Goal: Task Accomplishment & Management: Manage account settings

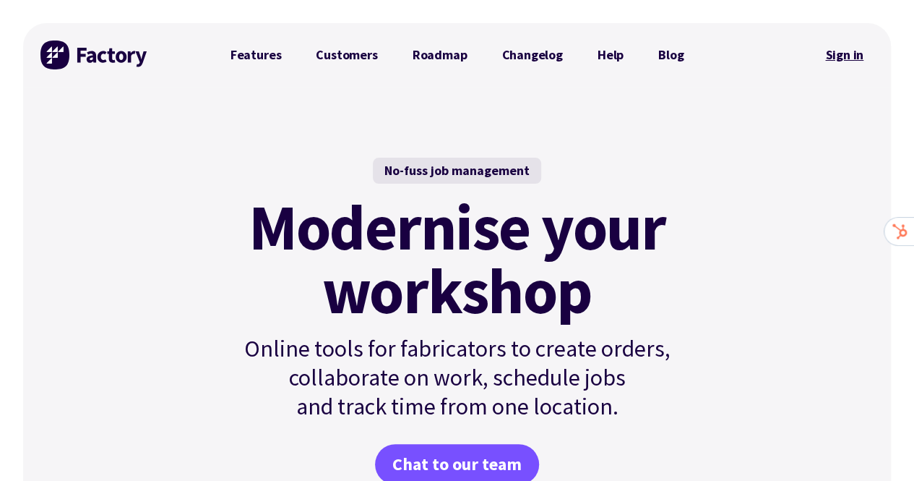
click at [600, 57] on link "Sign in" at bounding box center [844, 54] width 59 height 33
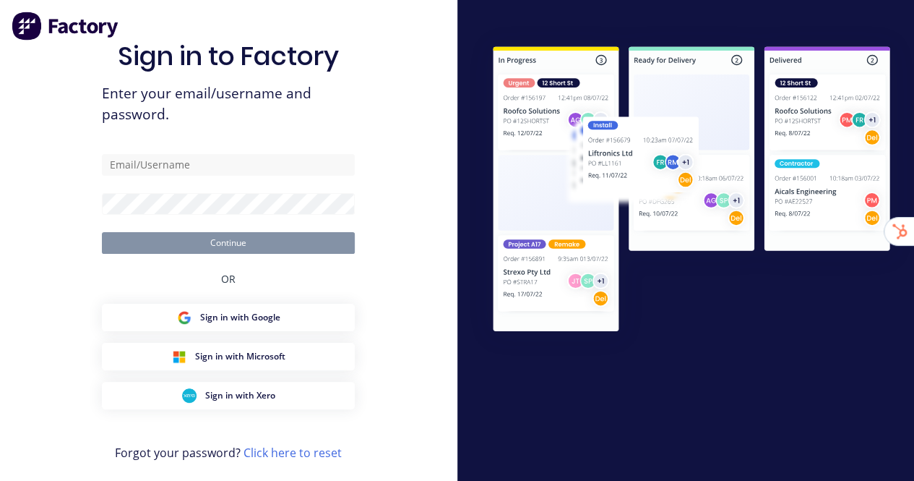
type input "stuart@factory.app"
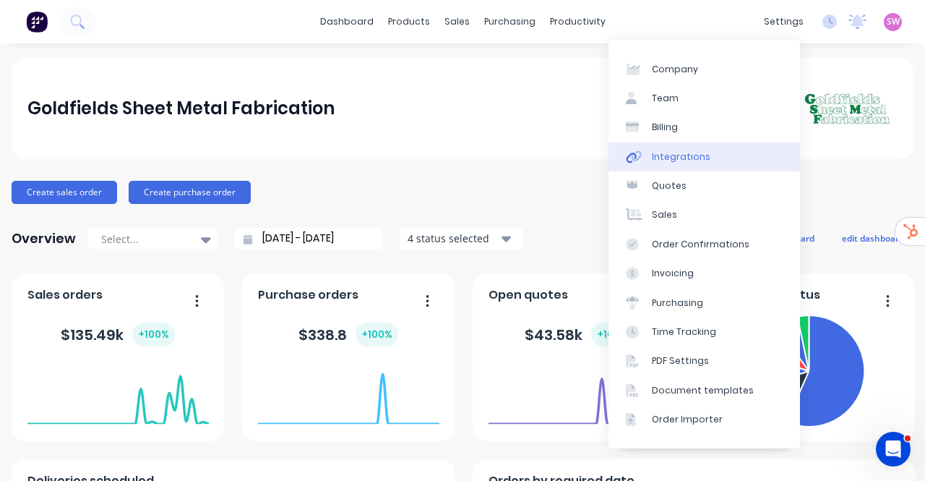
click at [703, 166] on link "Integrations" at bounding box center [705, 156] width 192 height 29
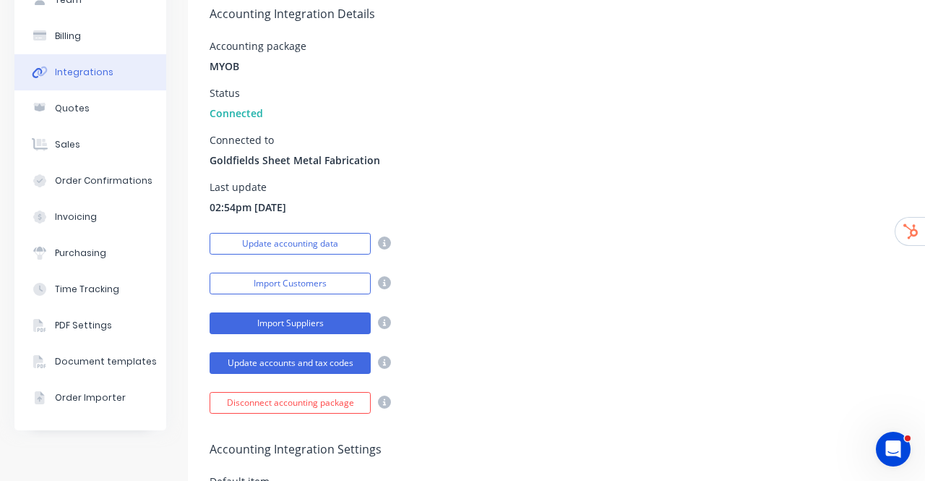
scroll to position [217, 0]
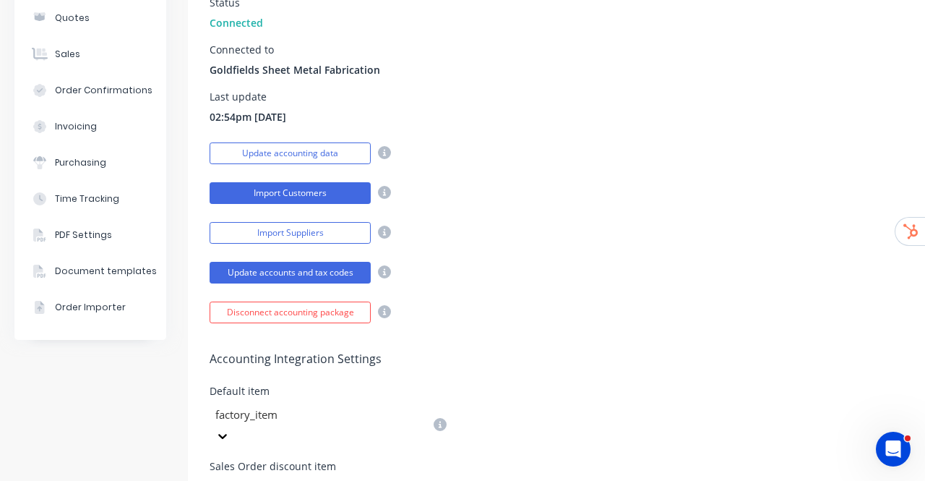
click at [291, 194] on button "Import Customers" at bounding box center [290, 193] width 161 height 22
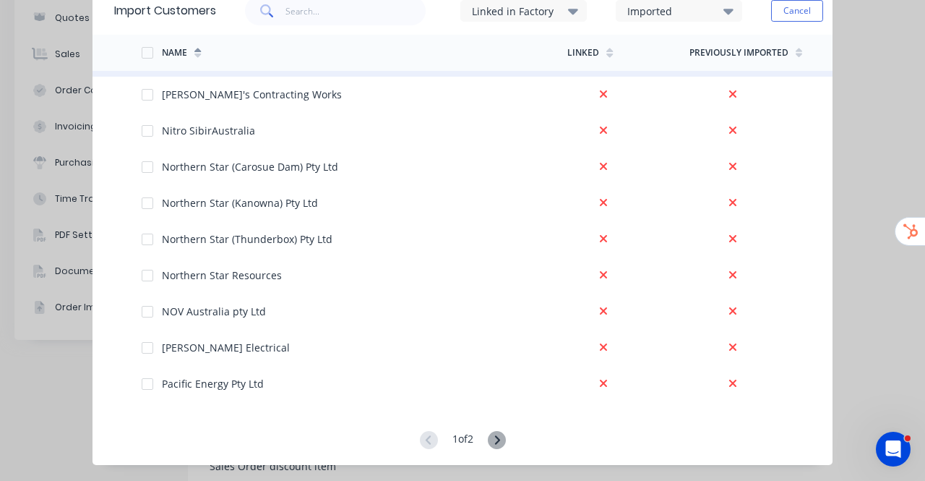
scroll to position [2922, 0]
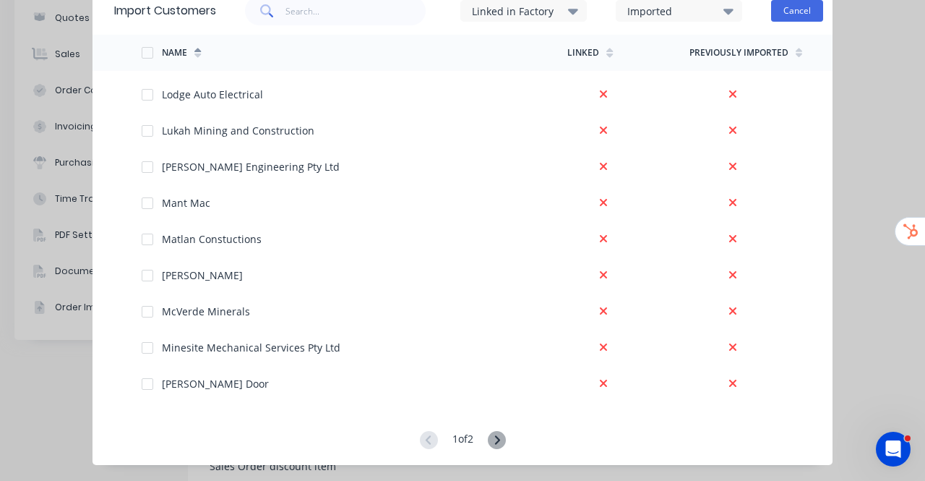
click at [808, 14] on button "Cancel" at bounding box center [797, 11] width 52 height 22
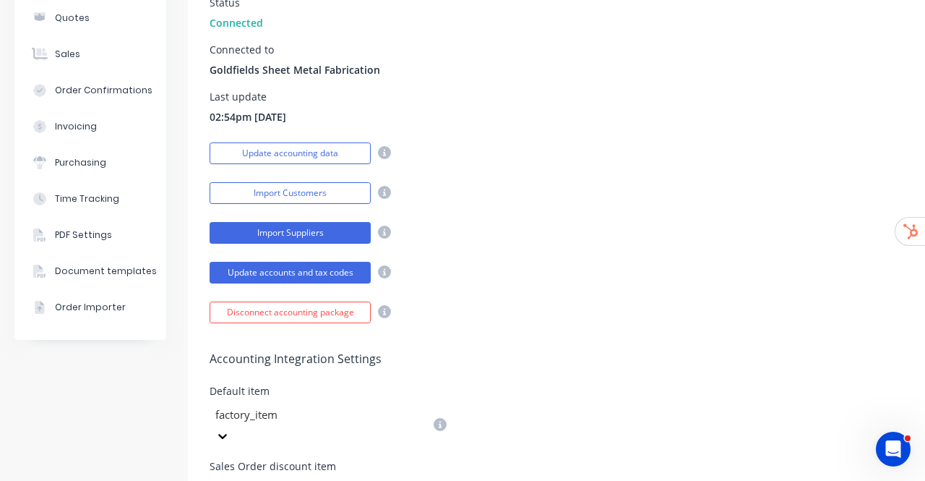
click at [256, 233] on button "Import Suppliers" at bounding box center [290, 233] width 161 height 22
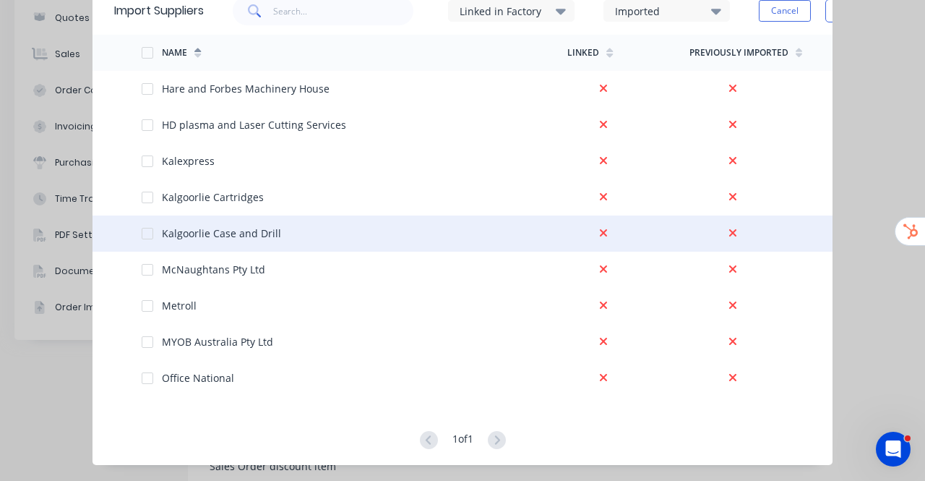
scroll to position [0, 0]
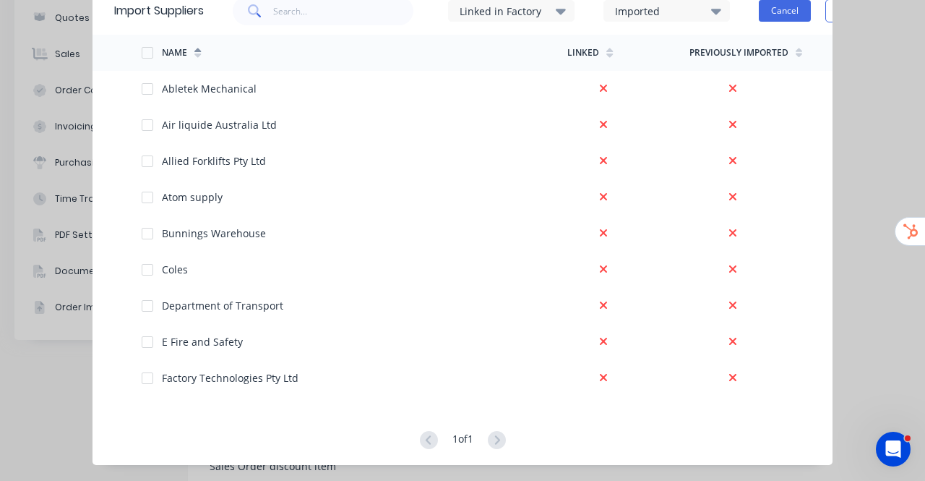
click at [796, 17] on button "Cancel" at bounding box center [785, 11] width 52 height 22
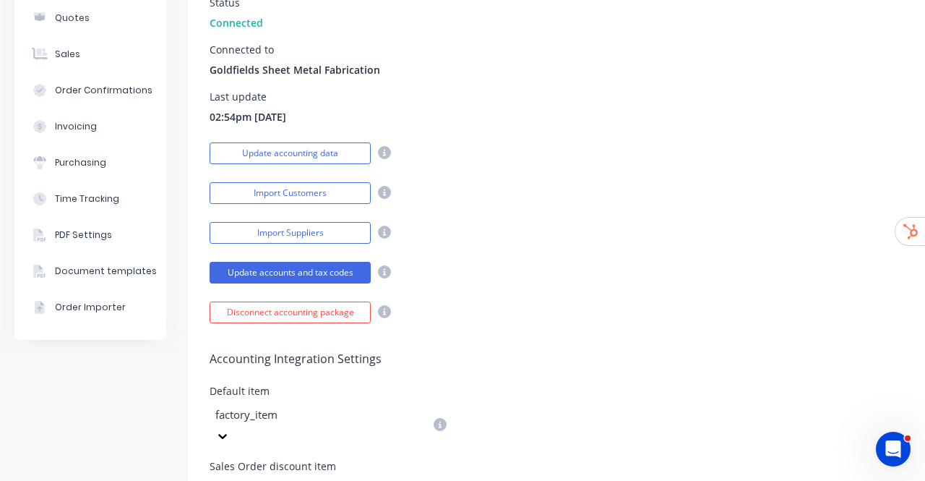
click at [654, 219] on div "Import Suppliers" at bounding box center [604, 230] width 789 height 25
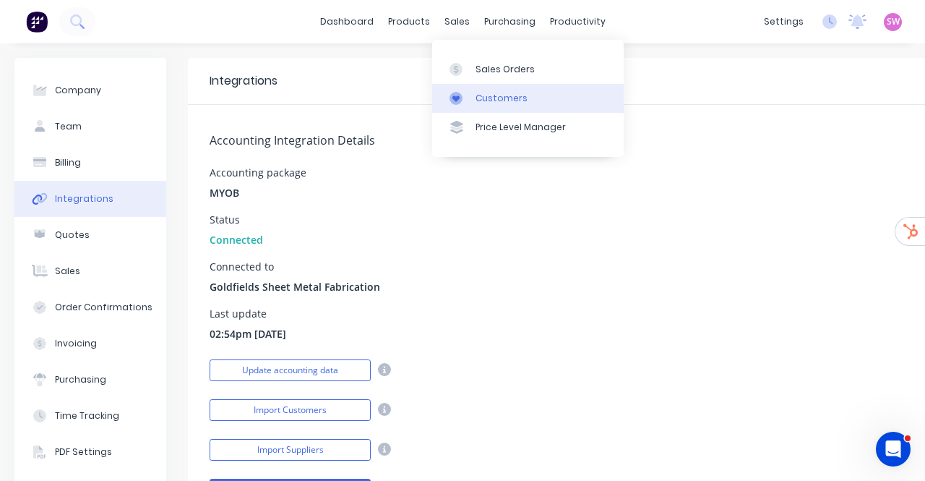
click at [473, 108] on link "Customers" at bounding box center [528, 98] width 192 height 29
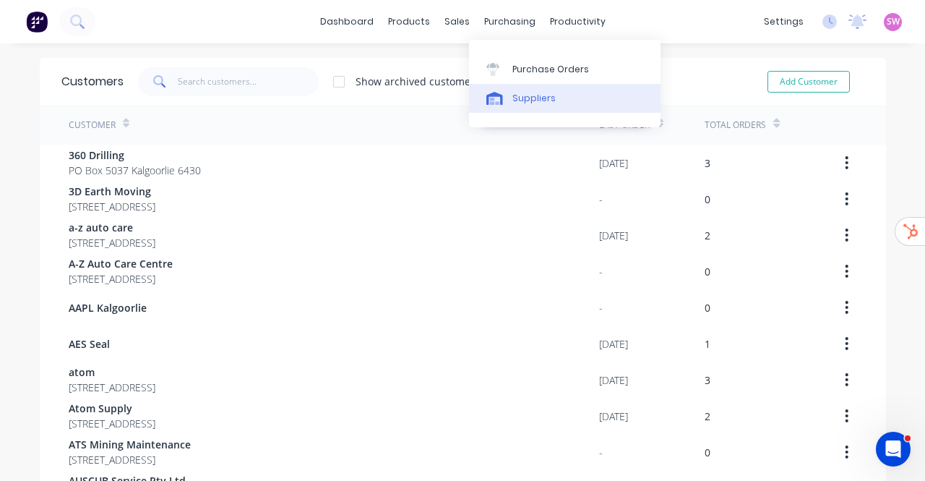
click at [533, 95] on div "Suppliers" at bounding box center [533, 98] width 43 height 13
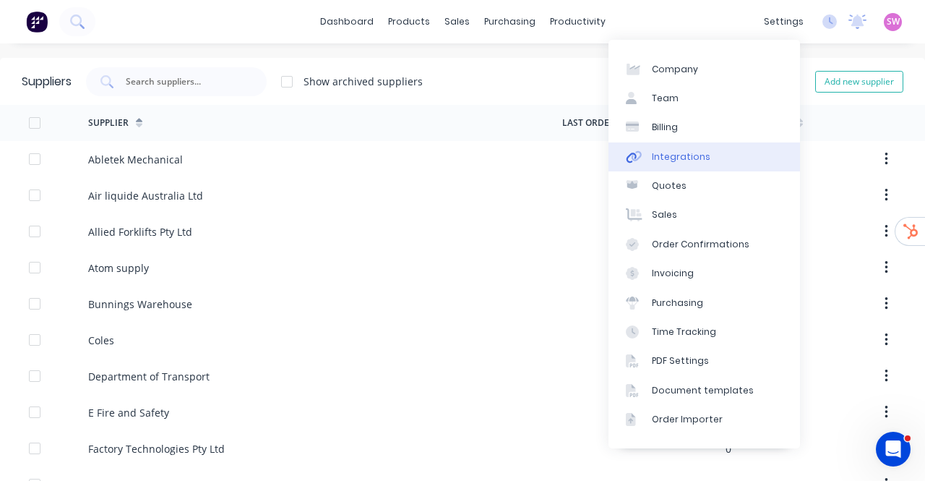
click at [688, 163] on link "Integrations" at bounding box center [705, 156] width 192 height 29
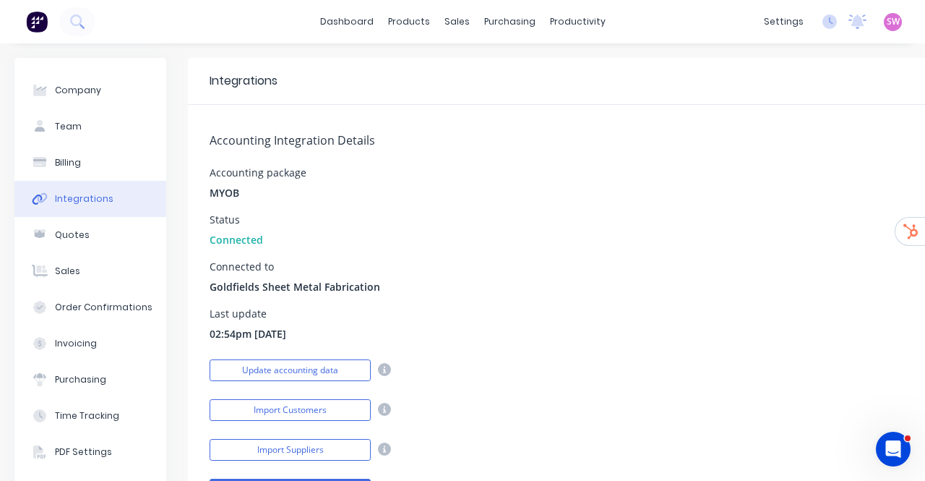
click at [39, 31] on img at bounding box center [37, 22] width 22 height 22
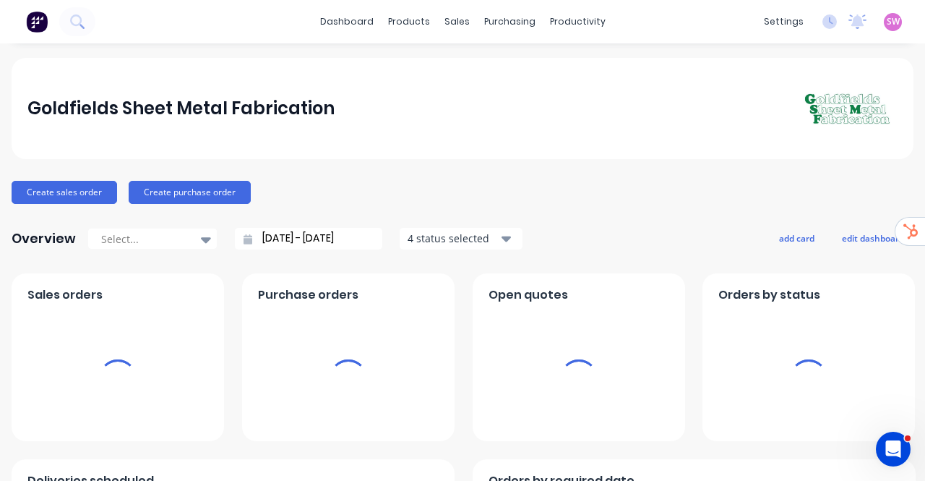
click at [887, 17] on span "SW" at bounding box center [893, 21] width 13 height 13
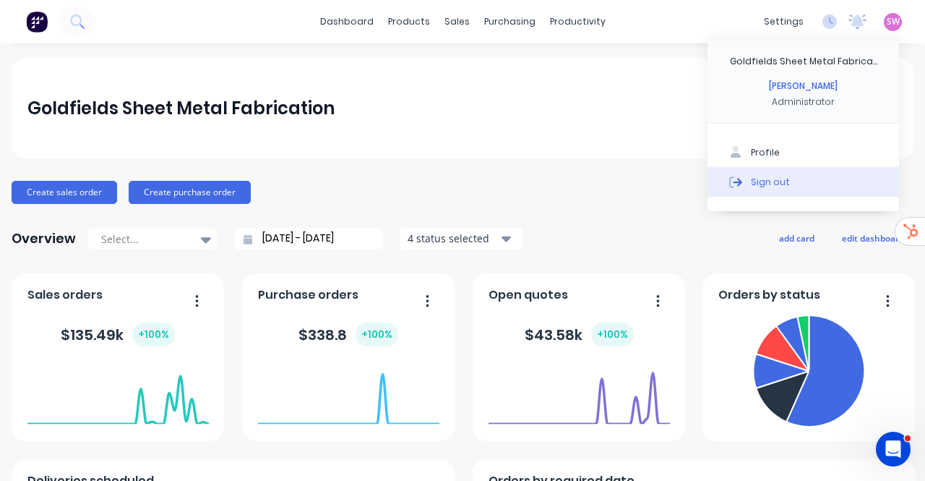
click at [759, 190] on button "Sign out" at bounding box center [804, 181] width 192 height 29
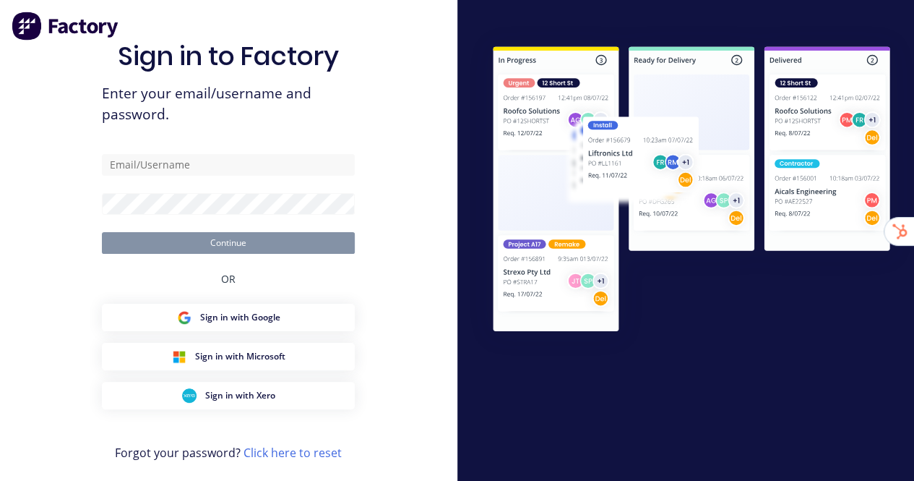
type input "[EMAIL_ADDRESS][DOMAIN_NAME]"
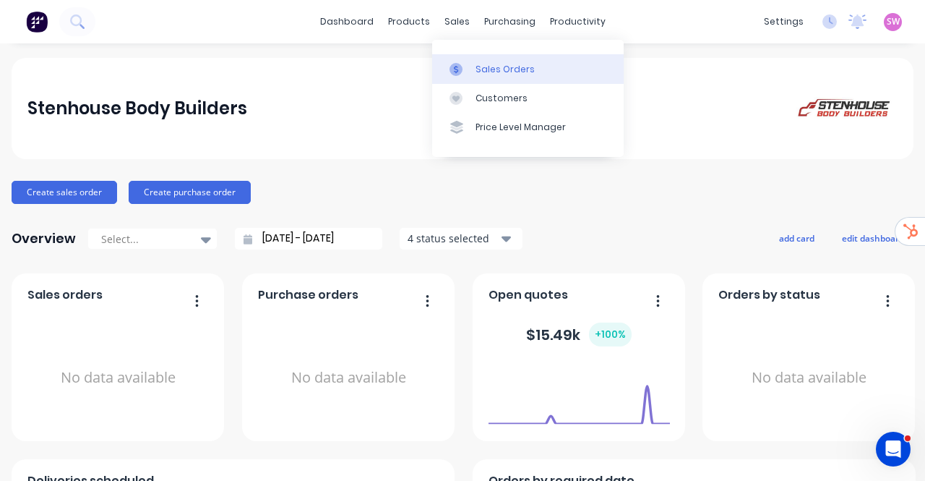
click at [480, 66] on div "Sales Orders" at bounding box center [505, 69] width 59 height 13
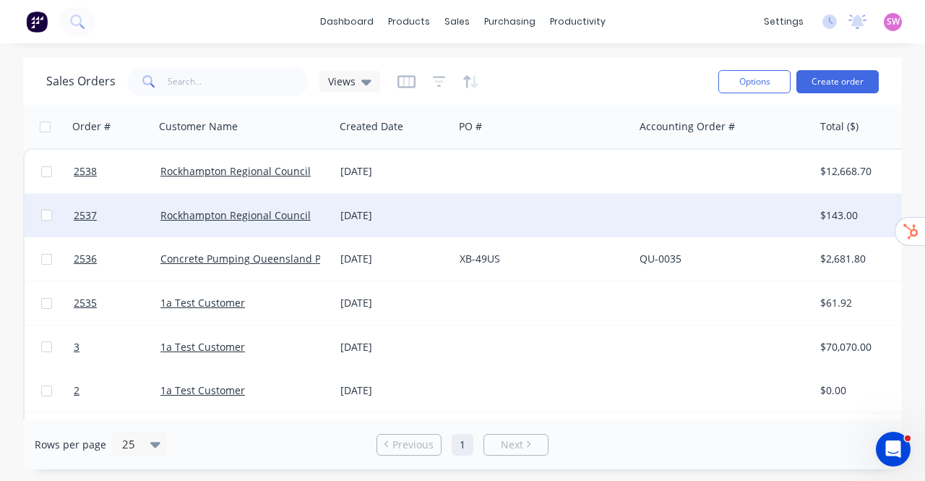
scroll to position [43, 0]
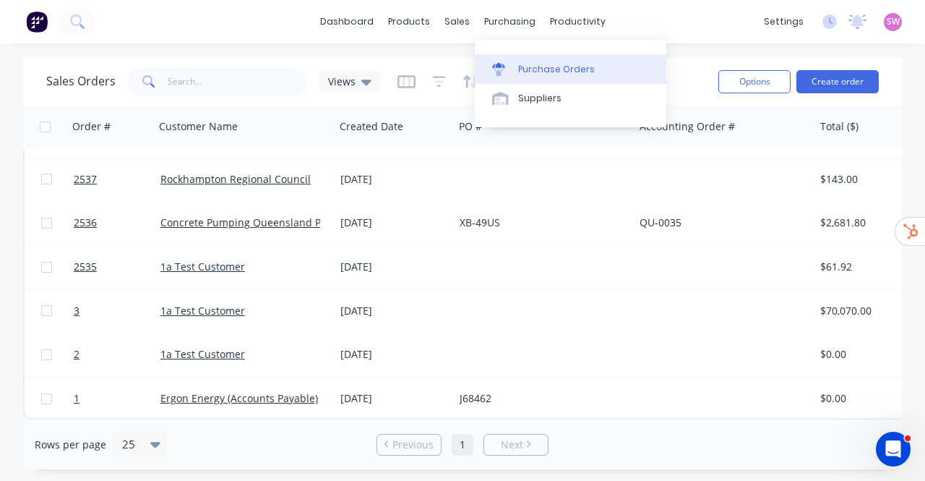
click at [517, 63] on link "Purchase Orders" at bounding box center [571, 68] width 192 height 29
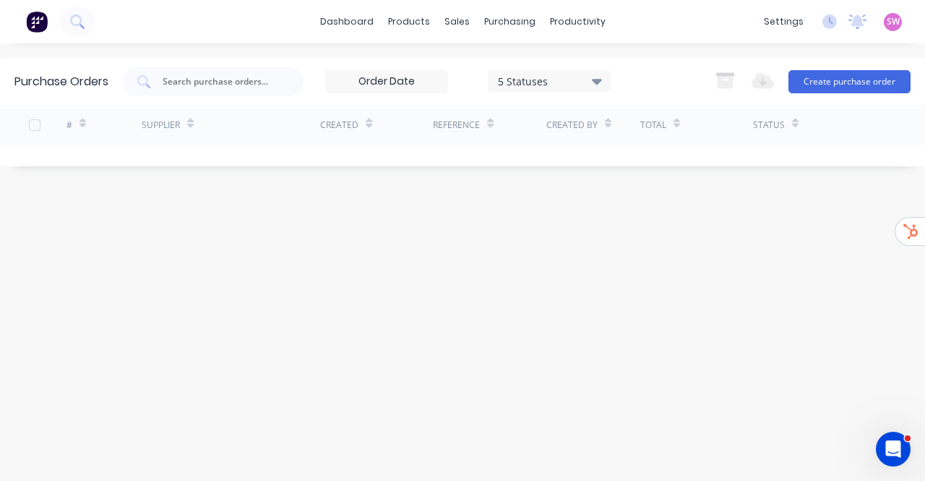
click at [441, 264] on div "Purchase Orders 5 Statuses 5 Statuses Export to Excel (XLSX) Create purchase or…" at bounding box center [462, 262] width 925 height 408
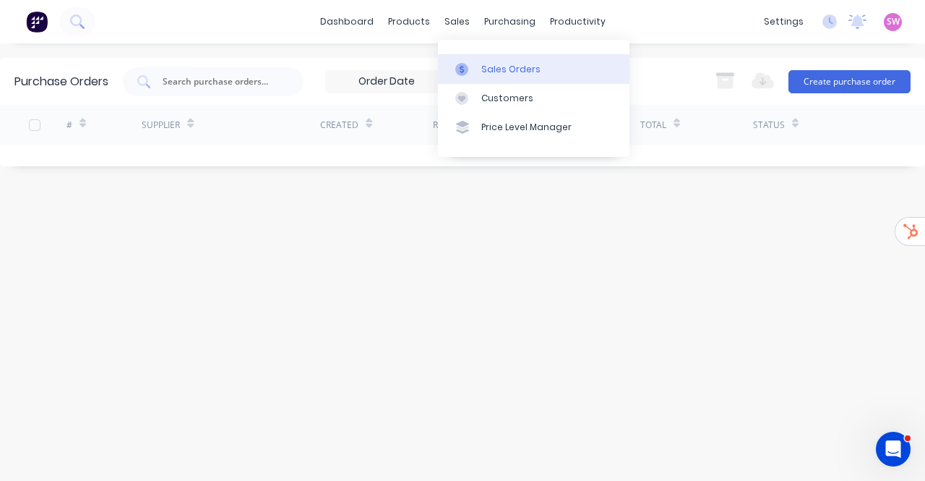
click at [478, 62] on link "Sales Orders" at bounding box center [534, 68] width 192 height 29
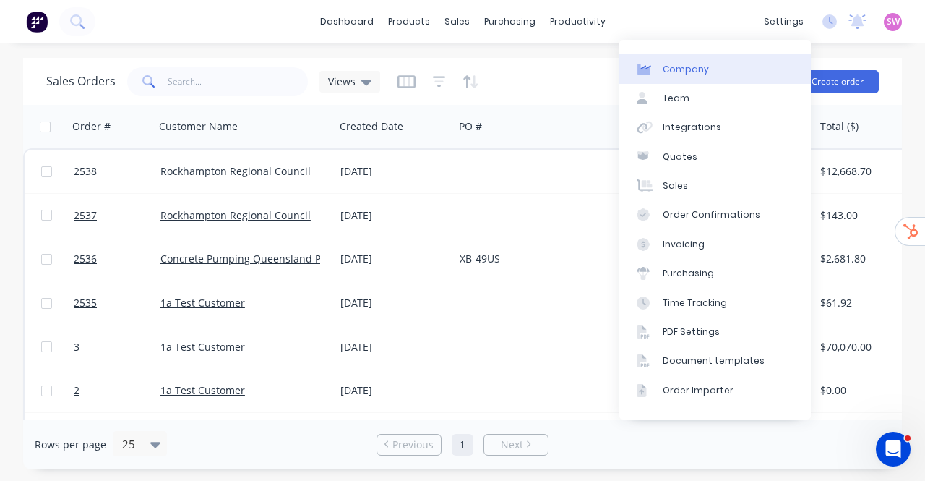
click at [734, 71] on link "Company" at bounding box center [715, 68] width 192 height 29
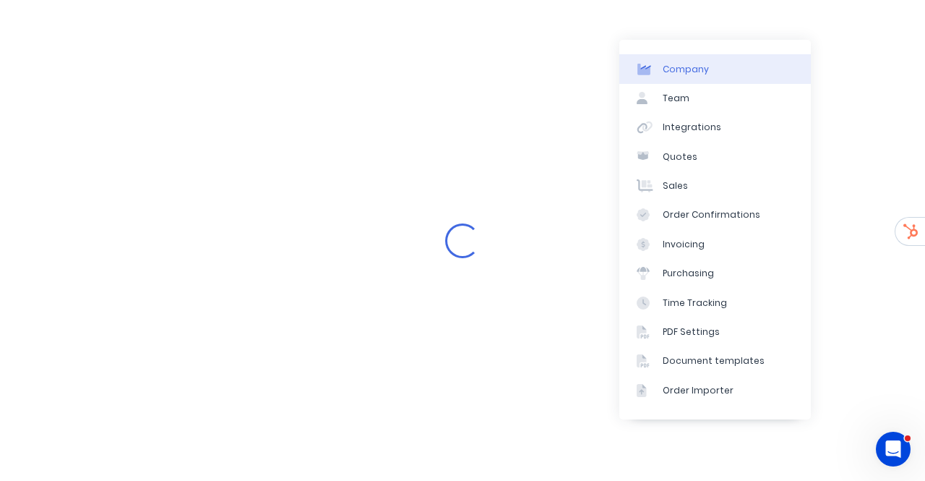
select select "AU"
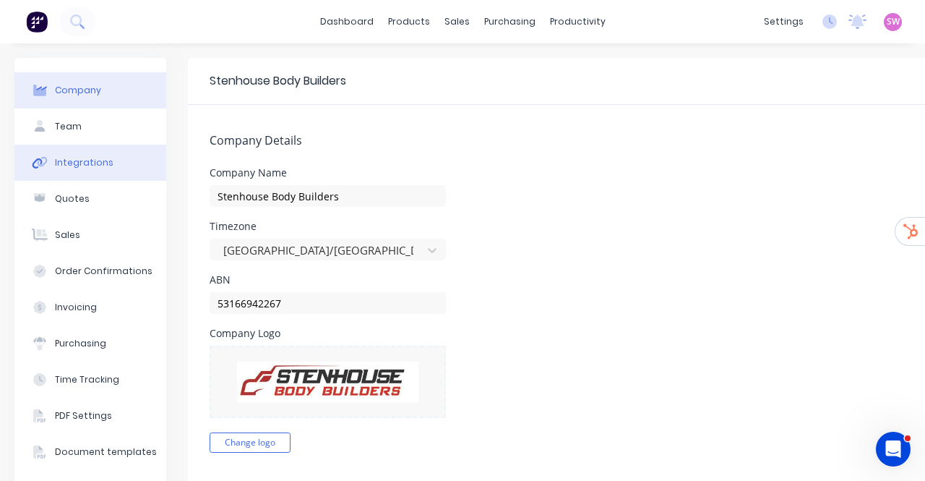
click at [83, 160] on div "Integrations" at bounding box center [84, 162] width 59 height 13
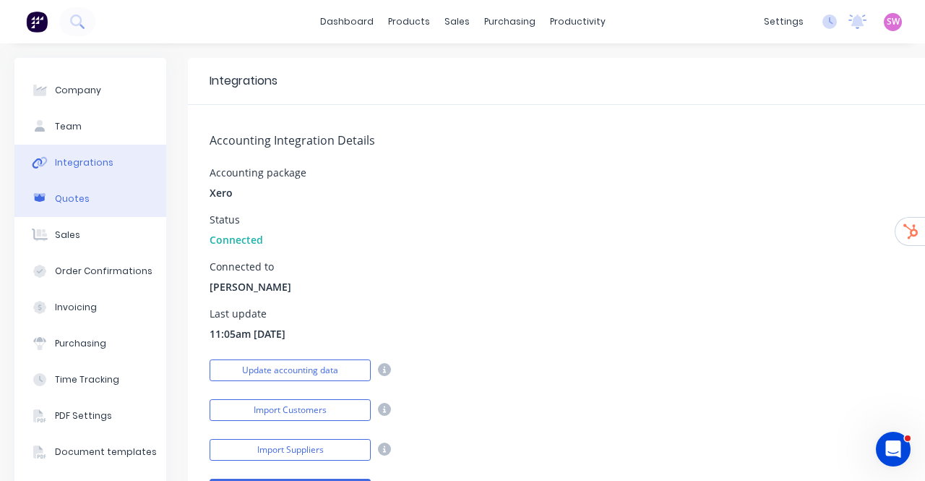
click at [98, 203] on button "Quotes" at bounding box center [90, 199] width 152 height 36
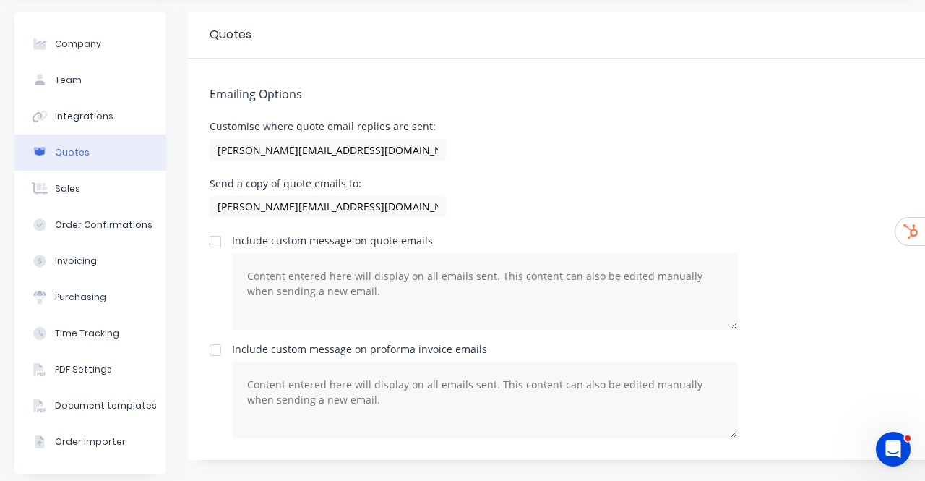
scroll to position [65, 0]
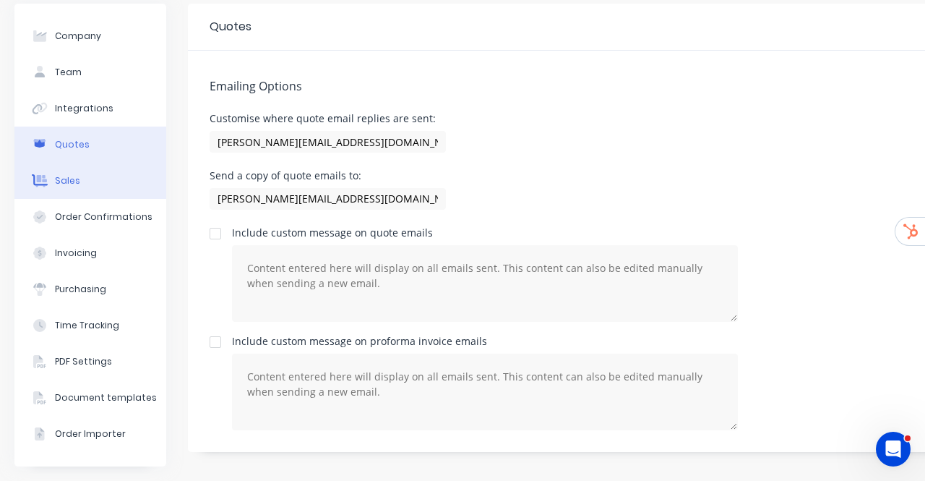
click at [77, 173] on button "Sales" at bounding box center [90, 181] width 152 height 36
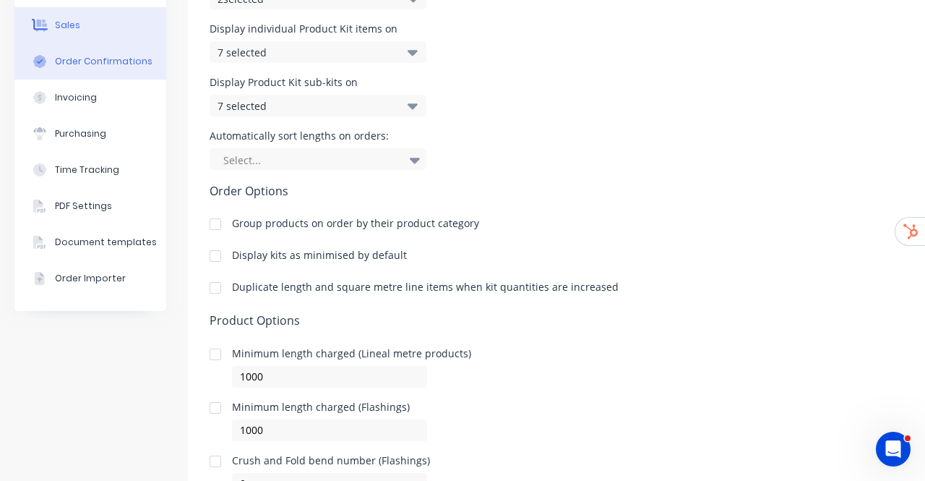
click at [81, 53] on button "Order Confirmations" at bounding box center [90, 61] width 152 height 36
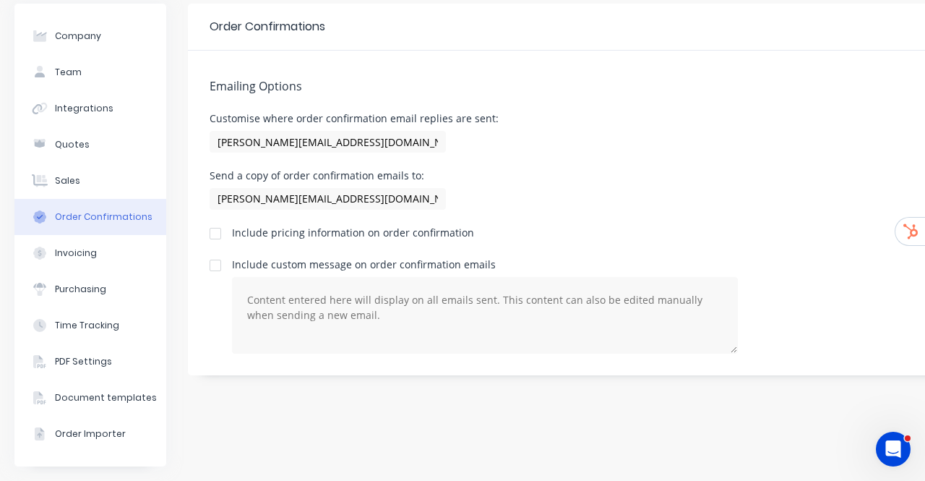
scroll to position [65, 0]
click at [72, 246] on div "Invoicing" at bounding box center [76, 252] width 42 height 13
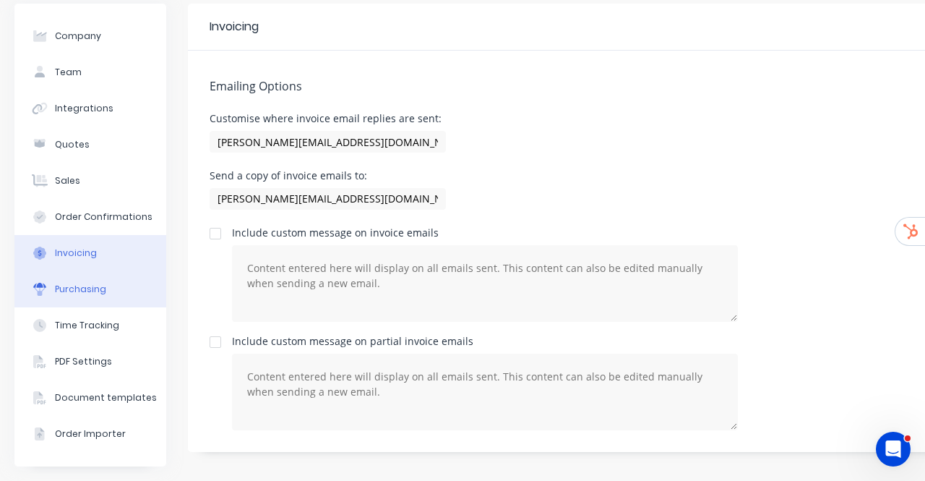
click at [88, 284] on div "Purchasing" at bounding box center [80, 289] width 51 height 13
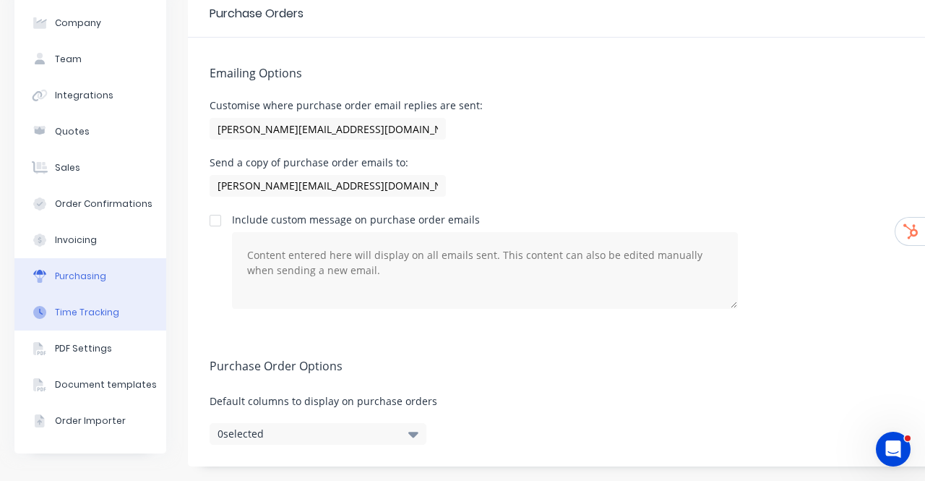
click at [100, 306] on div "Time Tracking" at bounding box center [87, 312] width 64 height 13
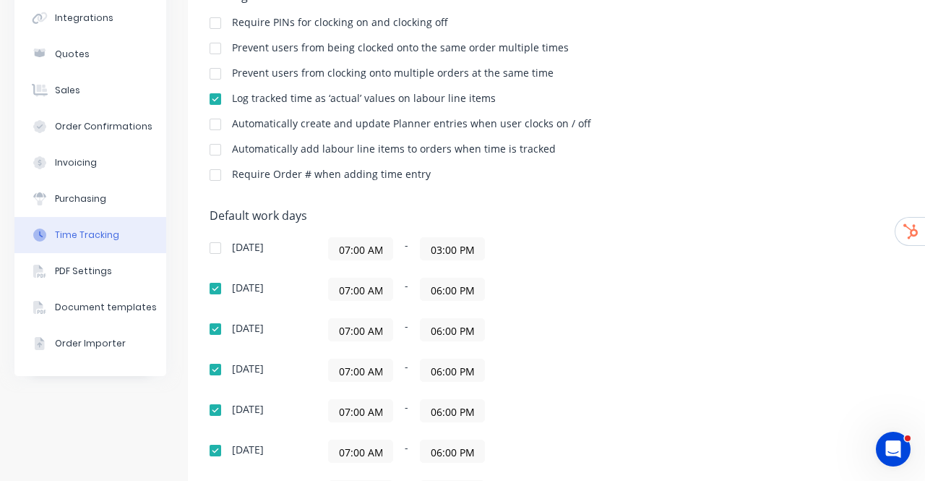
scroll to position [7, 0]
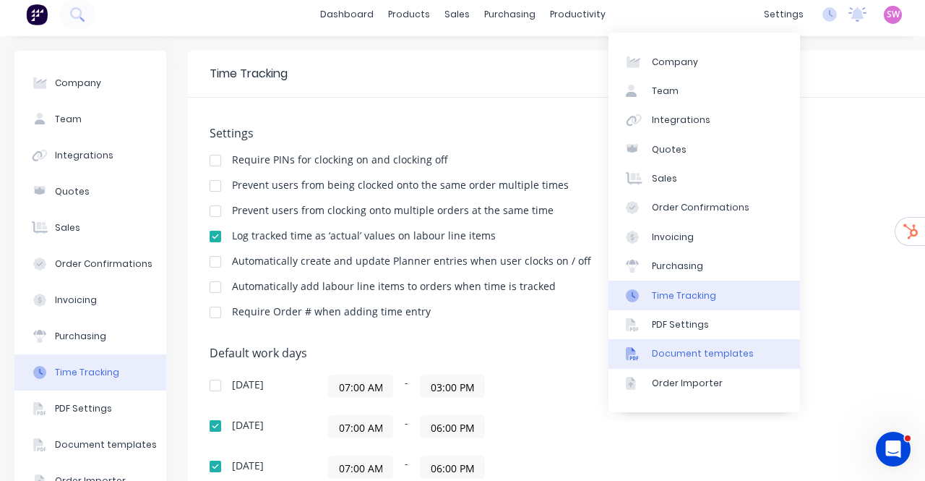
click at [713, 358] on div "Document templates" at bounding box center [703, 353] width 102 height 13
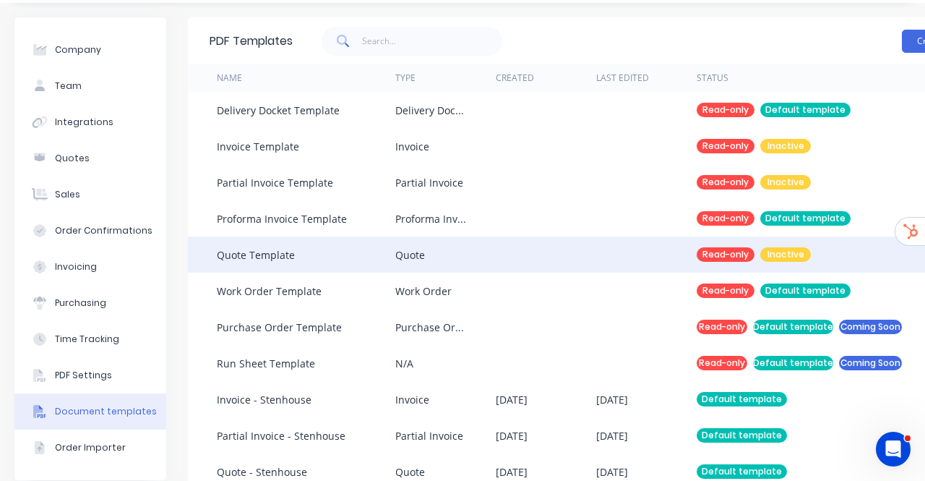
scroll to position [80, 0]
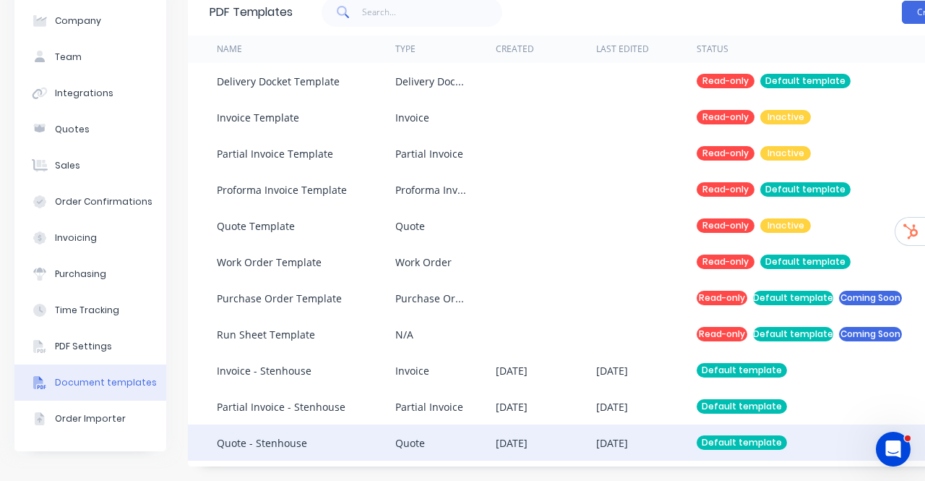
click at [426, 426] on div "Quote" at bounding box center [445, 442] width 100 height 36
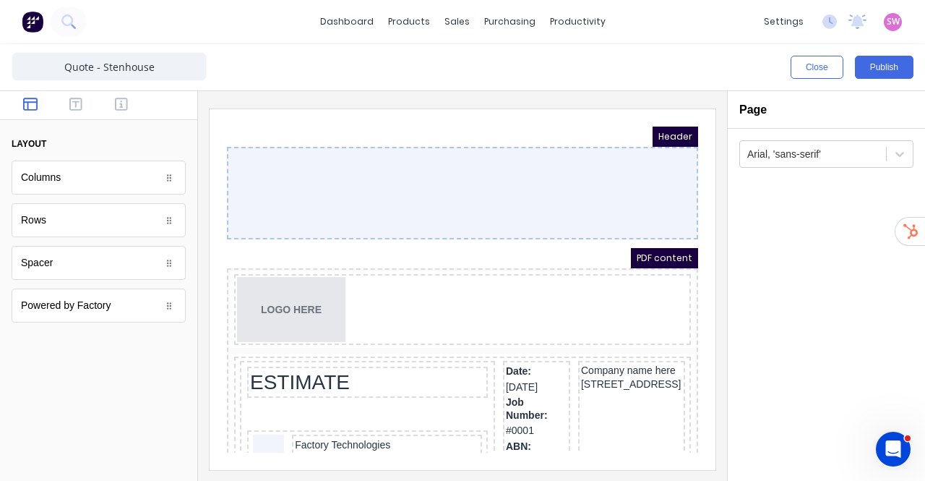
click at [305, 158] on div at bounding box center [445, 175] width 471 height 93
click at [296, 196] on div at bounding box center [445, 175] width 471 height 93
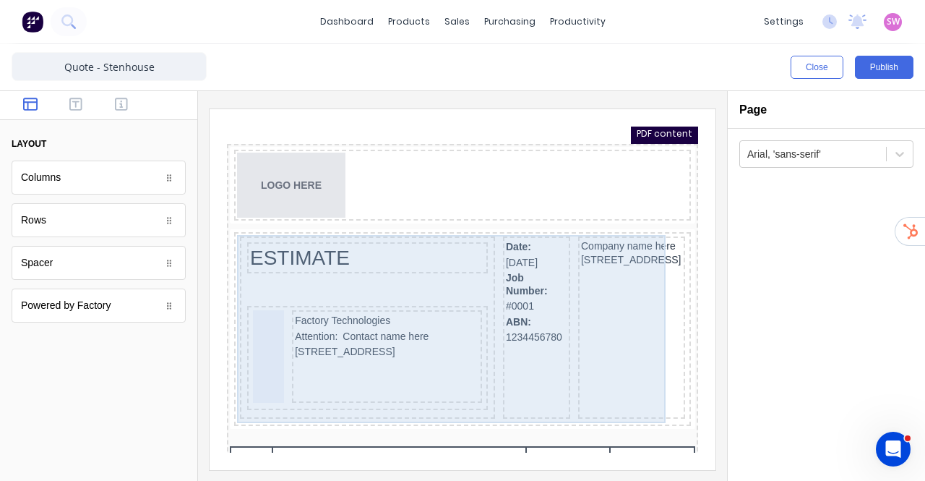
scroll to position [217, 0]
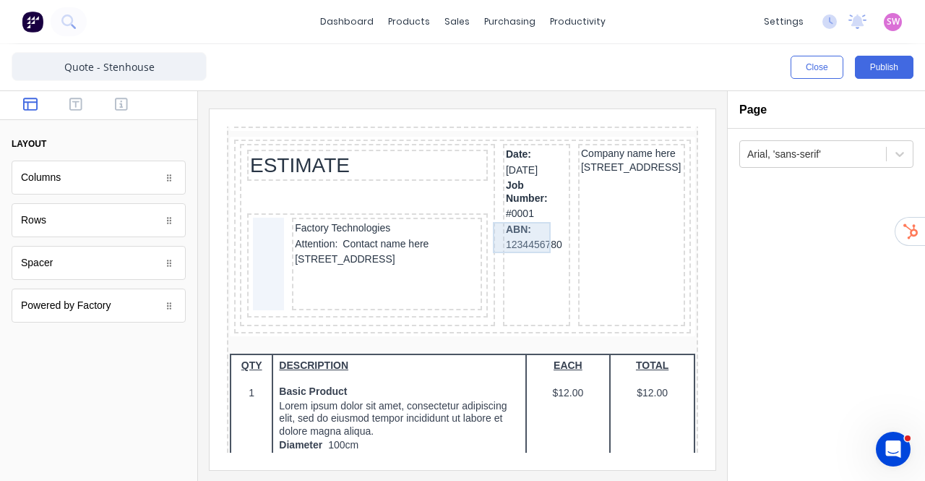
click at [510, 220] on div "ABN: 1234456780" at bounding box center [519, 220] width 61 height 31
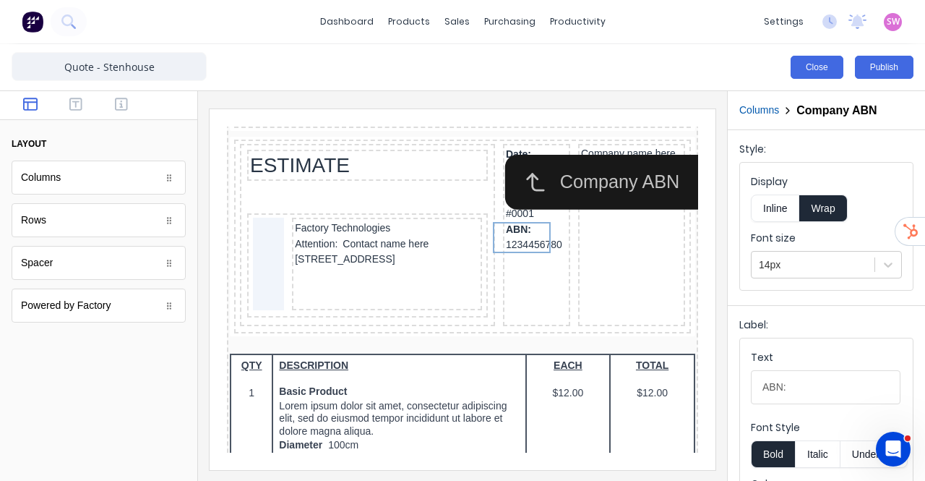
click at [815, 66] on button "Close" at bounding box center [817, 67] width 53 height 23
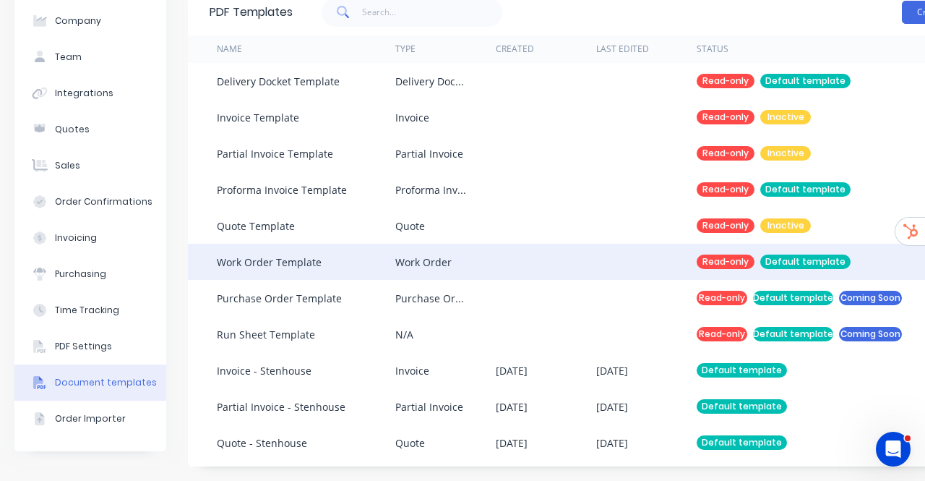
scroll to position [80, 0]
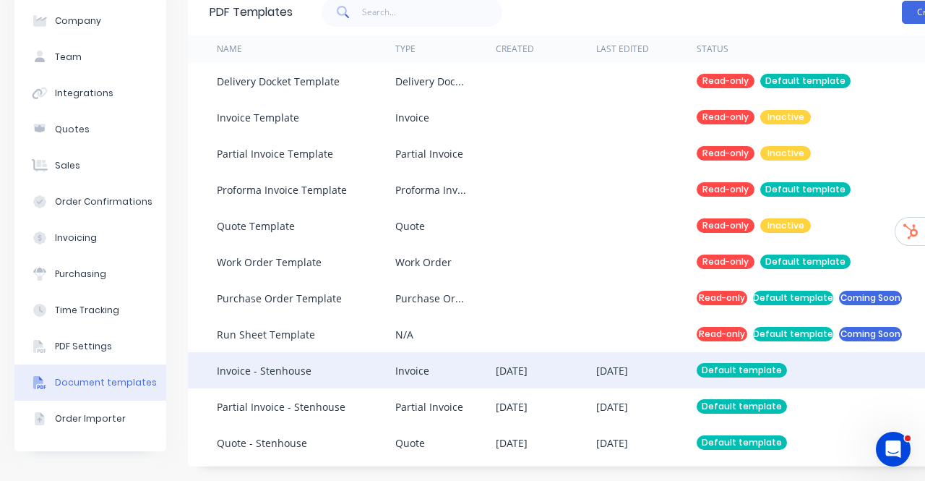
click at [556, 364] on div "[DATE]" at bounding box center [546, 370] width 100 height 36
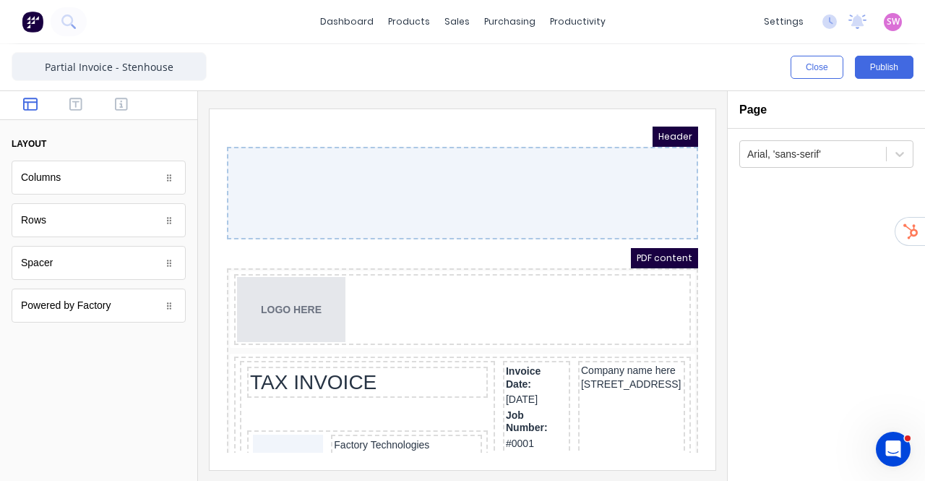
click at [745, 54] on div "Close Publish" at bounding box center [462, 67] width 925 height 46
click at [802, 62] on button "Close" at bounding box center [817, 67] width 53 height 23
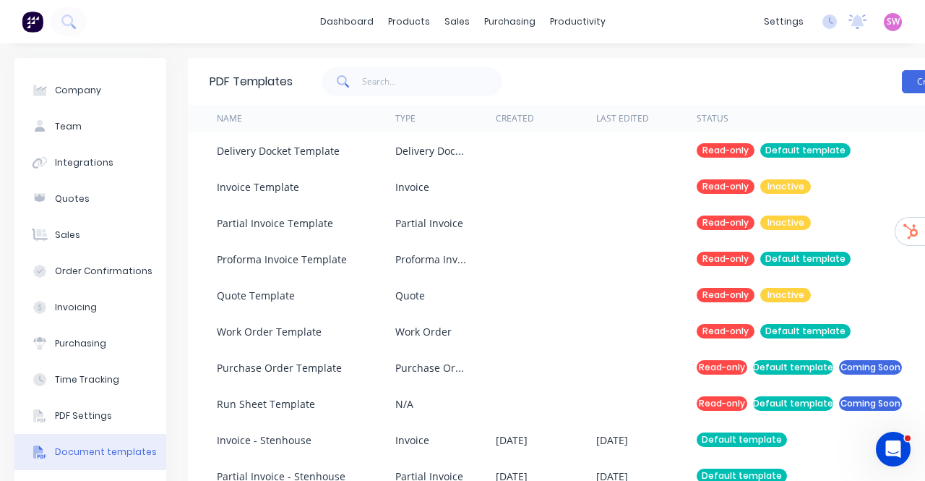
drag, startPoint x: 791, startPoint y: 87, endPoint x: 694, endPoint y: 22, distance: 117.7
click at [694, 22] on div "dashboard products sales purchasing productivity dashboard products Product Cat…" at bounding box center [462, 21] width 925 height 43
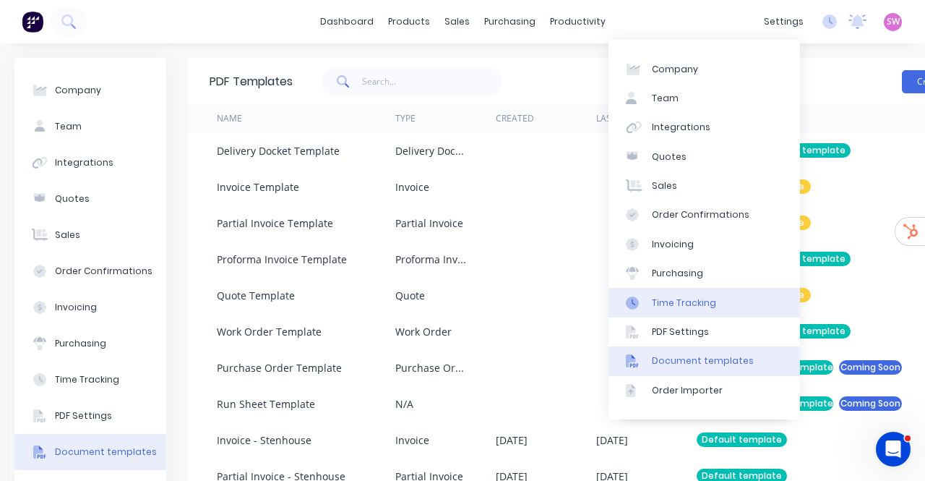
click at [710, 296] on div "Time Tracking" at bounding box center [684, 302] width 64 height 13
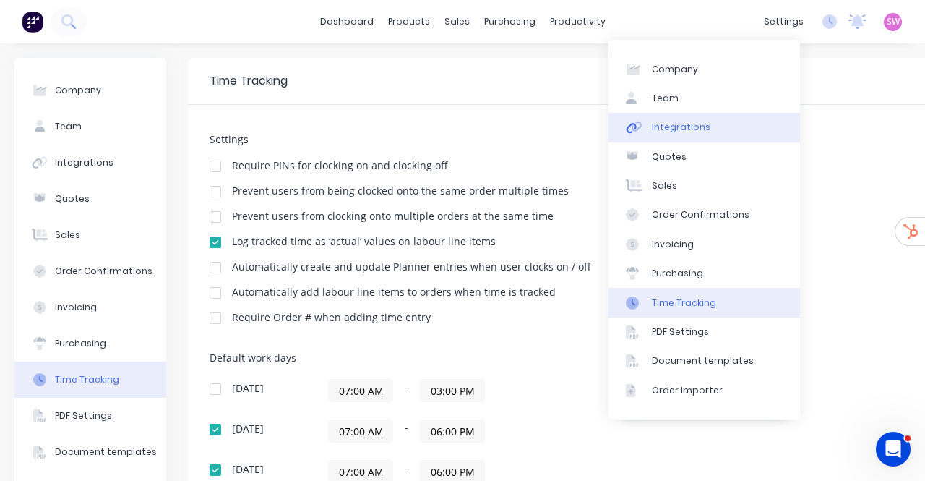
click at [689, 138] on link "Integrations" at bounding box center [705, 127] width 192 height 29
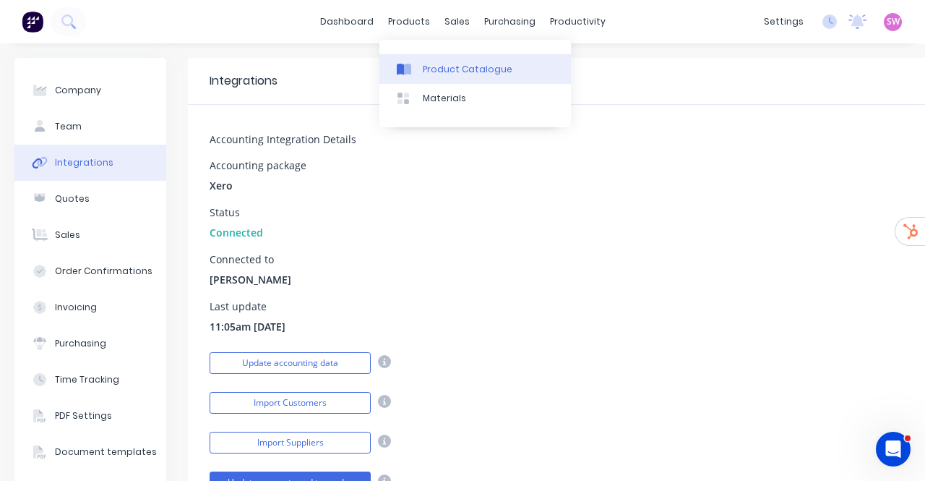
click at [435, 75] on div "Product Catalogue" at bounding box center [468, 69] width 90 height 13
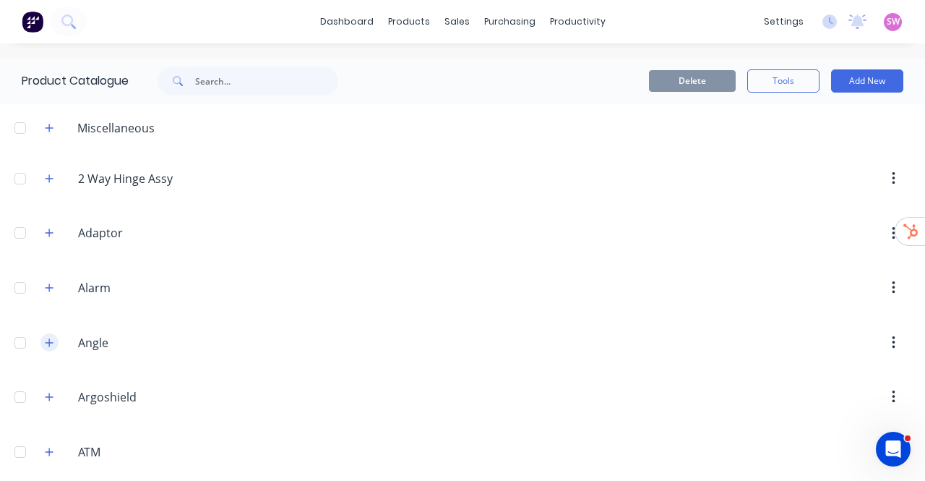
click at [51, 342] on icon "button" at bounding box center [49, 343] width 9 height 10
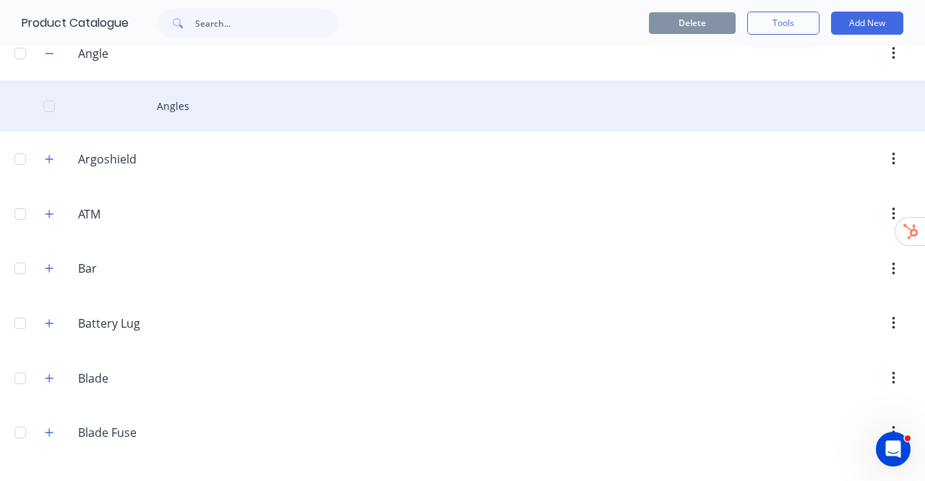
click at [192, 118] on div "Angles" at bounding box center [462, 105] width 925 height 51
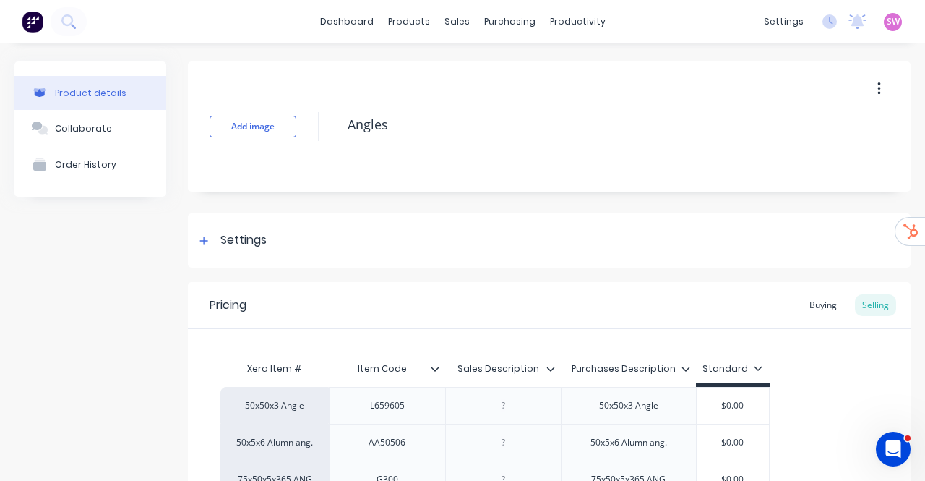
scroll to position [195, 0]
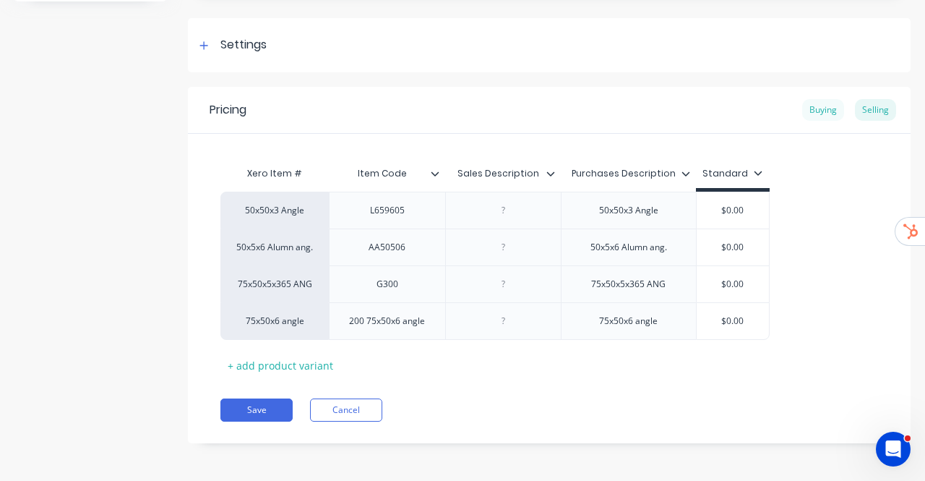
click at [817, 113] on div "Buying" at bounding box center [823, 110] width 42 height 22
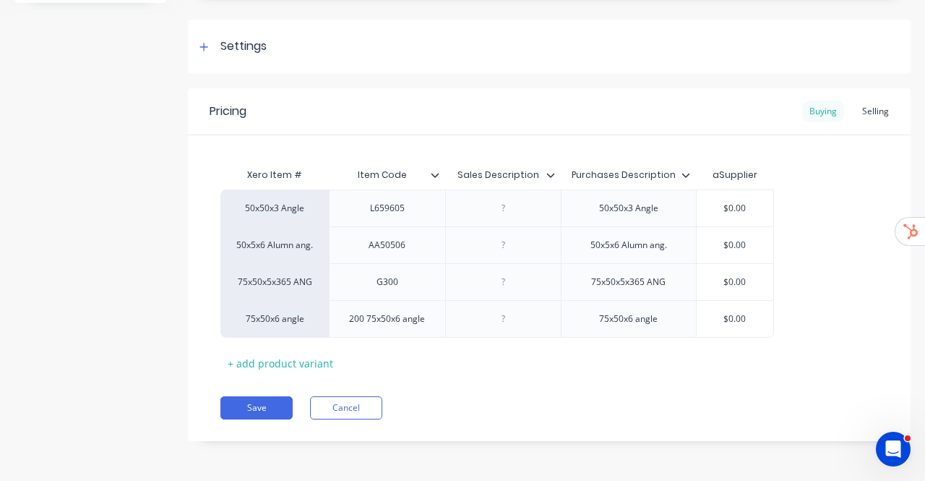
scroll to position [192, 0]
click at [862, 116] on div "Selling" at bounding box center [875, 114] width 41 height 22
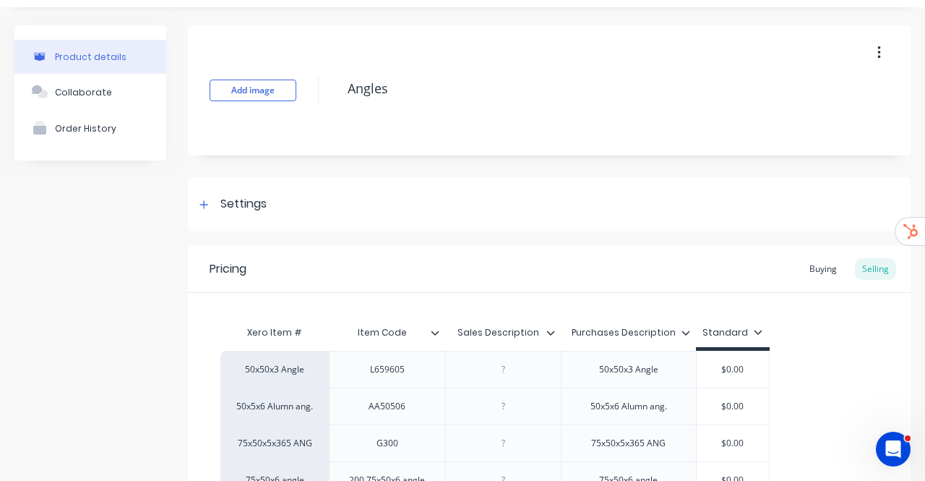
scroll to position [0, 0]
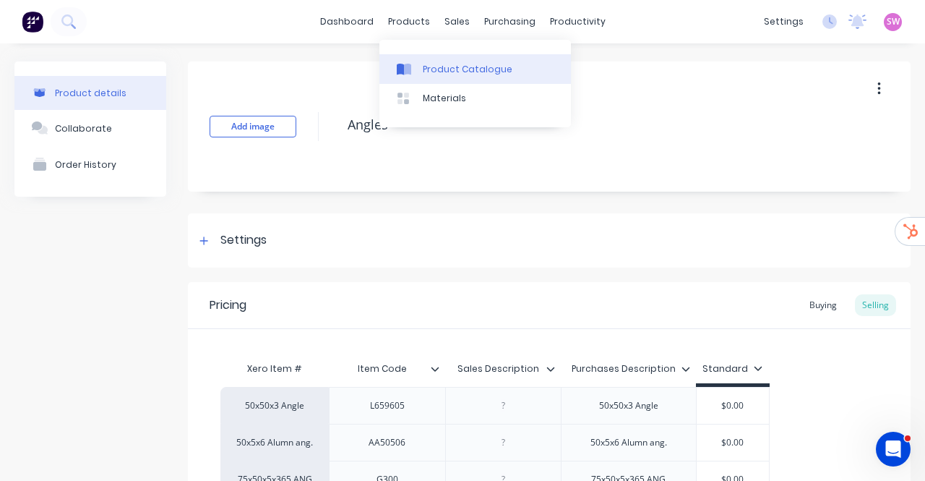
click at [443, 72] on div "Product Catalogue" at bounding box center [468, 69] width 90 height 13
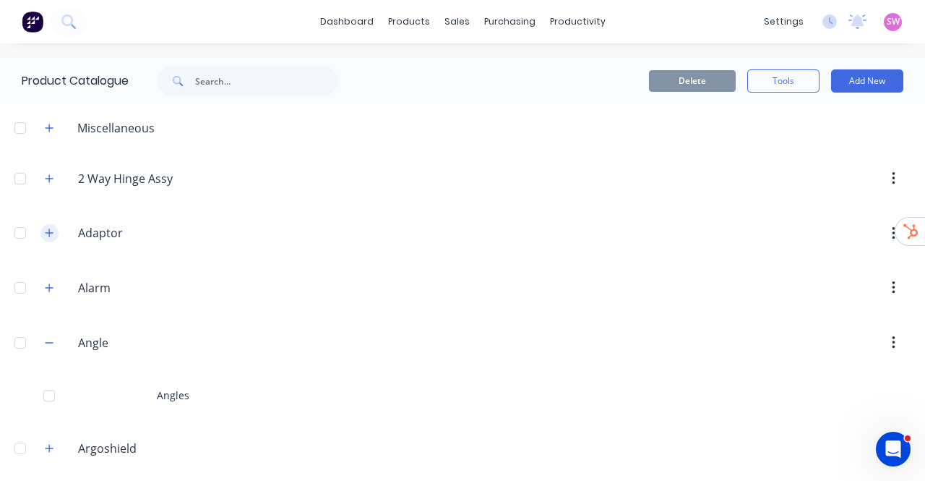
click at [48, 230] on icon "button" at bounding box center [49, 233] width 9 height 10
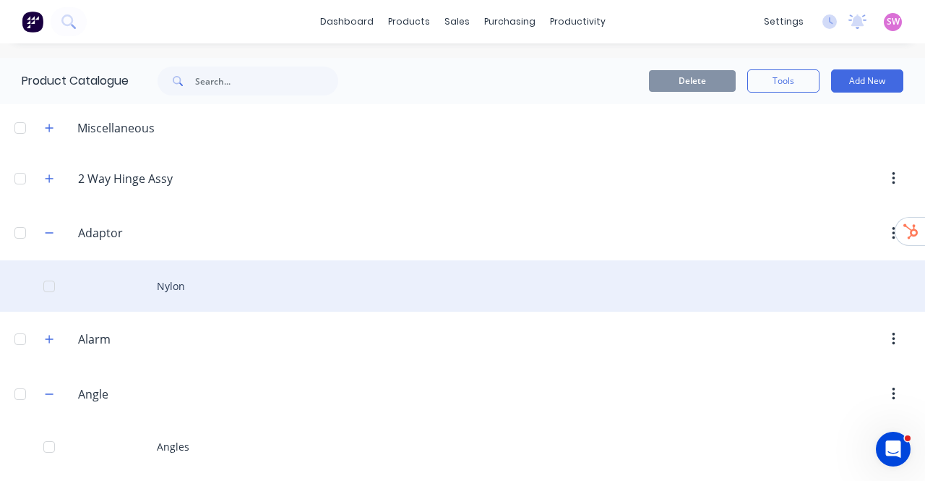
click at [185, 287] on div "Nylon" at bounding box center [462, 285] width 925 height 51
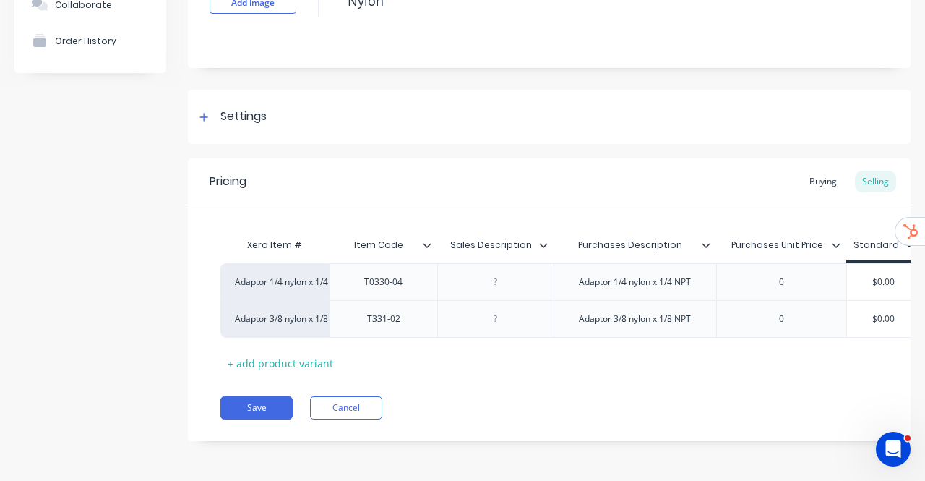
scroll to position [0, 20]
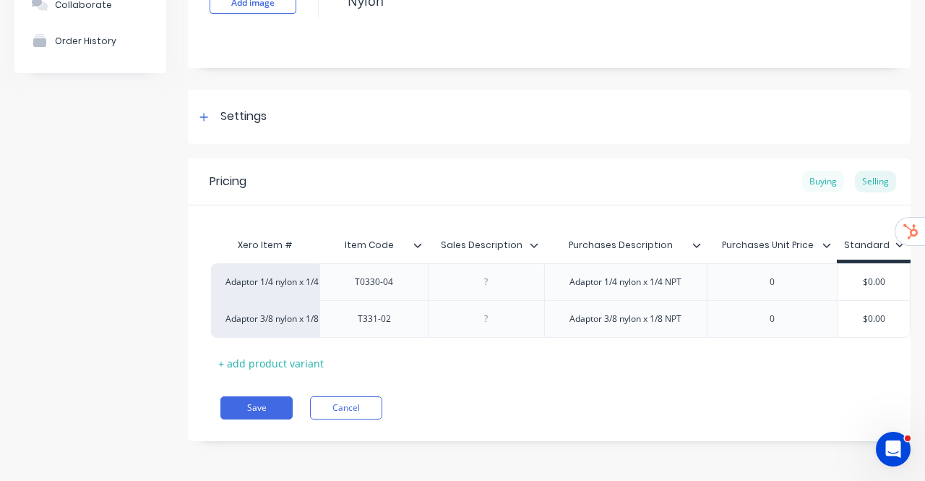
click at [808, 177] on div "Buying" at bounding box center [823, 182] width 42 height 22
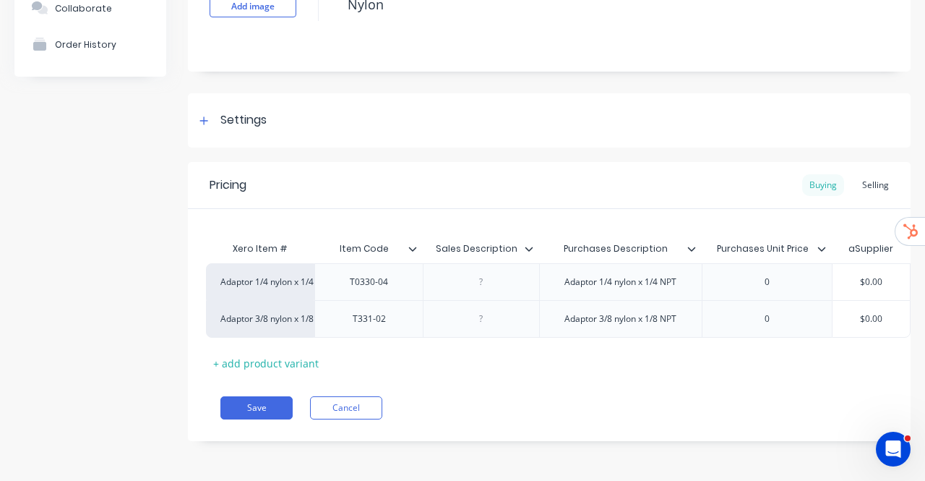
scroll to position [129, 0]
click at [855, 176] on div "Selling" at bounding box center [875, 185] width 41 height 22
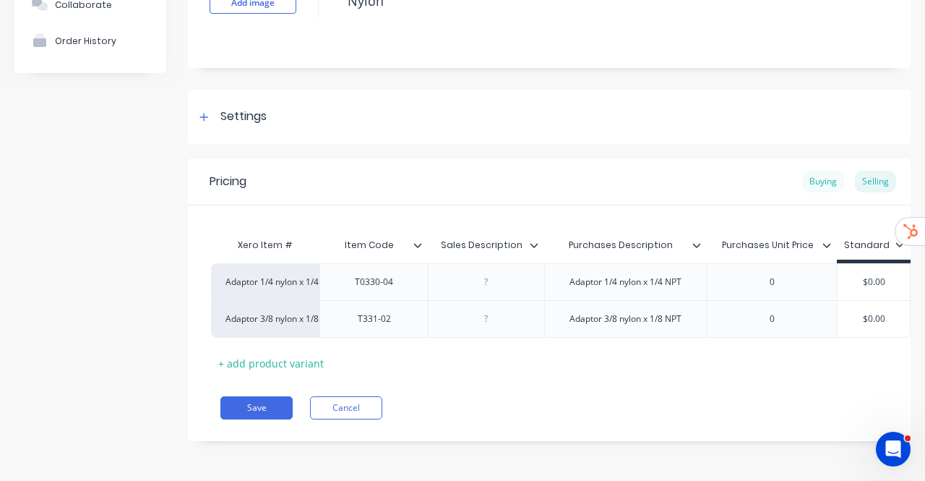
click at [820, 184] on div "Buying" at bounding box center [823, 182] width 42 height 22
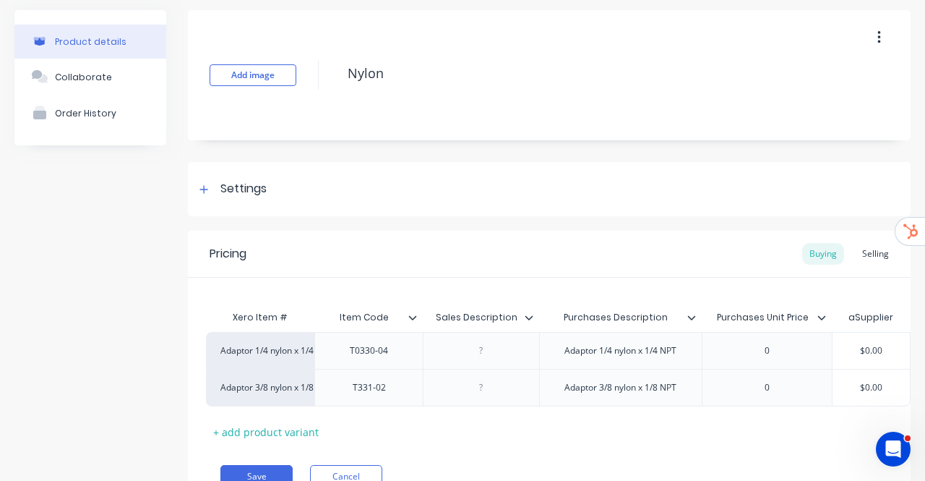
scroll to position [0, 0]
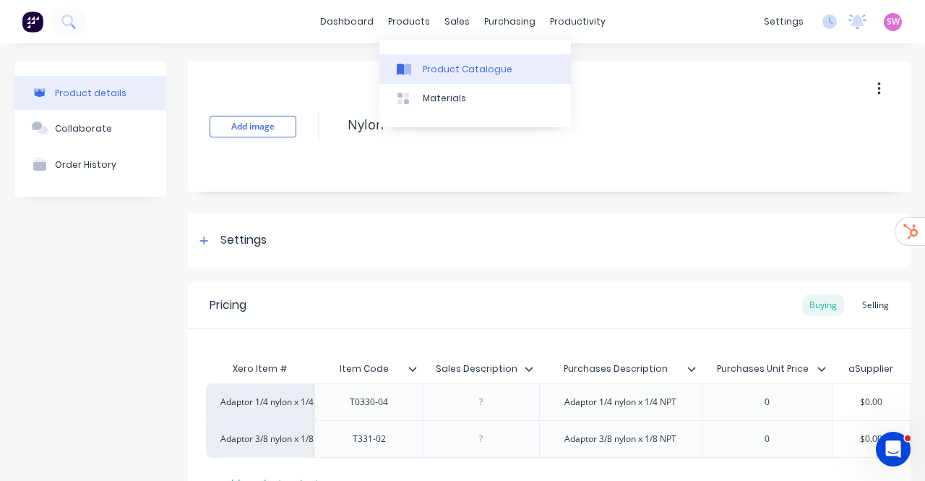
click at [442, 69] on div "Product Catalogue" at bounding box center [468, 69] width 90 height 13
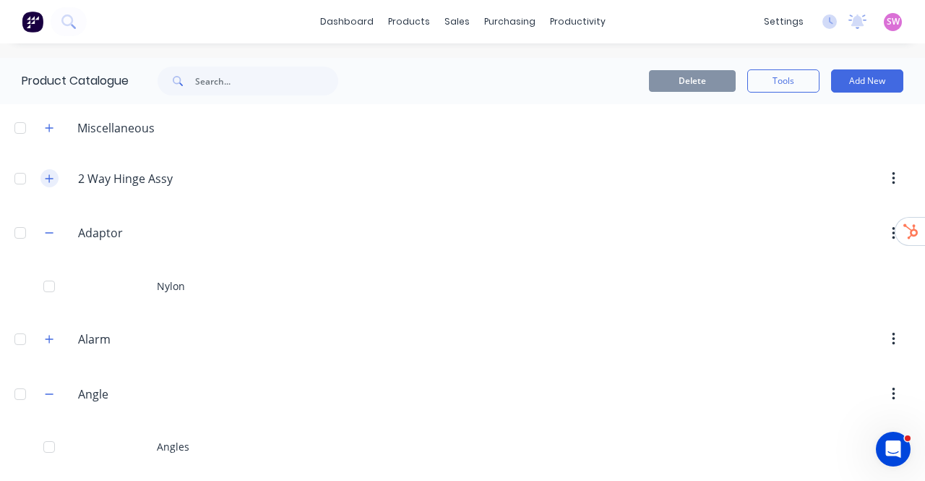
drag, startPoint x: 442, startPoint y: 69, endPoint x: 45, endPoint y: 174, distance: 411.3
click at [45, 174] on icon "button" at bounding box center [49, 178] width 9 height 10
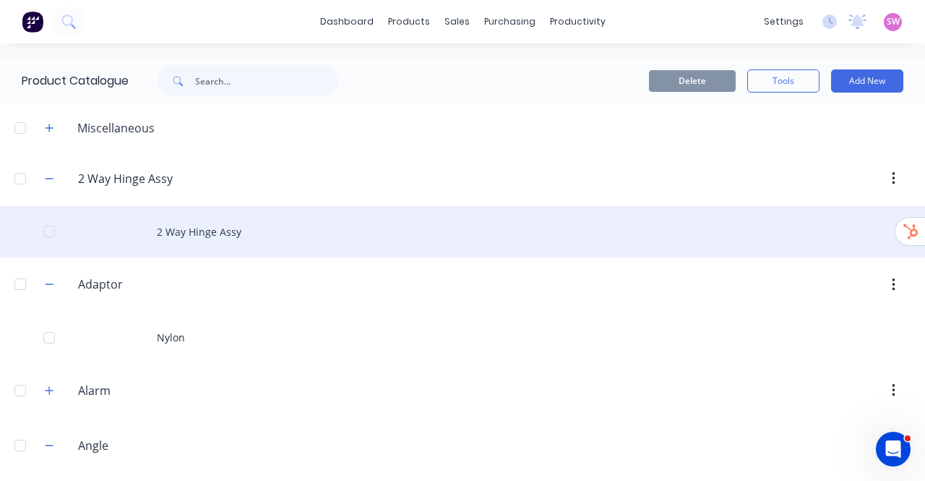
click at [168, 231] on div "2 Way Hinge Assy" at bounding box center [462, 231] width 925 height 51
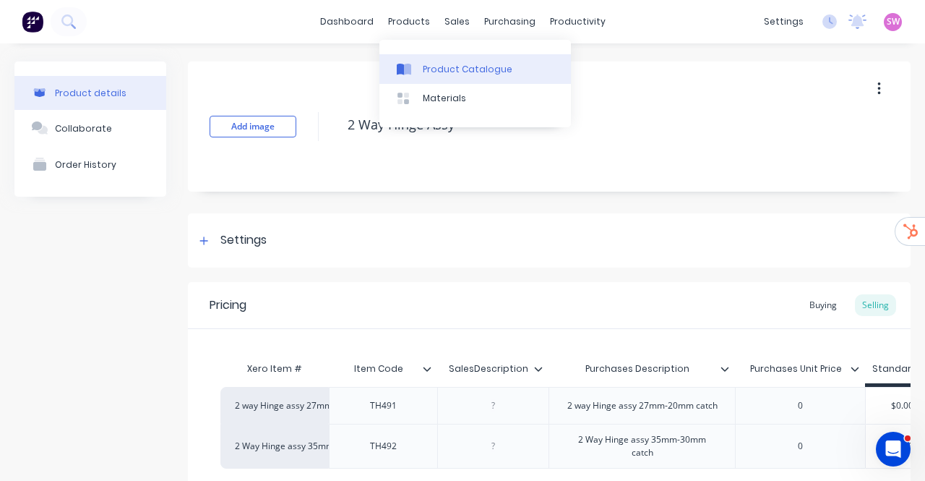
click at [426, 64] on div "Product Catalogue" at bounding box center [468, 69] width 90 height 13
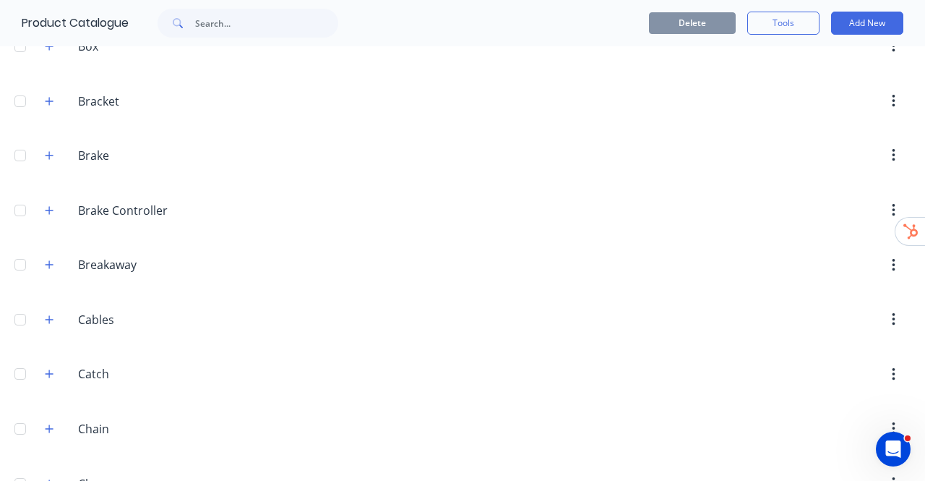
scroll to position [1157, 0]
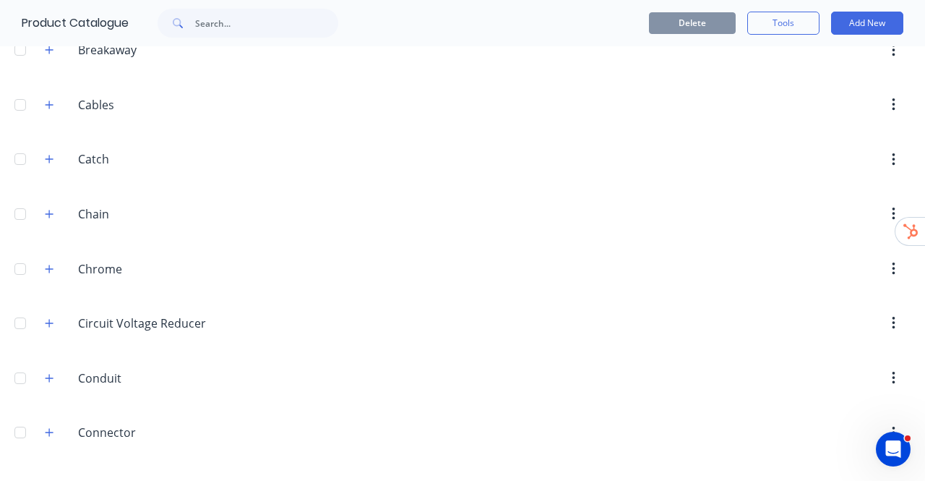
click at [42, 205] on span at bounding box center [49, 214] width 18 height 18
click at [52, 209] on icon "button" at bounding box center [49, 214] width 9 height 10
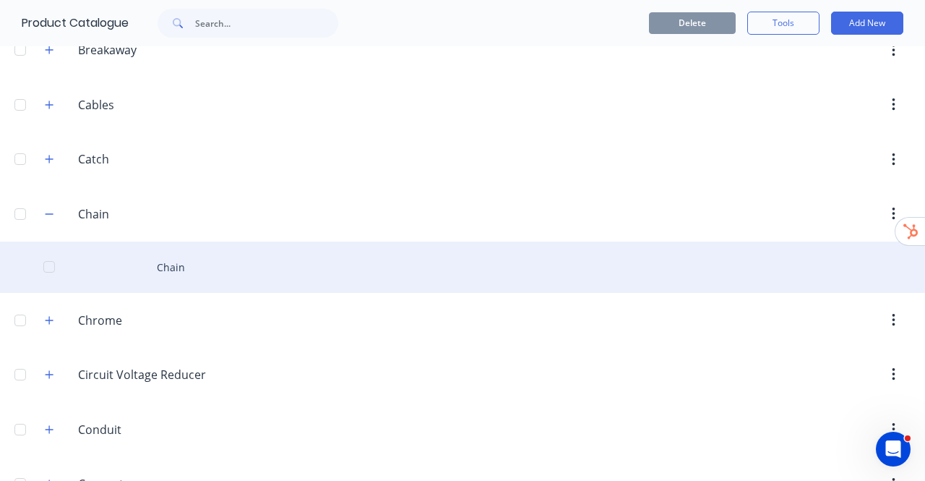
click at [181, 273] on div "Chain" at bounding box center [462, 266] width 925 height 51
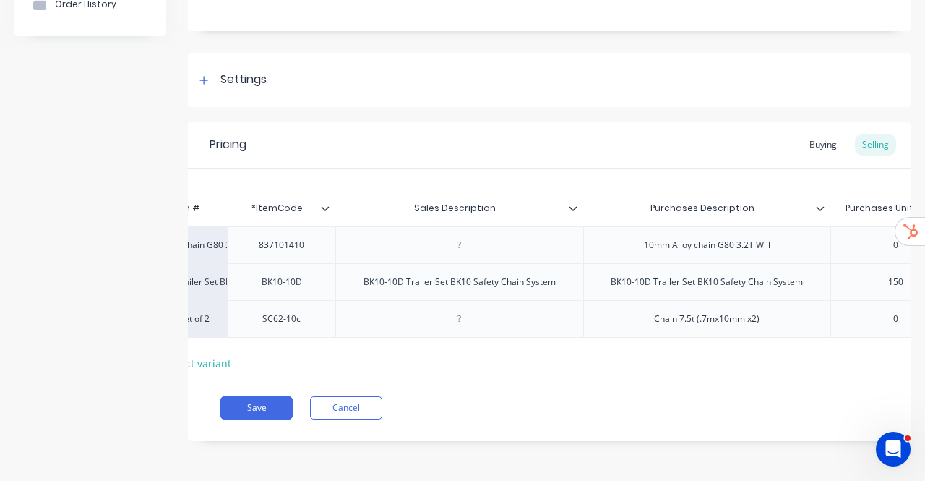
scroll to position [0, 236]
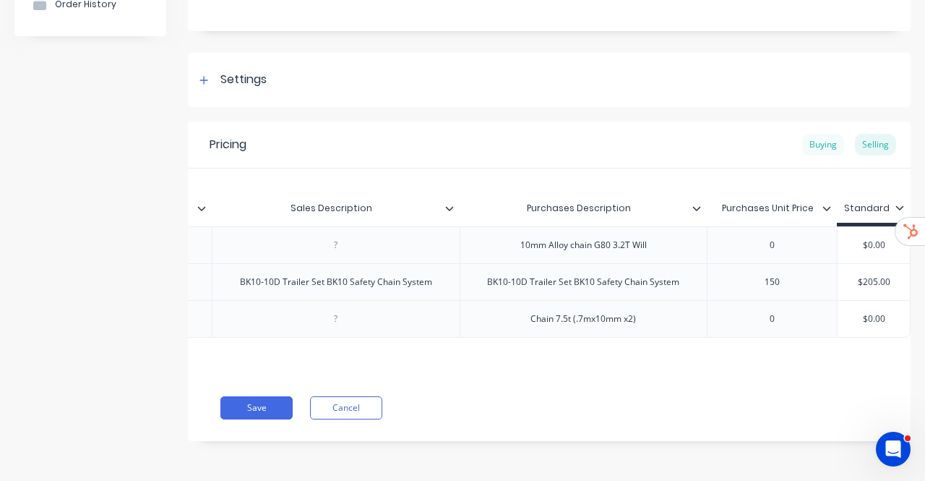
click at [814, 134] on div "Buying" at bounding box center [823, 145] width 42 height 22
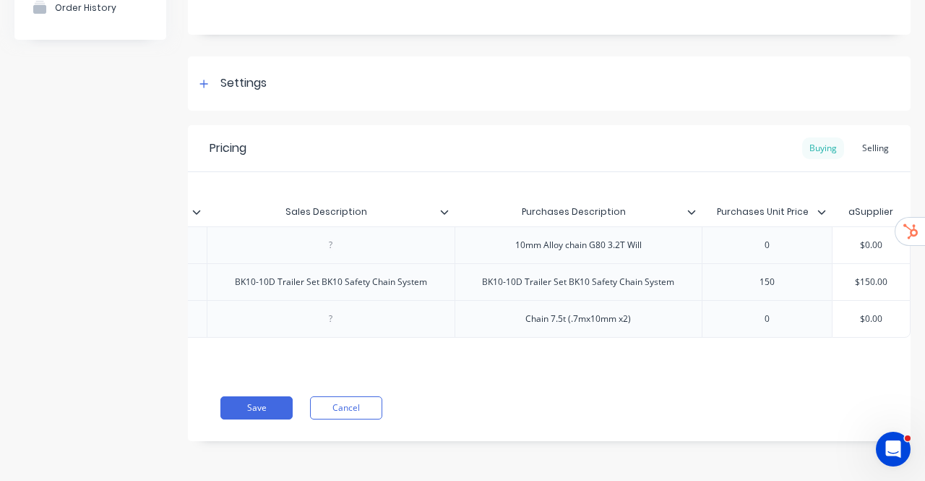
scroll to position [166, 0]
click at [876, 137] on div "Selling" at bounding box center [875, 148] width 41 height 22
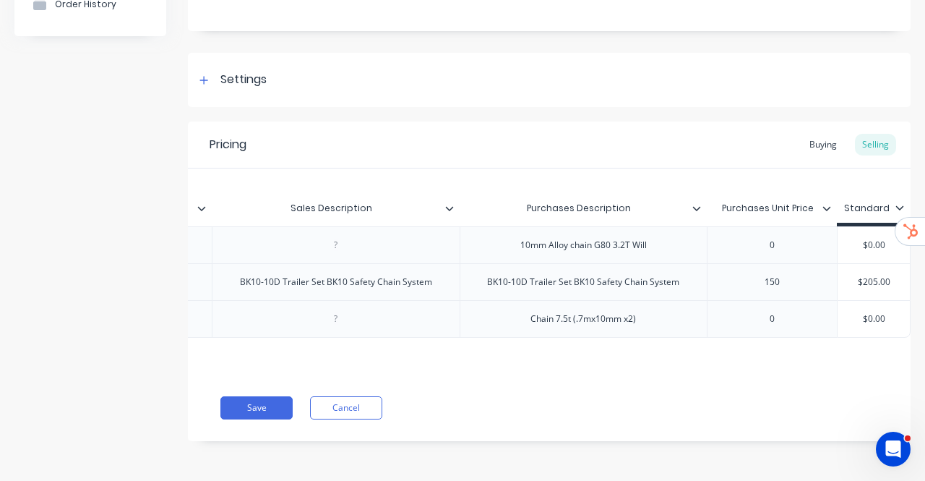
type textarea "x"
click at [361, 405] on button "Cancel" at bounding box center [346, 407] width 72 height 23
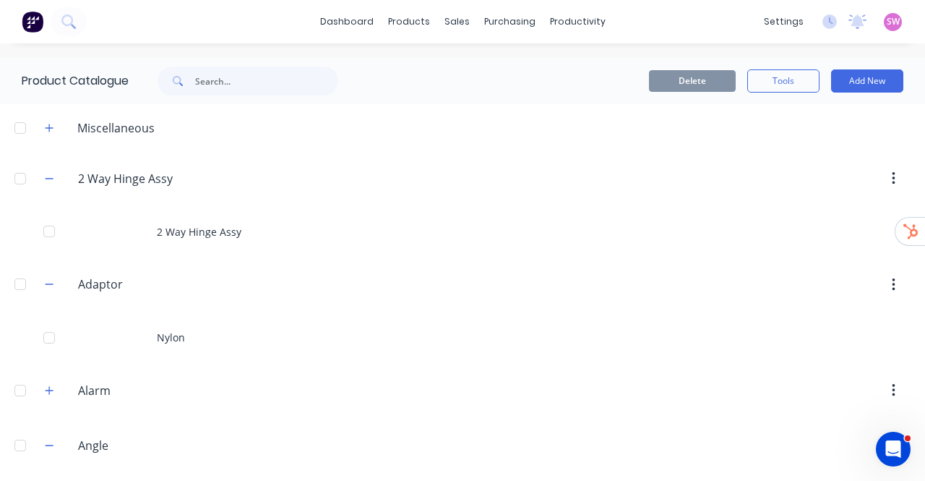
click at [887, 25] on span "SW" at bounding box center [893, 21] width 13 height 13
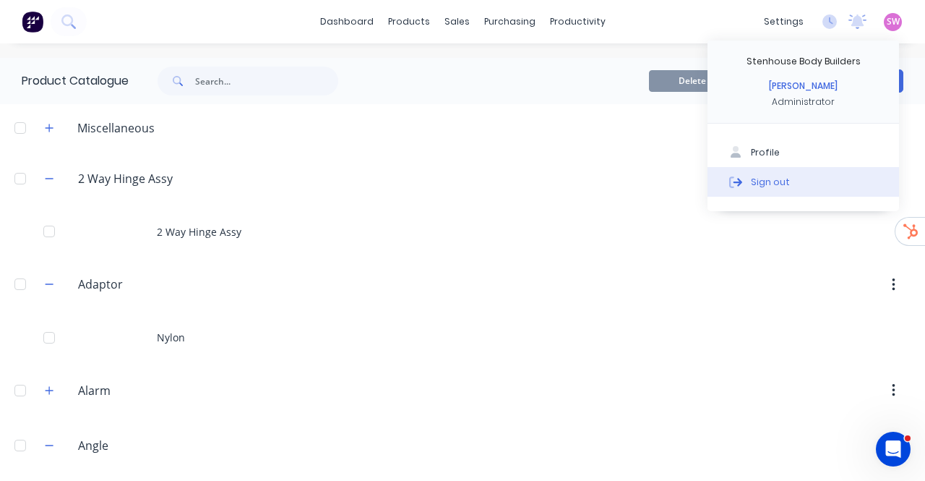
click at [771, 181] on div "Sign out" at bounding box center [770, 181] width 39 height 13
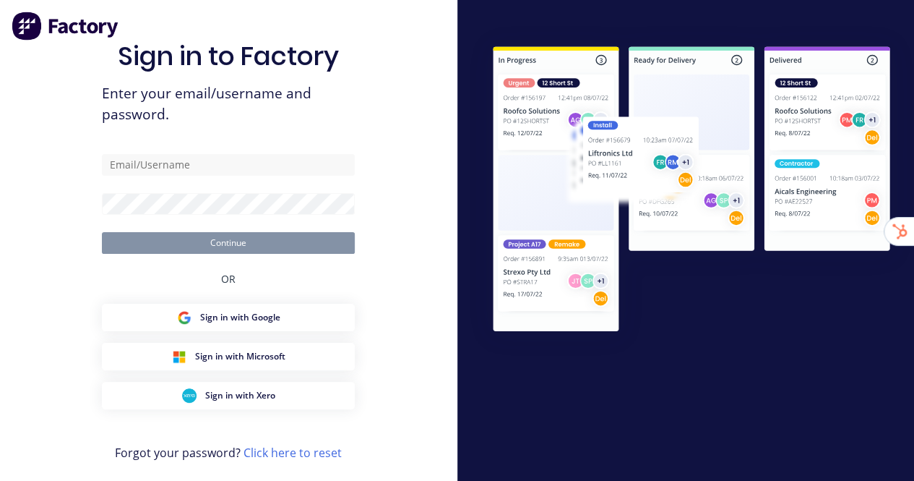
type input "[EMAIL_ADDRESS][DOMAIN_NAME]"
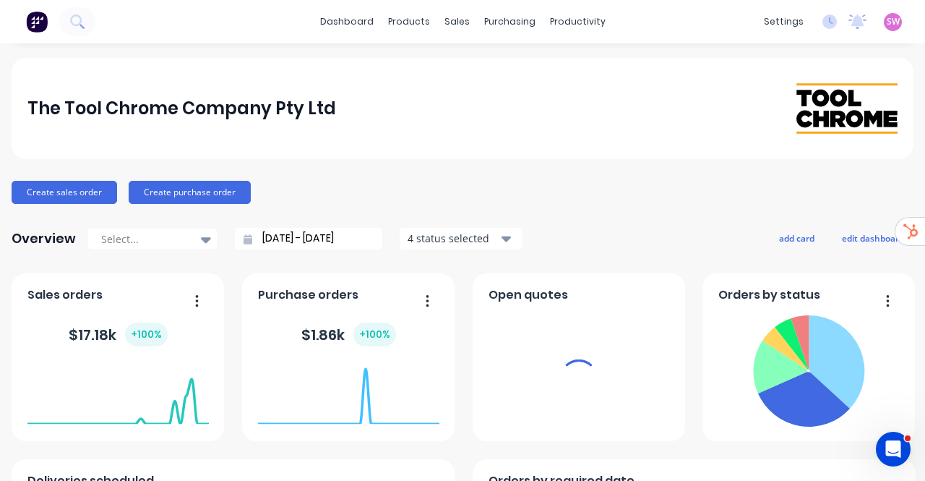
click at [887, 20] on span "SW" at bounding box center [893, 21] width 13 height 13
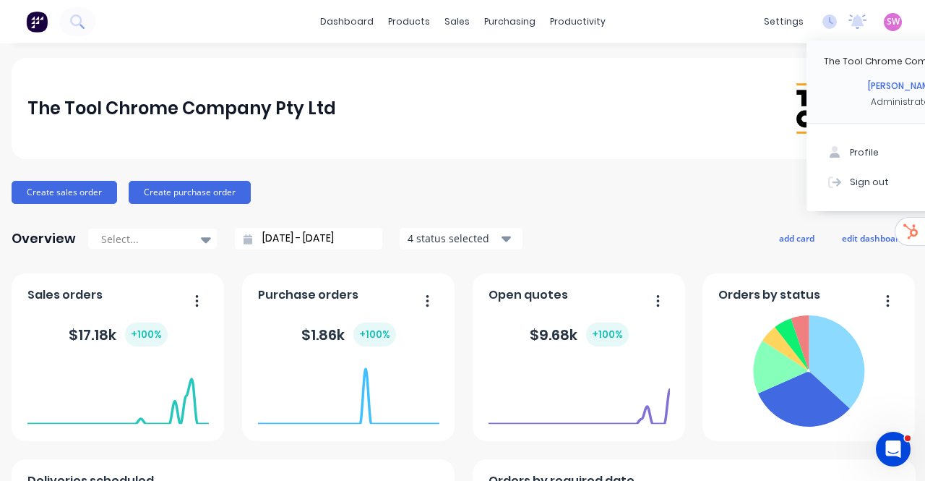
click at [684, 60] on div "The Tool Chrome Company Pty Ltd" at bounding box center [463, 108] width 902 height 101
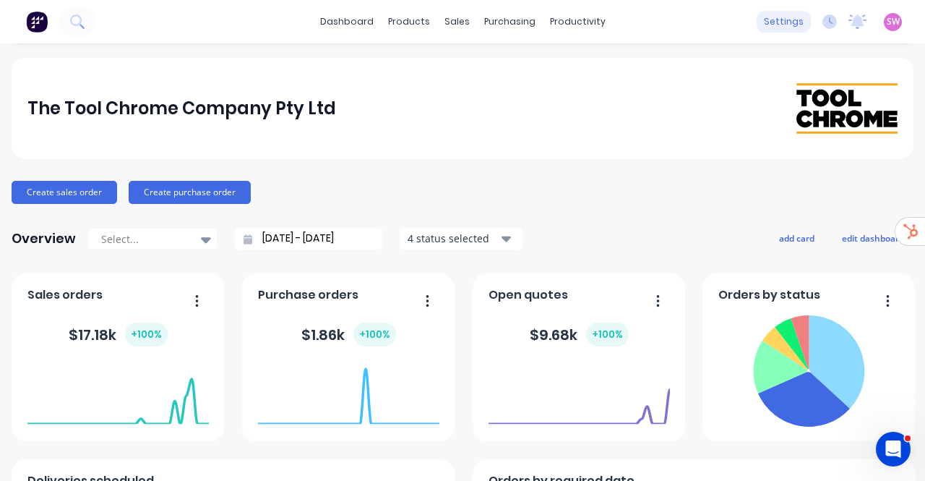
click at [776, 15] on div "settings" at bounding box center [784, 22] width 54 height 22
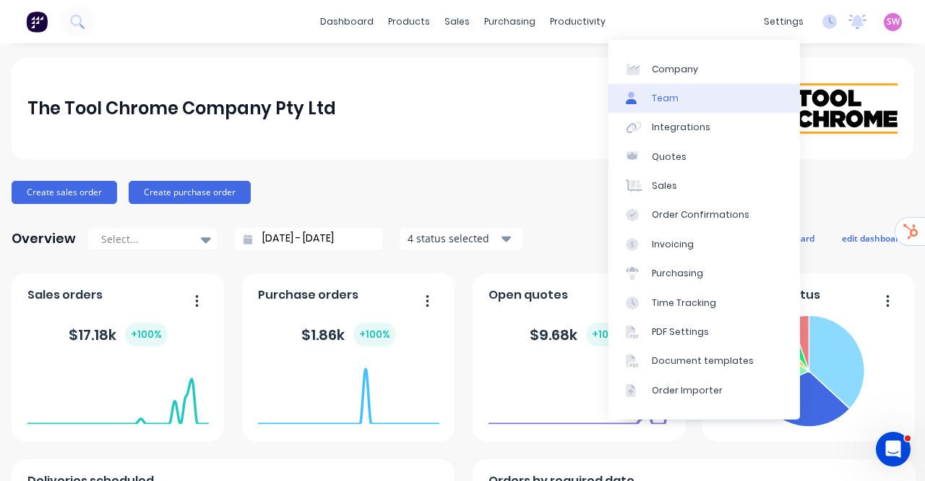
click at [658, 93] on div "Team" at bounding box center [665, 98] width 27 height 13
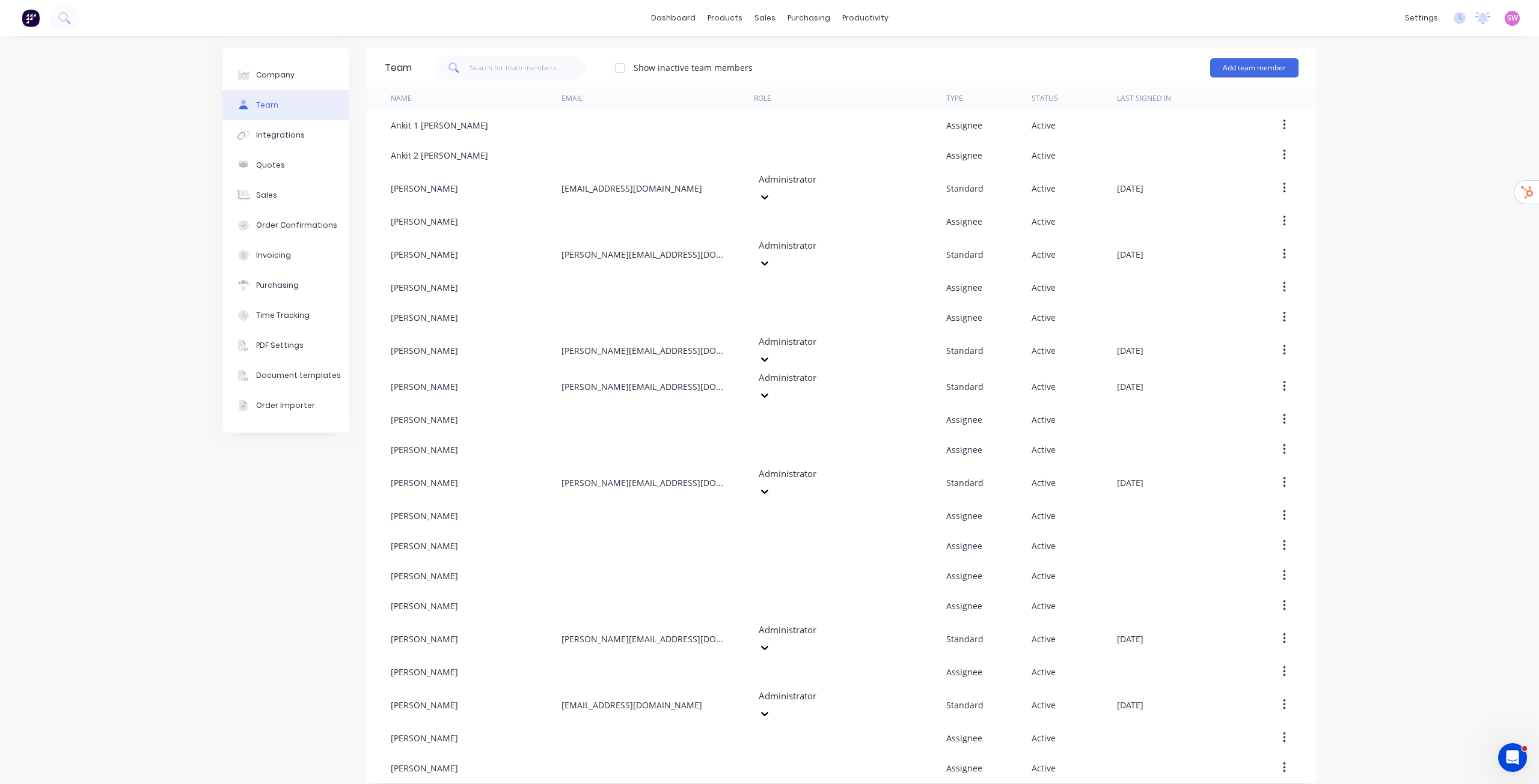
click at [760, 59] on div "Company Team Integrations Quotes Sales Order Confirmations Invoicing Purchasing…" at bounding box center [770, 415] width 1539 height 759
click at [760, 70] on button "Add team member" at bounding box center [1254, 67] width 88 height 19
click at [760, 99] on div "Standard team member A team member that can login to Factory" at bounding box center [1202, 104] width 171 height 35
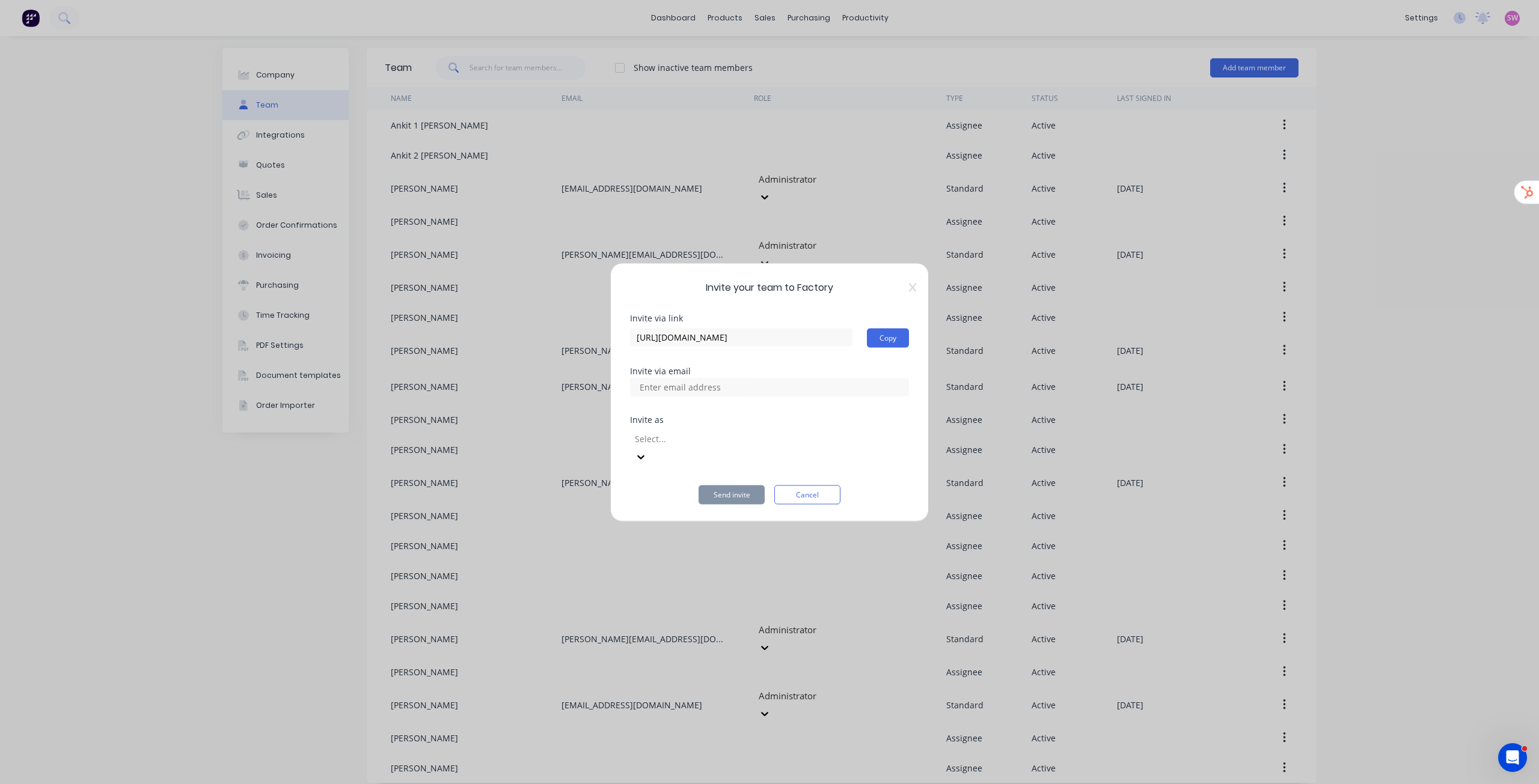
click at [760, 390] on div at bounding box center [770, 387] width 279 height 18
click at [709, 396] on input at bounding box center [693, 387] width 121 height 18
paste input "mark@toolchromecompany.com.au"
type input "mark@toolchromecompany.com.au"
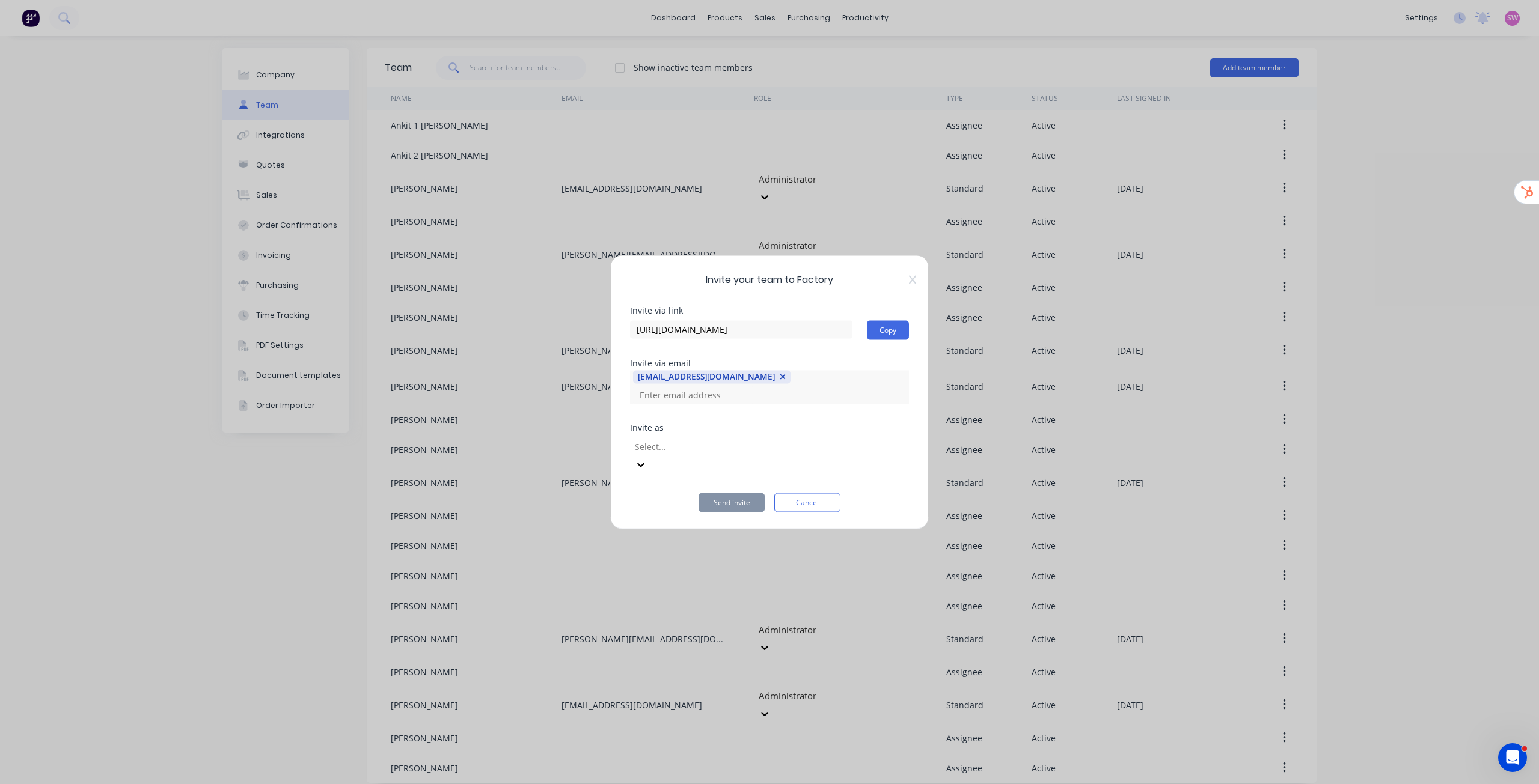
scroll to position [0, 0]
click at [731, 399] on div "Select..." at bounding box center [770, 454] width 279 height 39
click at [721, 399] on div at bounding box center [720, 446] width 173 height 15
click at [743, 399] on button "Send invite" at bounding box center [732, 502] width 67 height 19
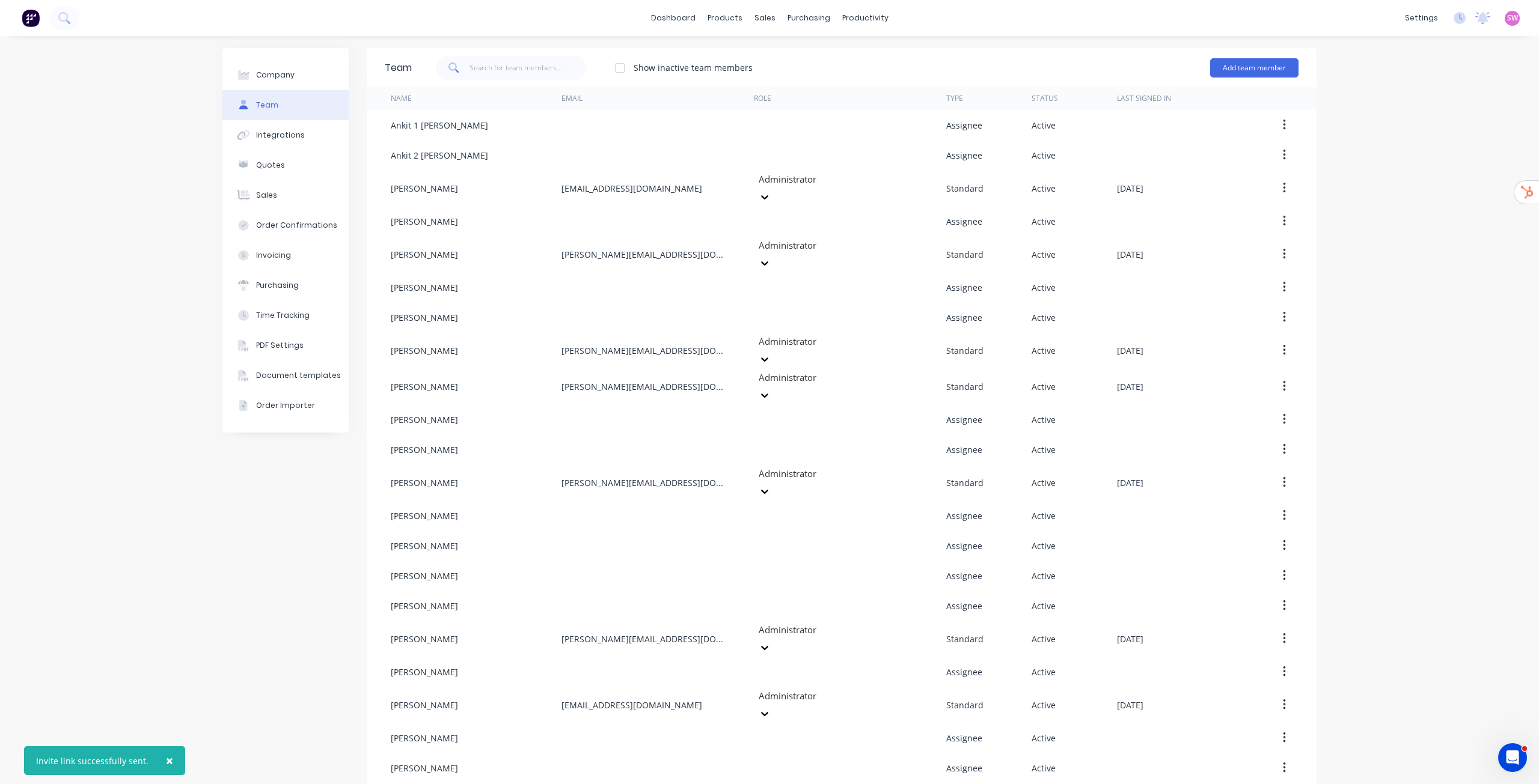
click at [760, 151] on div "Company Team Integrations Quotes Sales Order Confirmations Invoicing Purchasing…" at bounding box center [770, 433] width 1539 height 795
click at [760, 67] on button "Add team member" at bounding box center [1254, 67] width 88 height 19
click at [42, 17] on button at bounding box center [31, 17] width 25 height 24
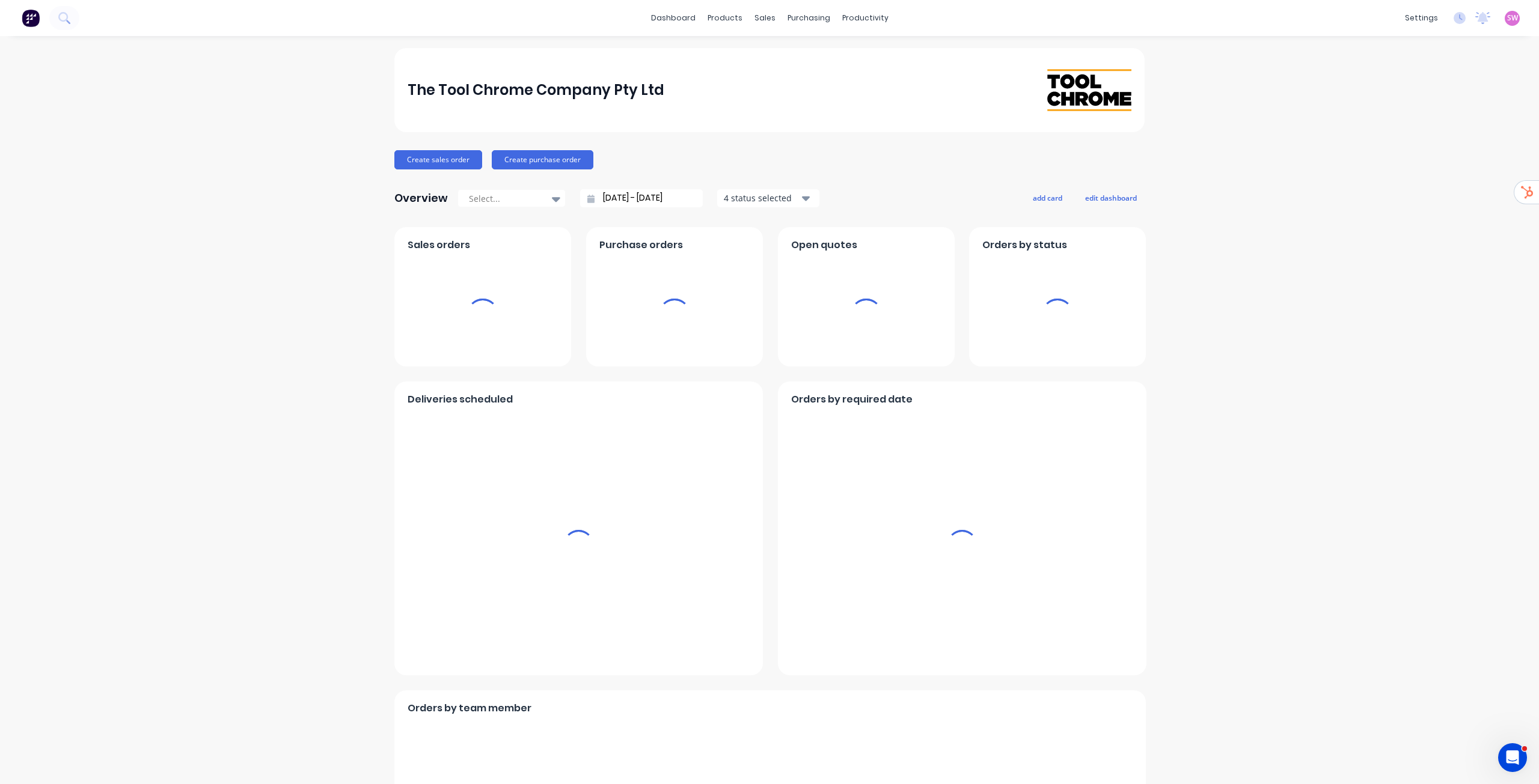
click at [760, 18] on span "SW" at bounding box center [1512, 17] width 11 height 11
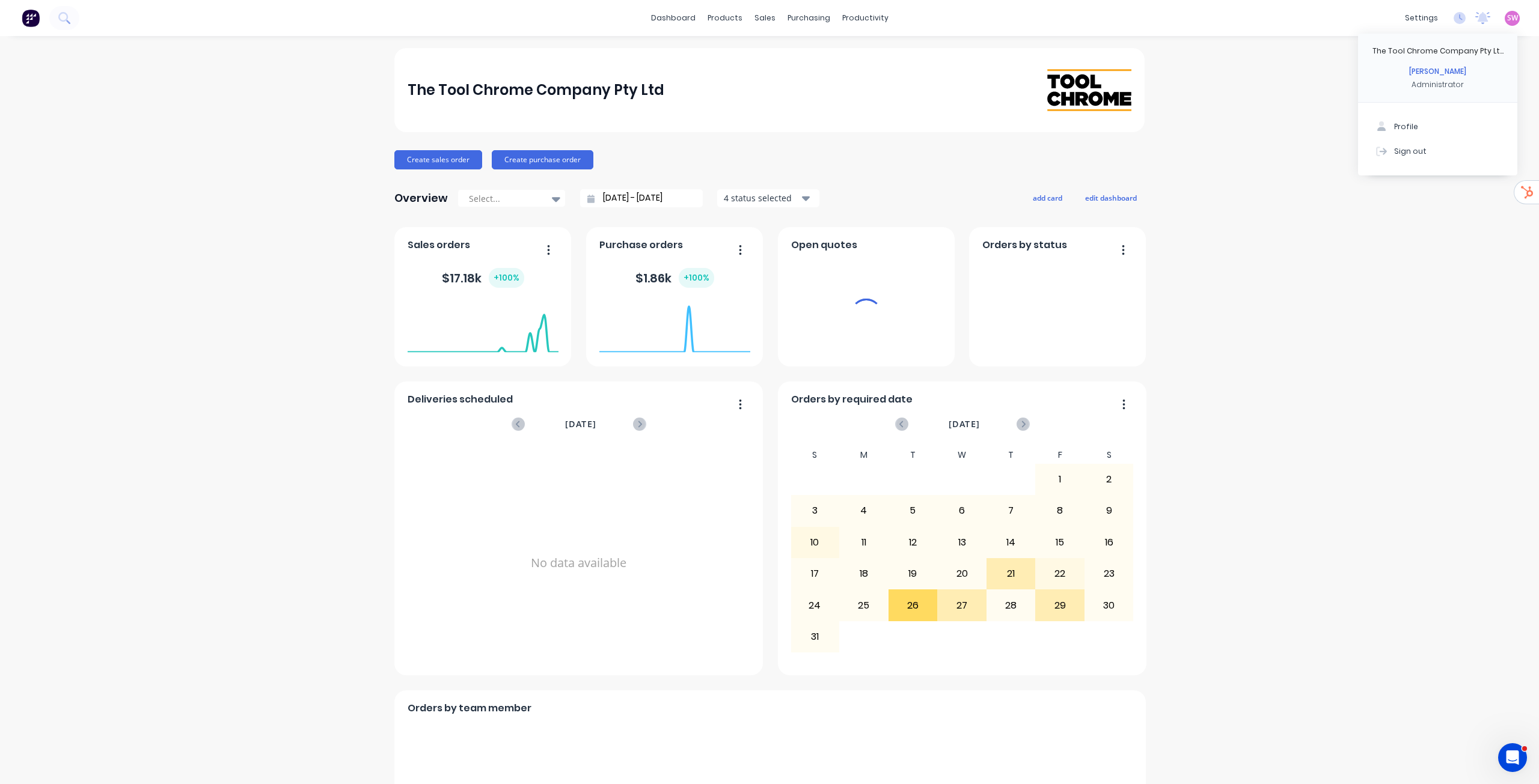
click at [760, 150] on div "Sign out" at bounding box center [1410, 150] width 32 height 11
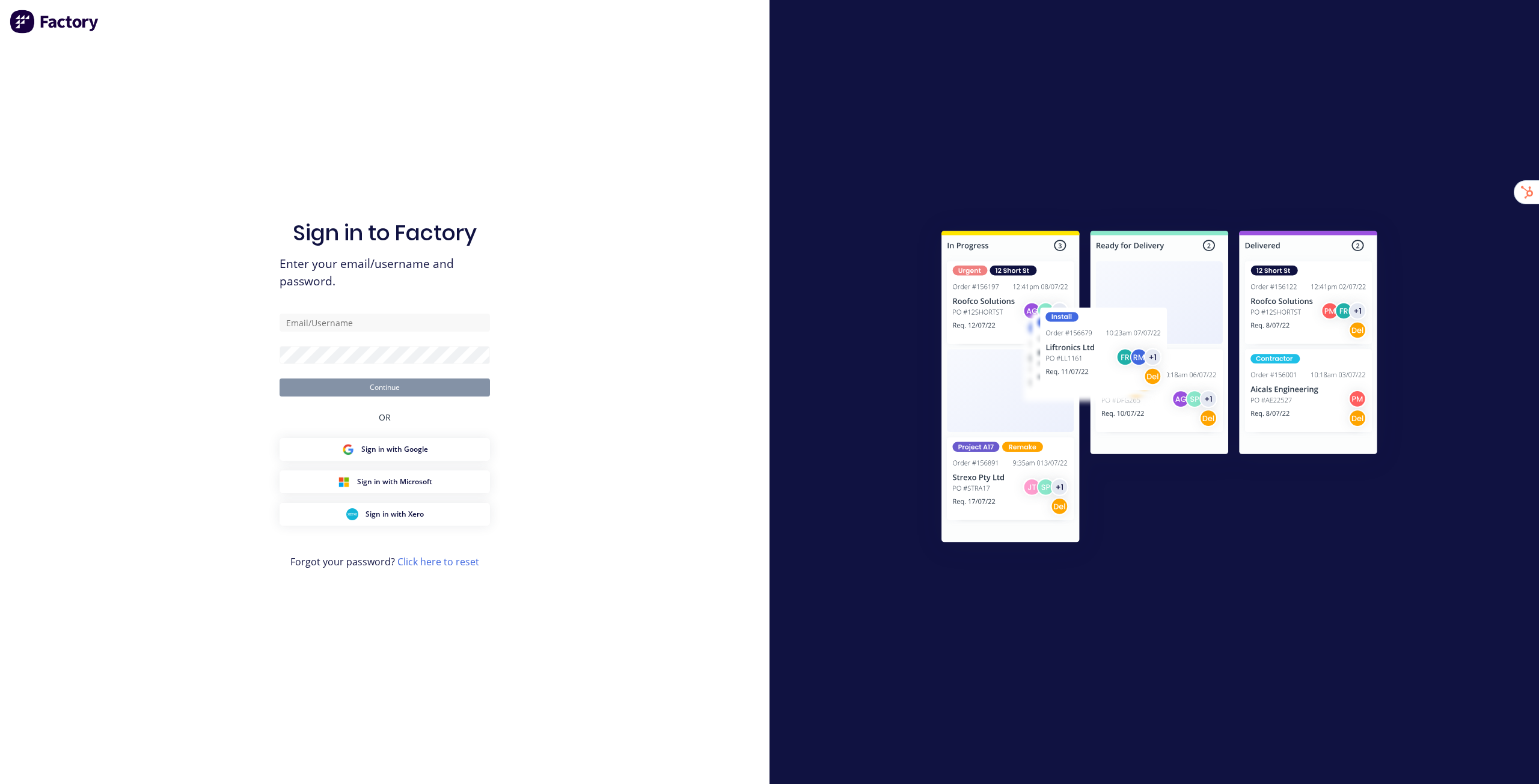
type input "[EMAIL_ADDRESS][DOMAIN_NAME]"
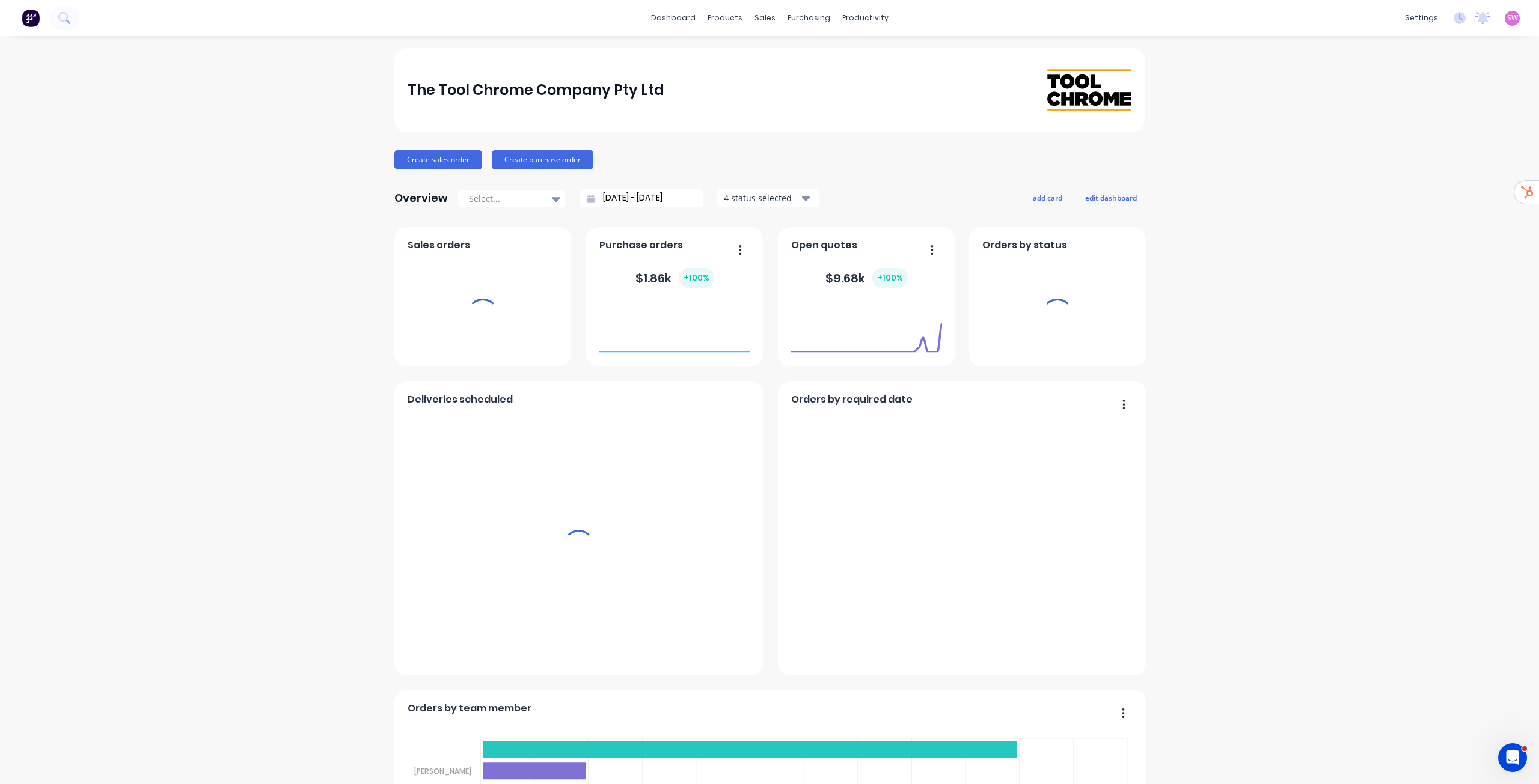
click at [1507, 18] on span "SW" at bounding box center [1512, 17] width 11 height 11
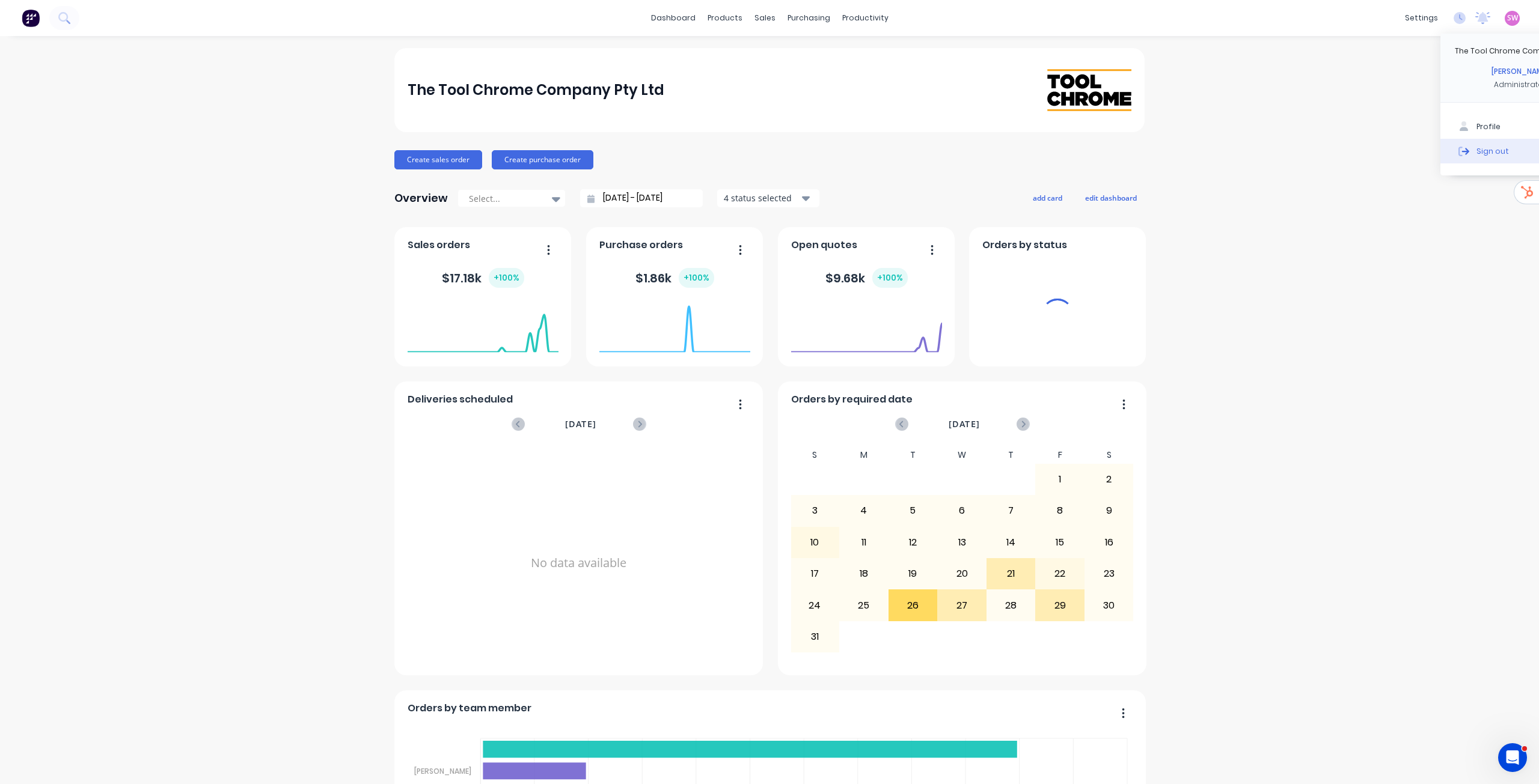
click at [1465, 154] on button "Sign out" at bounding box center [1521, 150] width 160 height 24
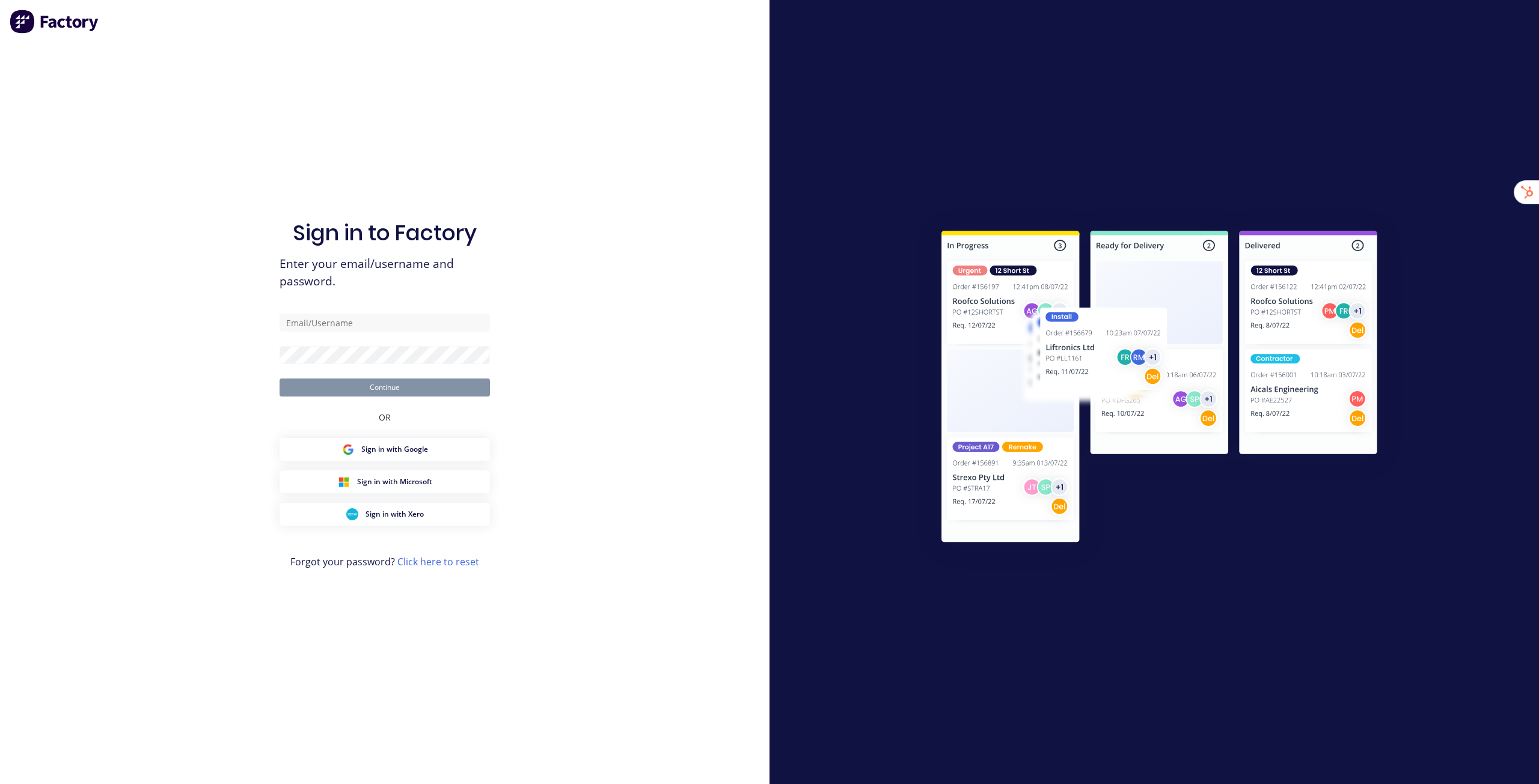
type input "[EMAIL_ADDRESS][DOMAIN_NAME]"
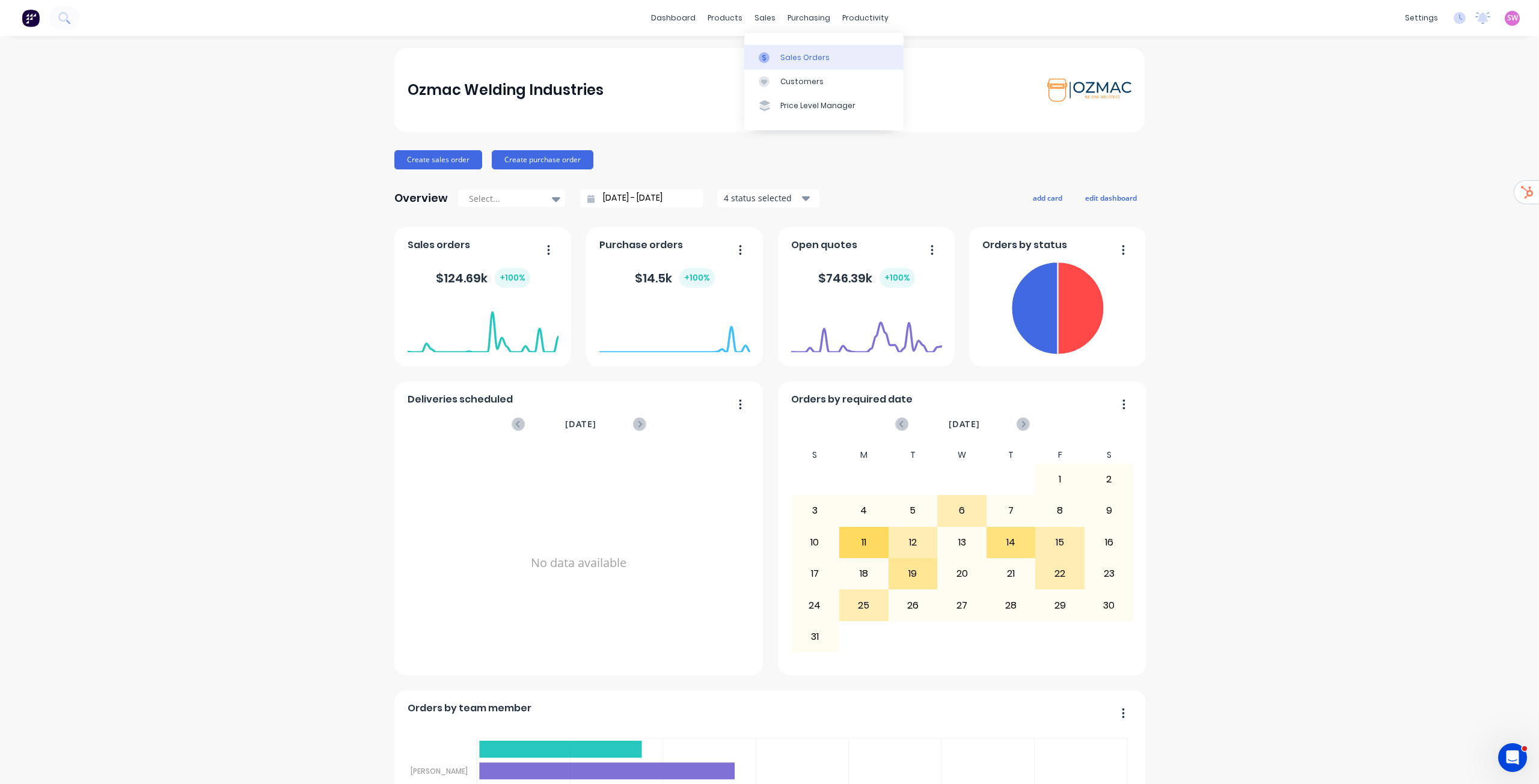
click at [789, 47] on link "Sales Orders" at bounding box center [824, 57] width 160 height 24
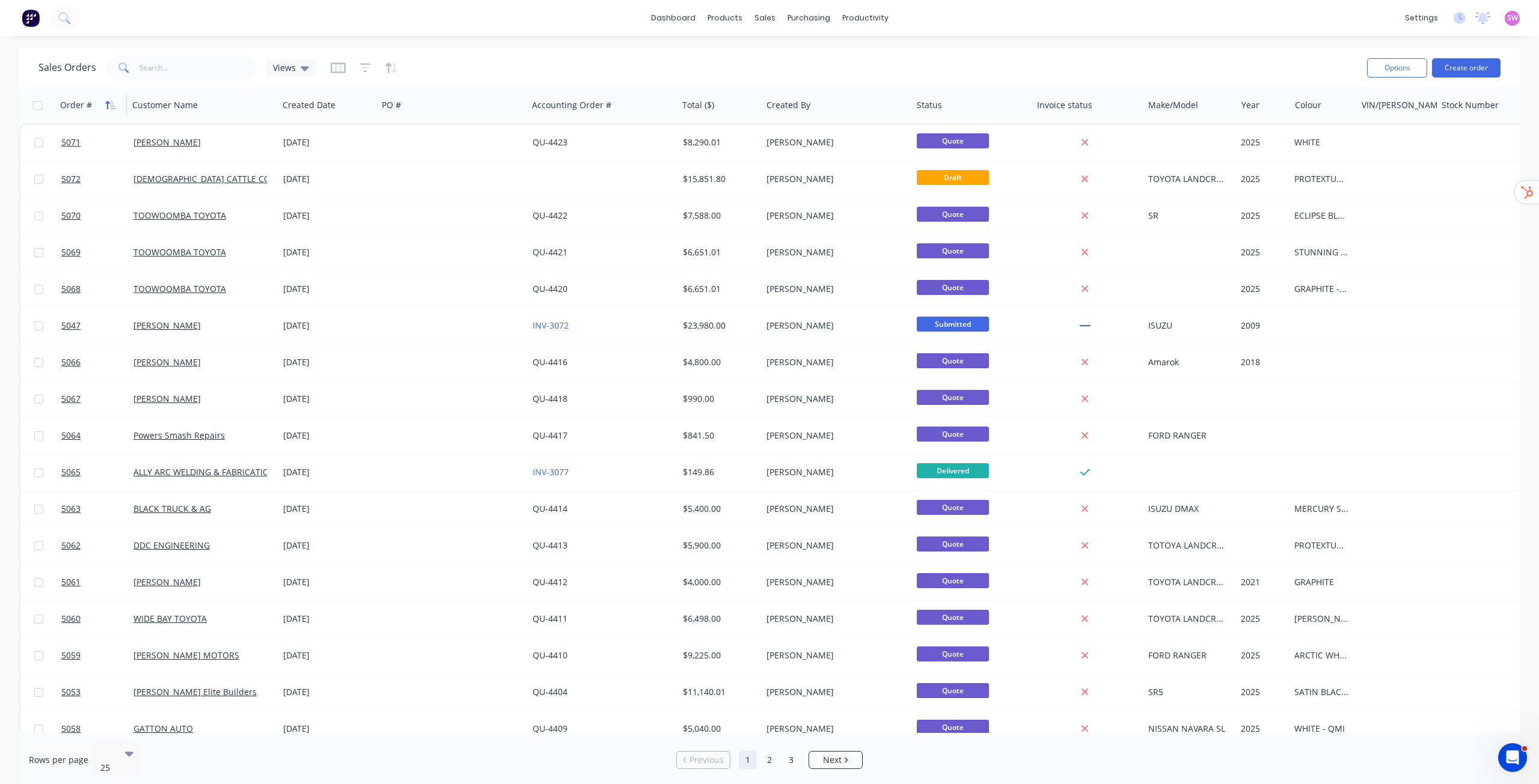
click at [106, 105] on icon "button" at bounding box center [110, 106] width 11 height 10
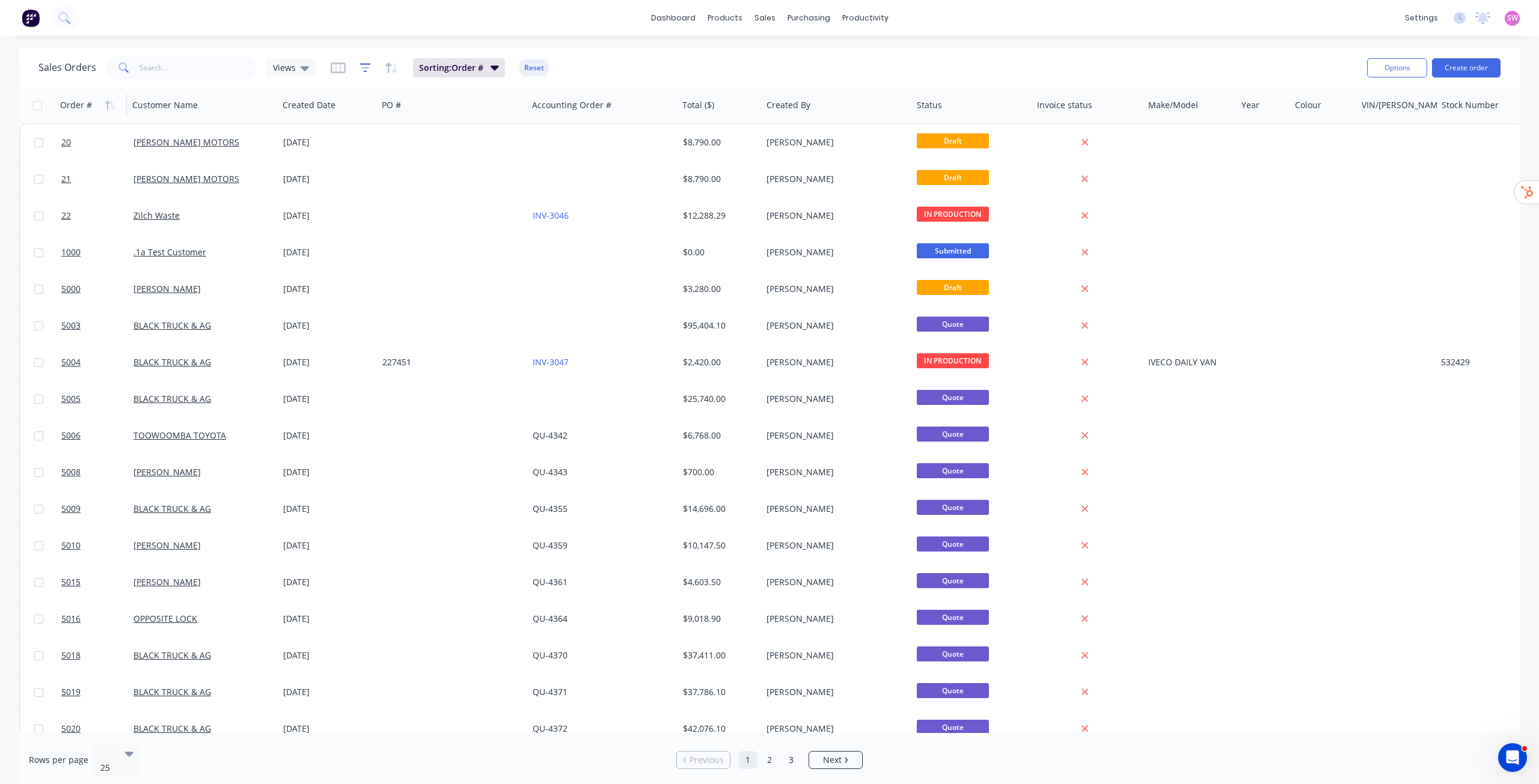
click at [361, 66] on icon "button" at bounding box center [365, 67] width 11 height 12
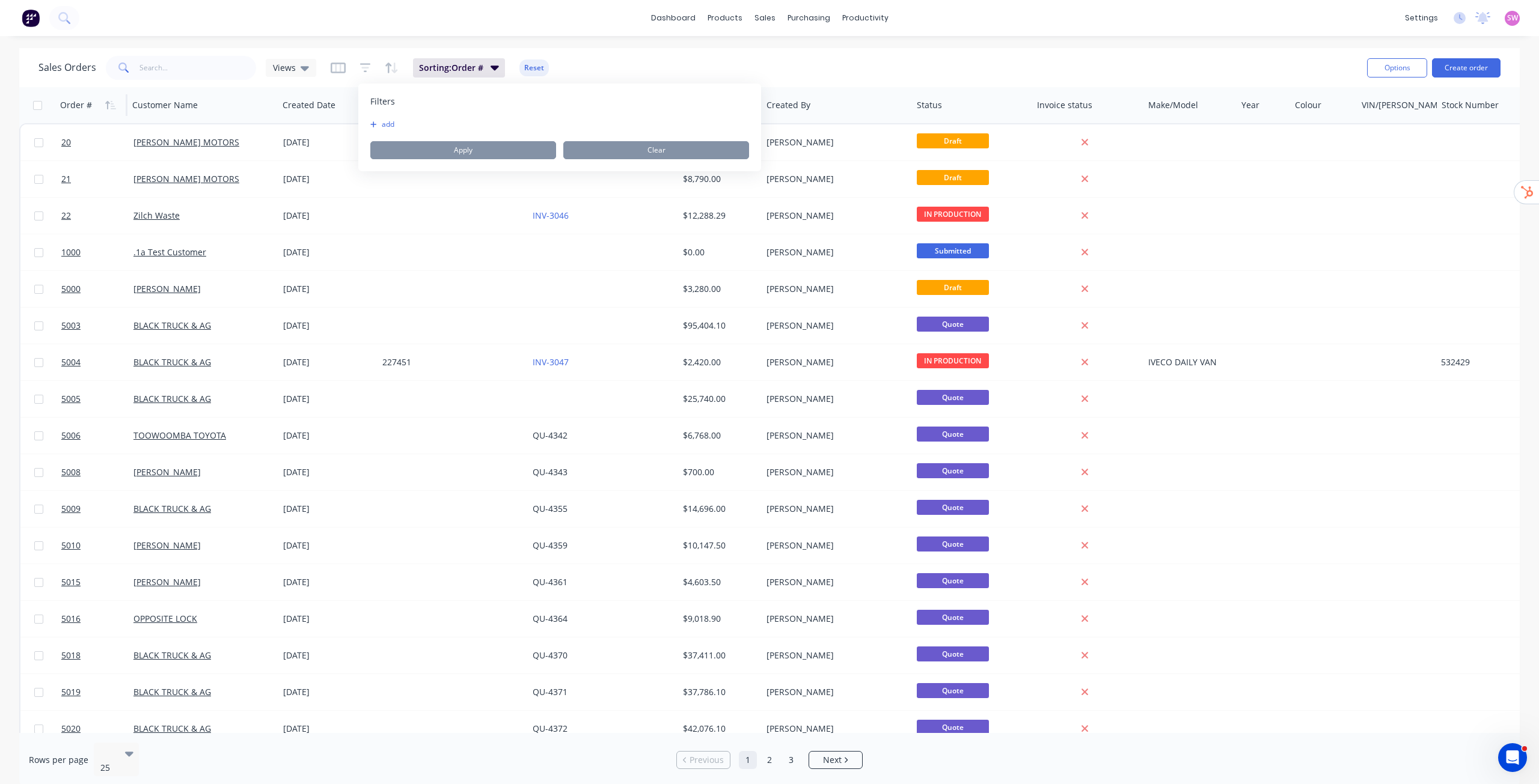
click at [368, 121] on div "Filters add Apply Clear" at bounding box center [560, 127] width 403 height 88
click at [377, 122] on button "add" at bounding box center [385, 125] width 30 height 10
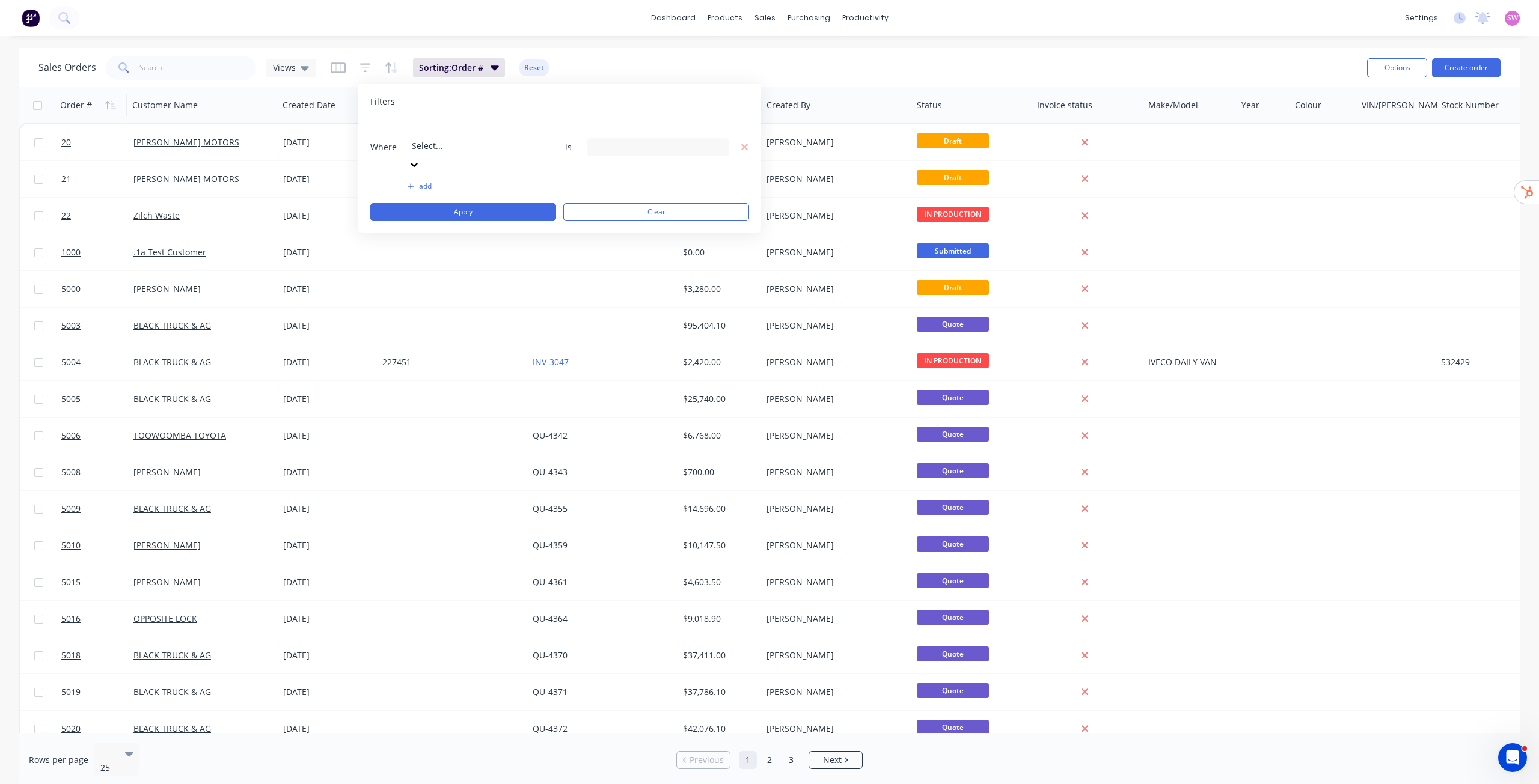
click at [428, 127] on div at bounding box center [498, 130] width 173 height 15
type input "status"
click at [428, 122] on div "Invoice status" at bounding box center [498, 137] width 181 height 33
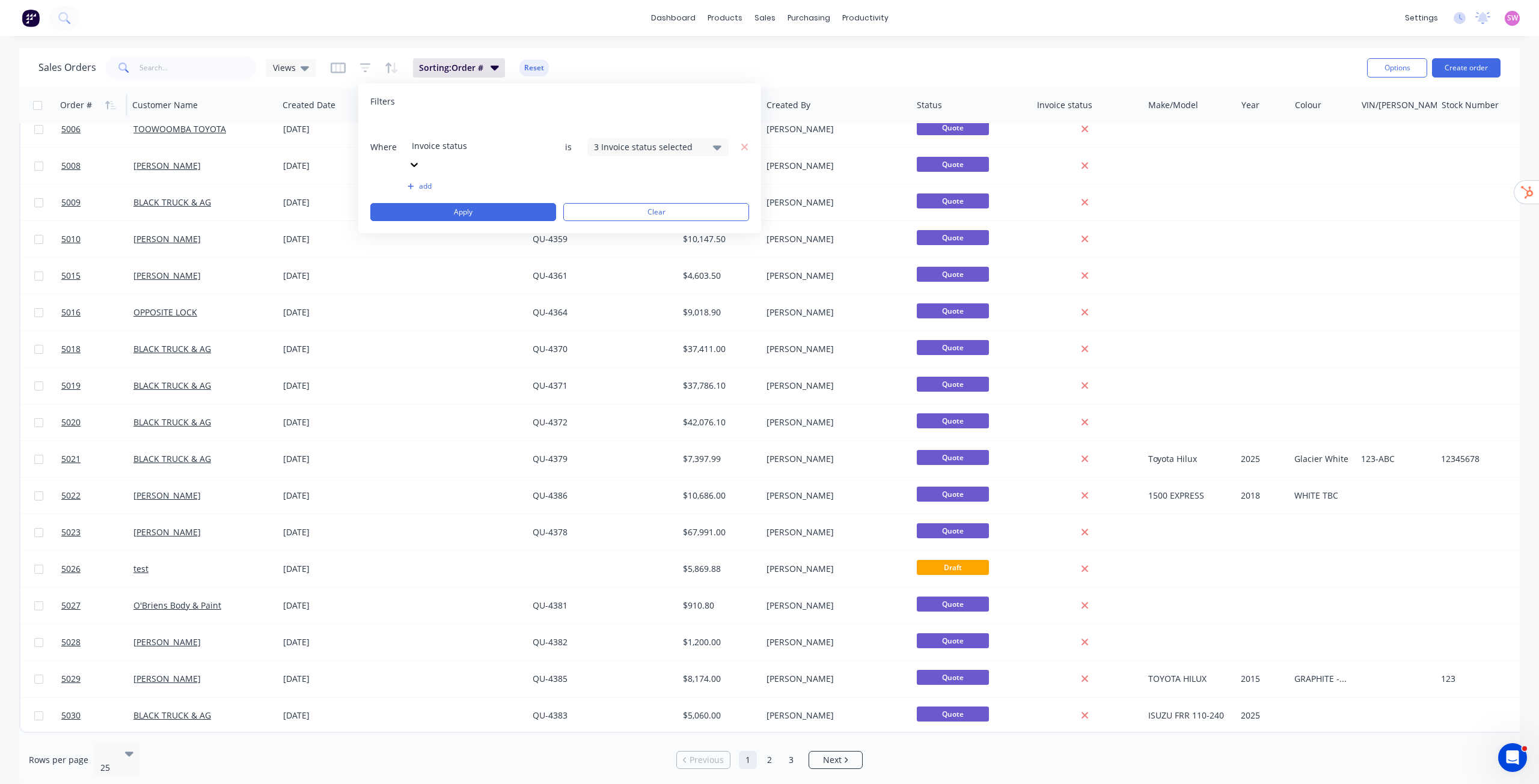
scroll to position [470, 0]
click at [656, 141] on div "10 Status selected" at bounding box center [648, 146] width 109 height 12
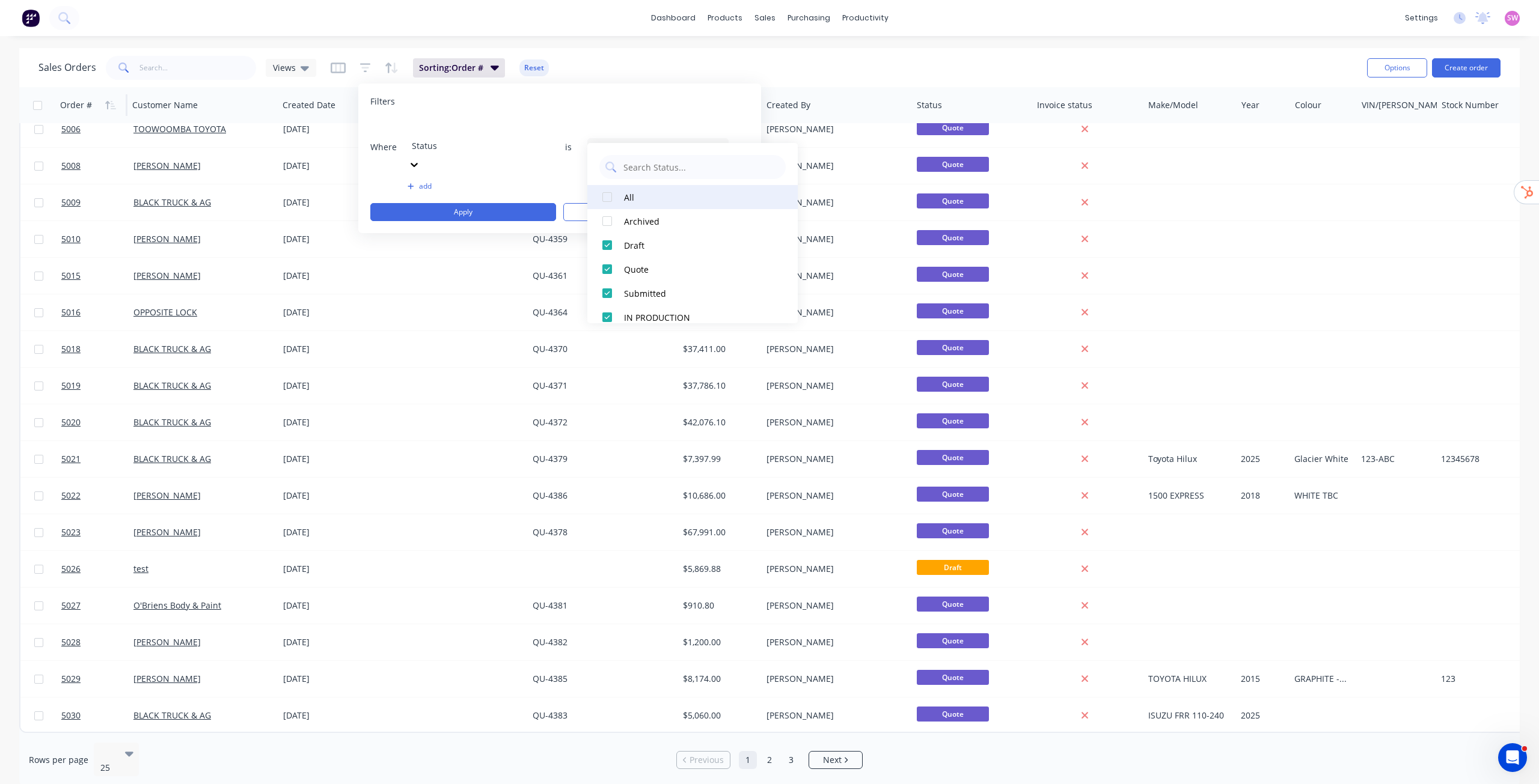
click at [615, 198] on div at bounding box center [607, 197] width 24 height 24
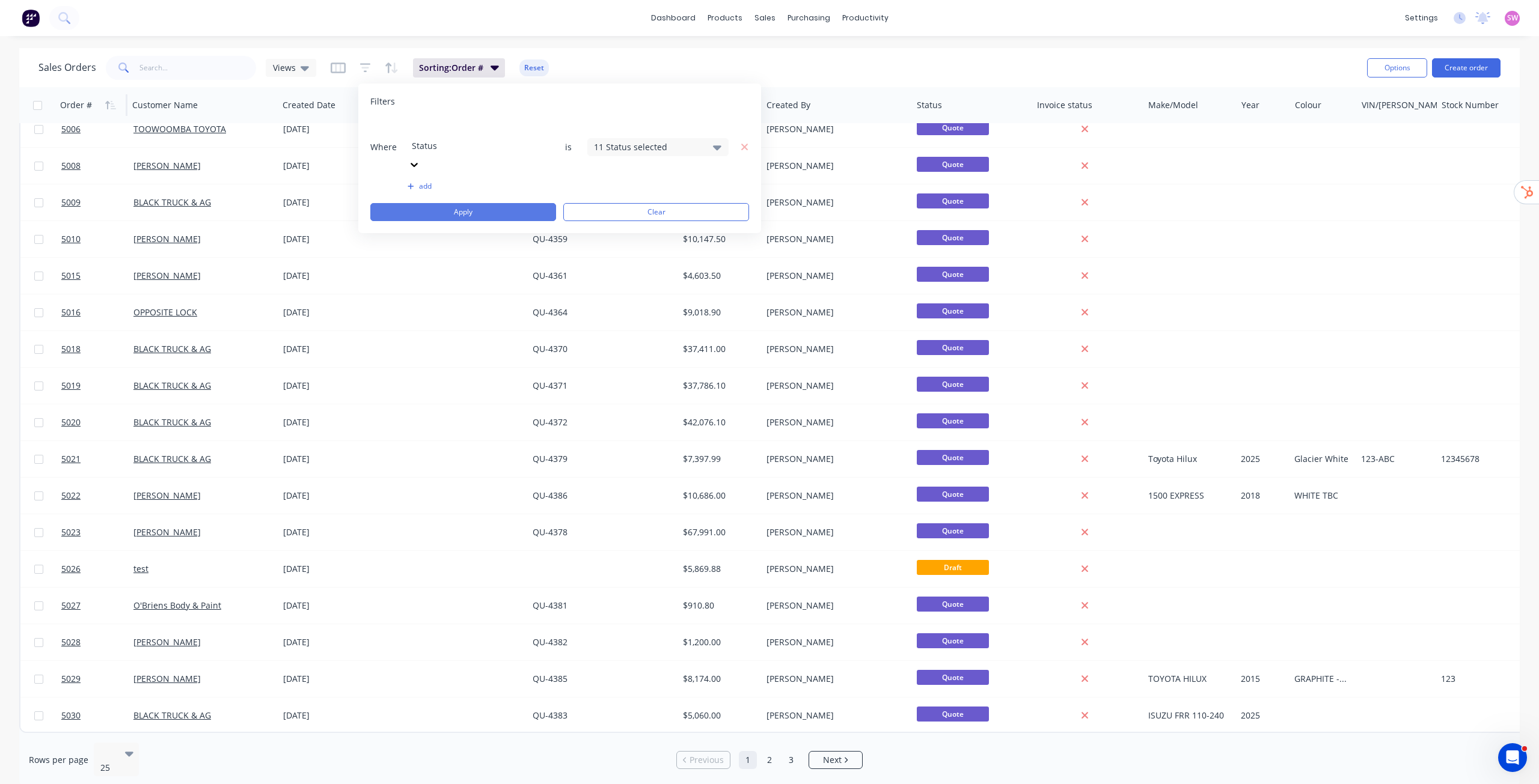
click at [528, 203] on button "Apply" at bounding box center [463, 212] width 186 height 18
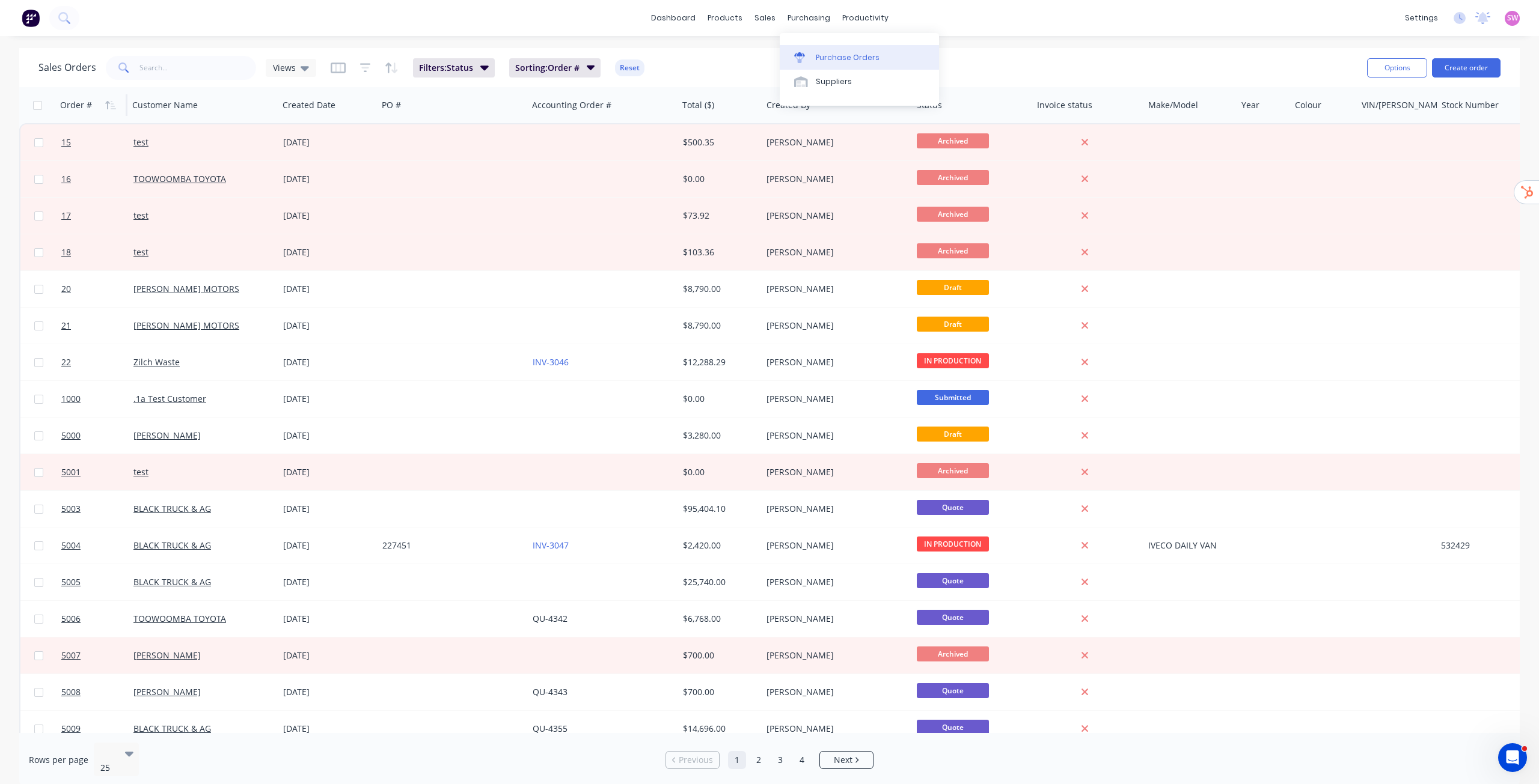
click at [821, 59] on div "Purchase Orders" at bounding box center [848, 57] width 64 height 11
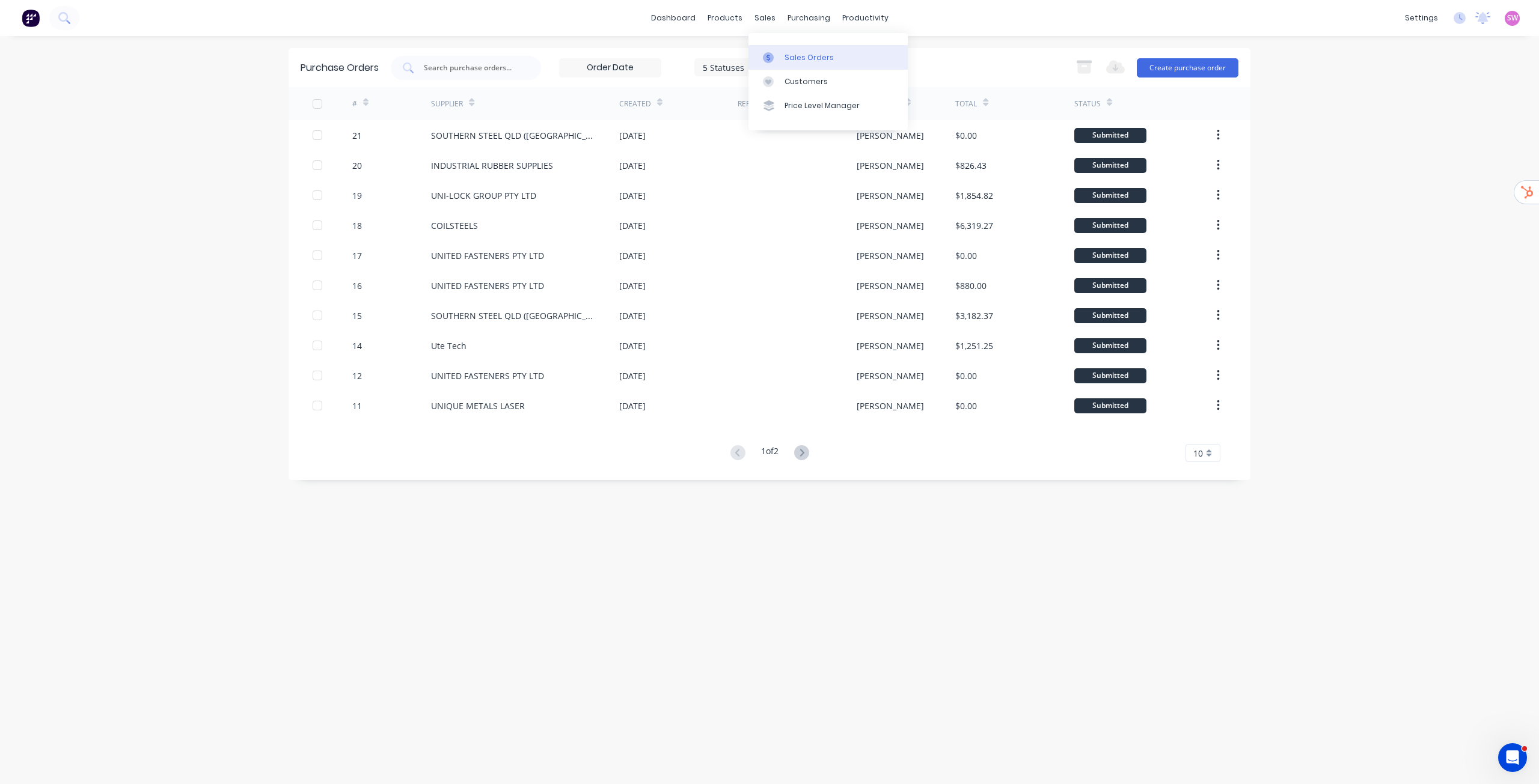
click at [804, 60] on div "Sales Orders" at bounding box center [809, 57] width 49 height 11
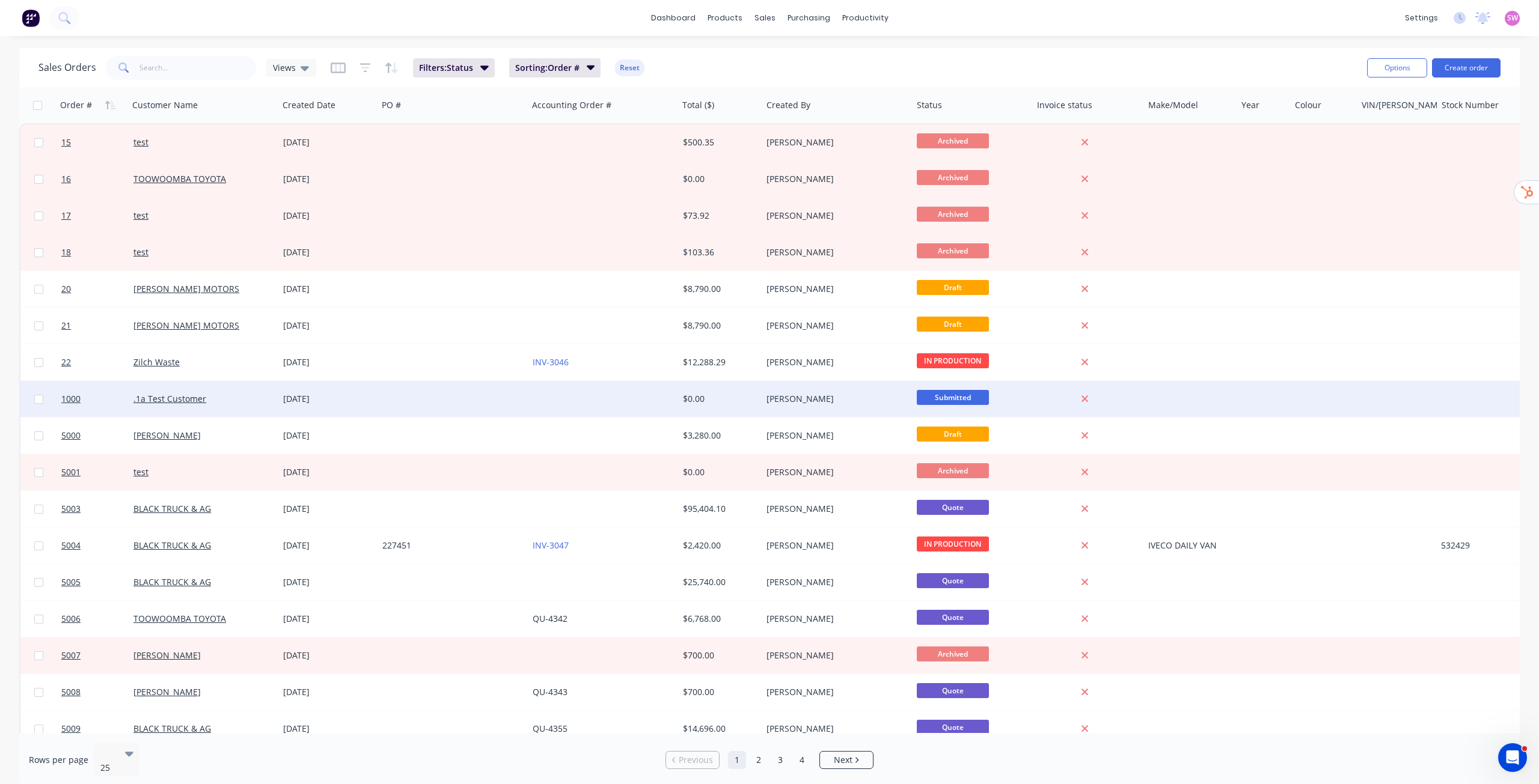
click at [412, 390] on div at bounding box center [453, 398] width 151 height 36
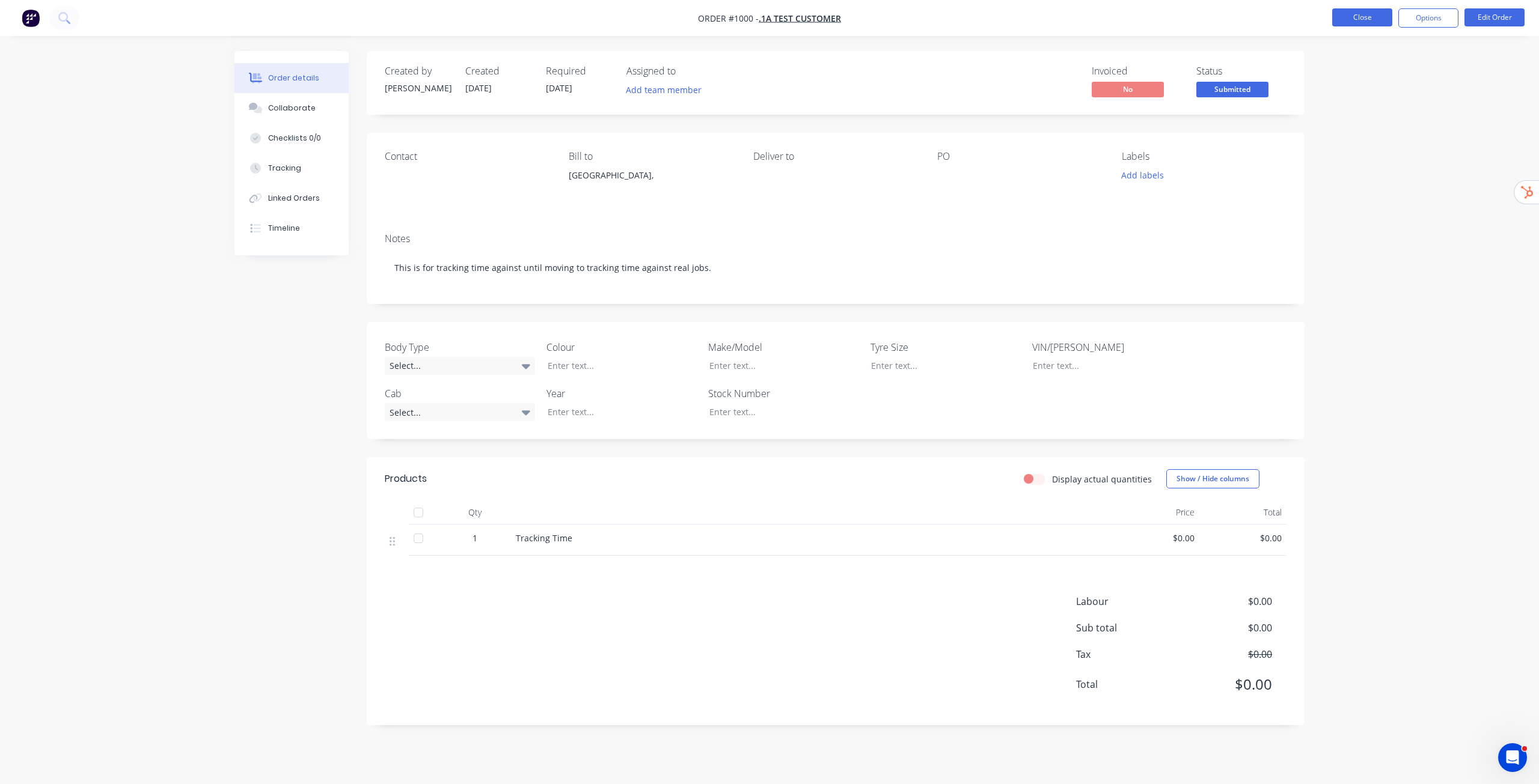
click at [1371, 17] on button "Close" at bounding box center [1363, 17] width 60 height 18
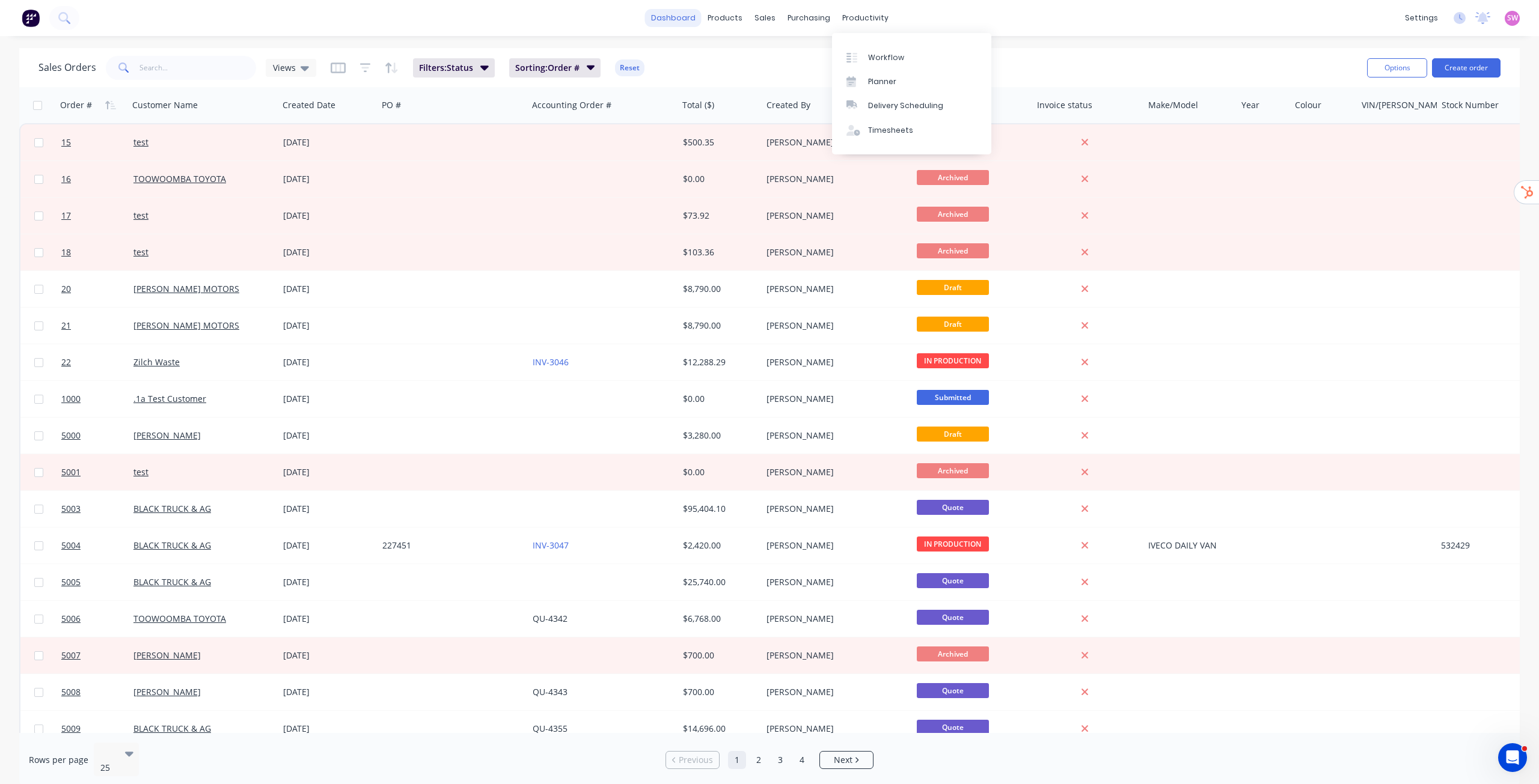
click at [674, 17] on link "dashboard" at bounding box center [674, 18] width 57 height 18
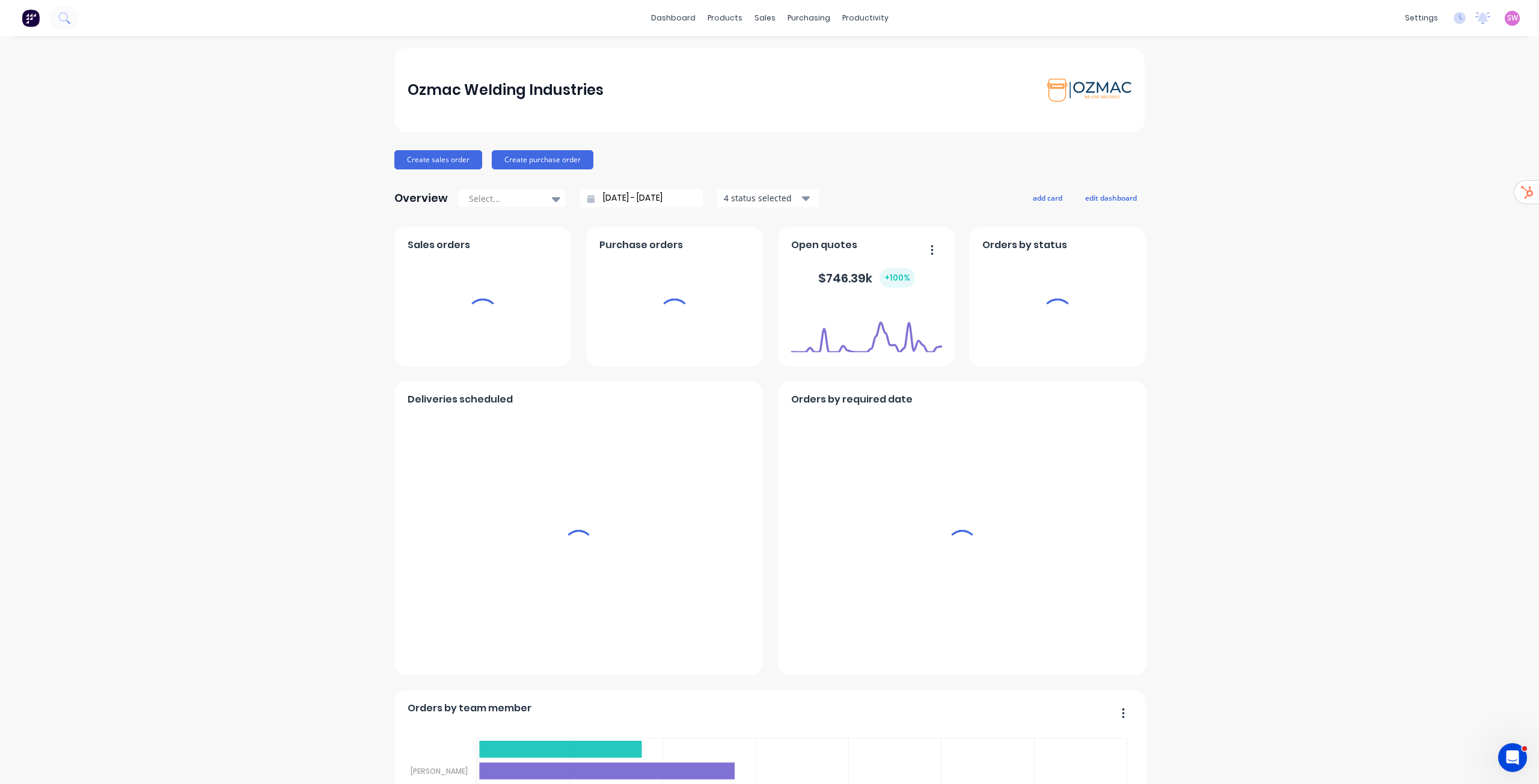
click at [1507, 14] on span "SW" at bounding box center [1512, 17] width 11 height 11
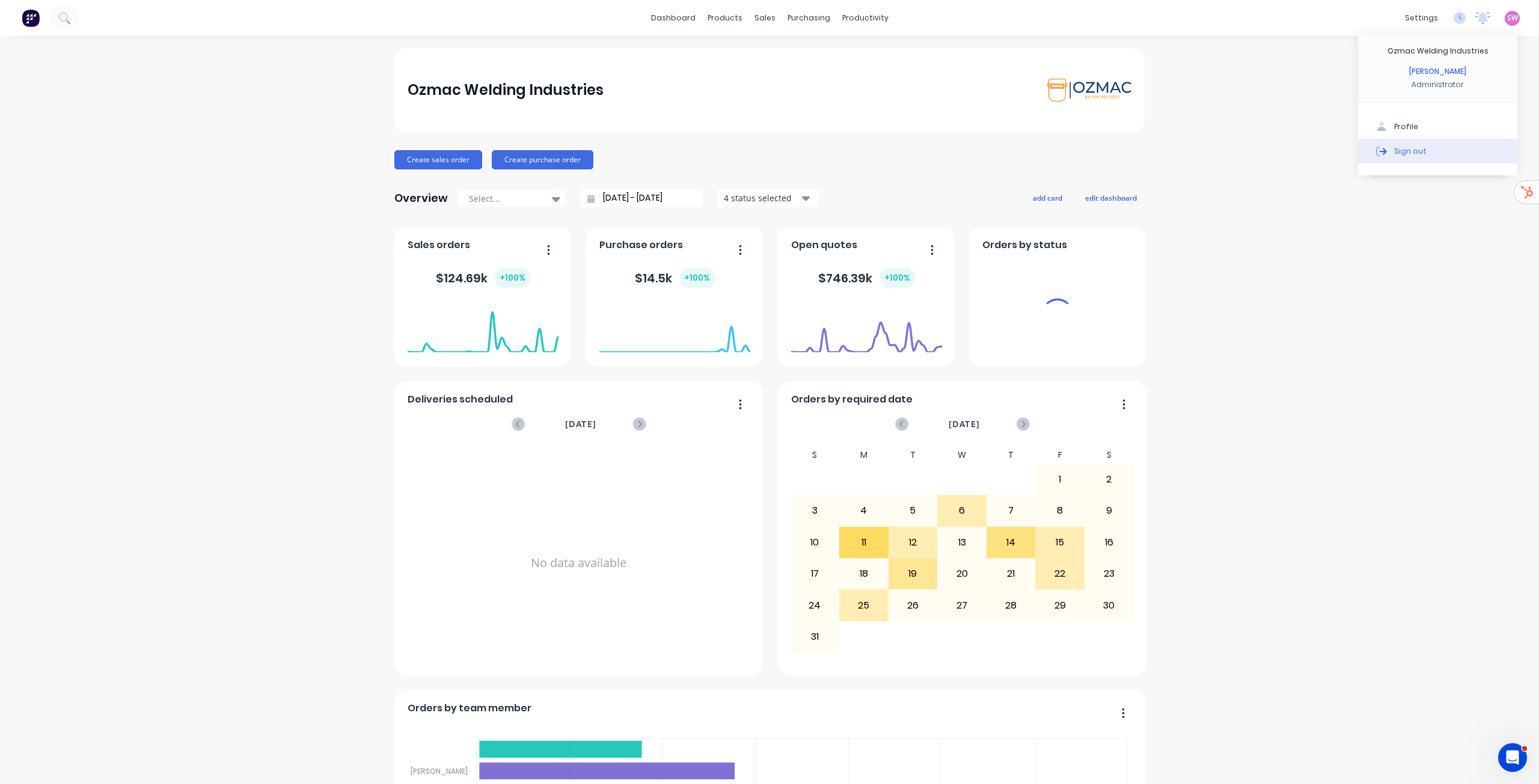
click at [1412, 152] on div "Sign out" at bounding box center [1410, 150] width 32 height 11
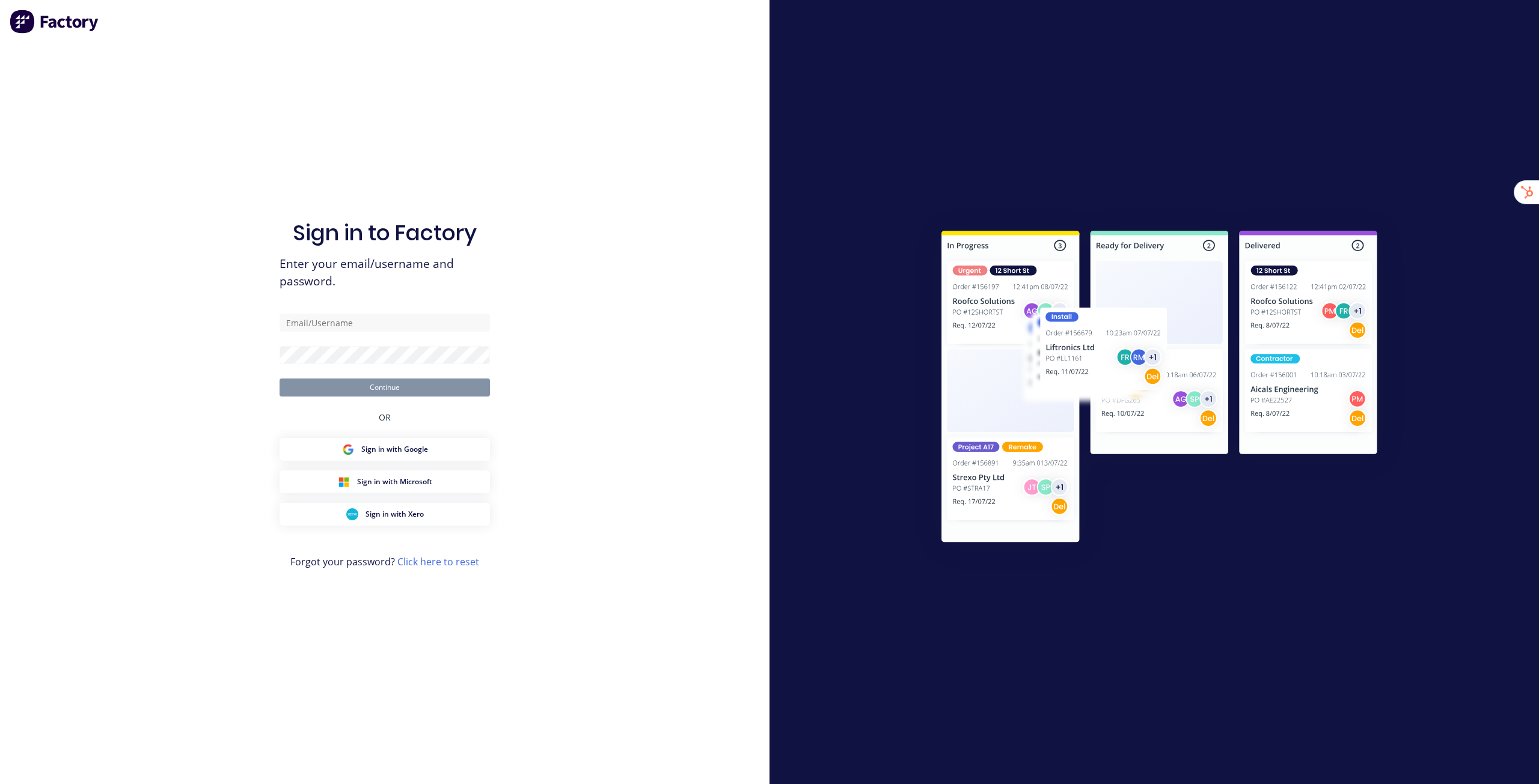
type input "[EMAIL_ADDRESS][DOMAIN_NAME]"
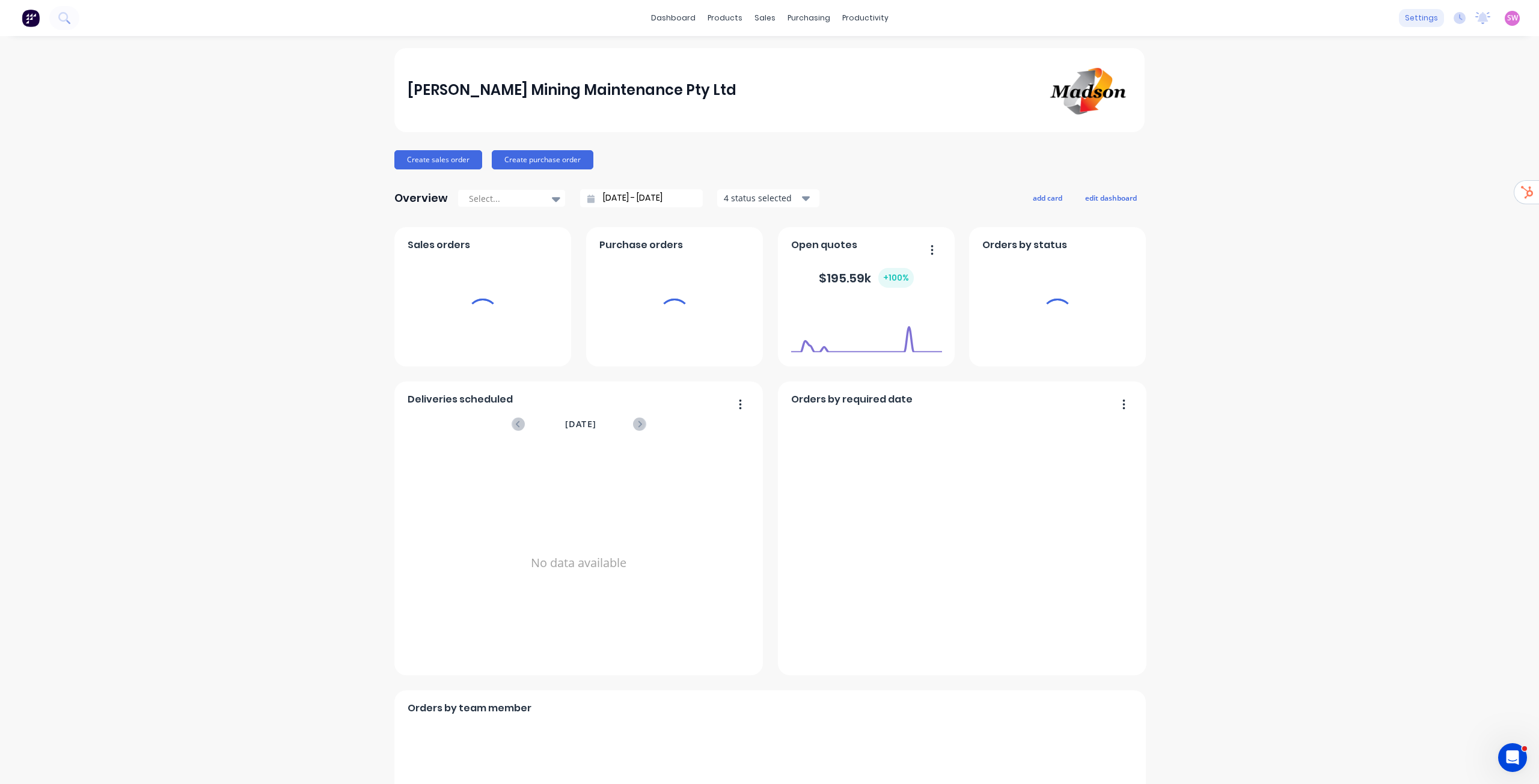
click at [1422, 21] on div "settings" at bounding box center [1422, 18] width 45 height 18
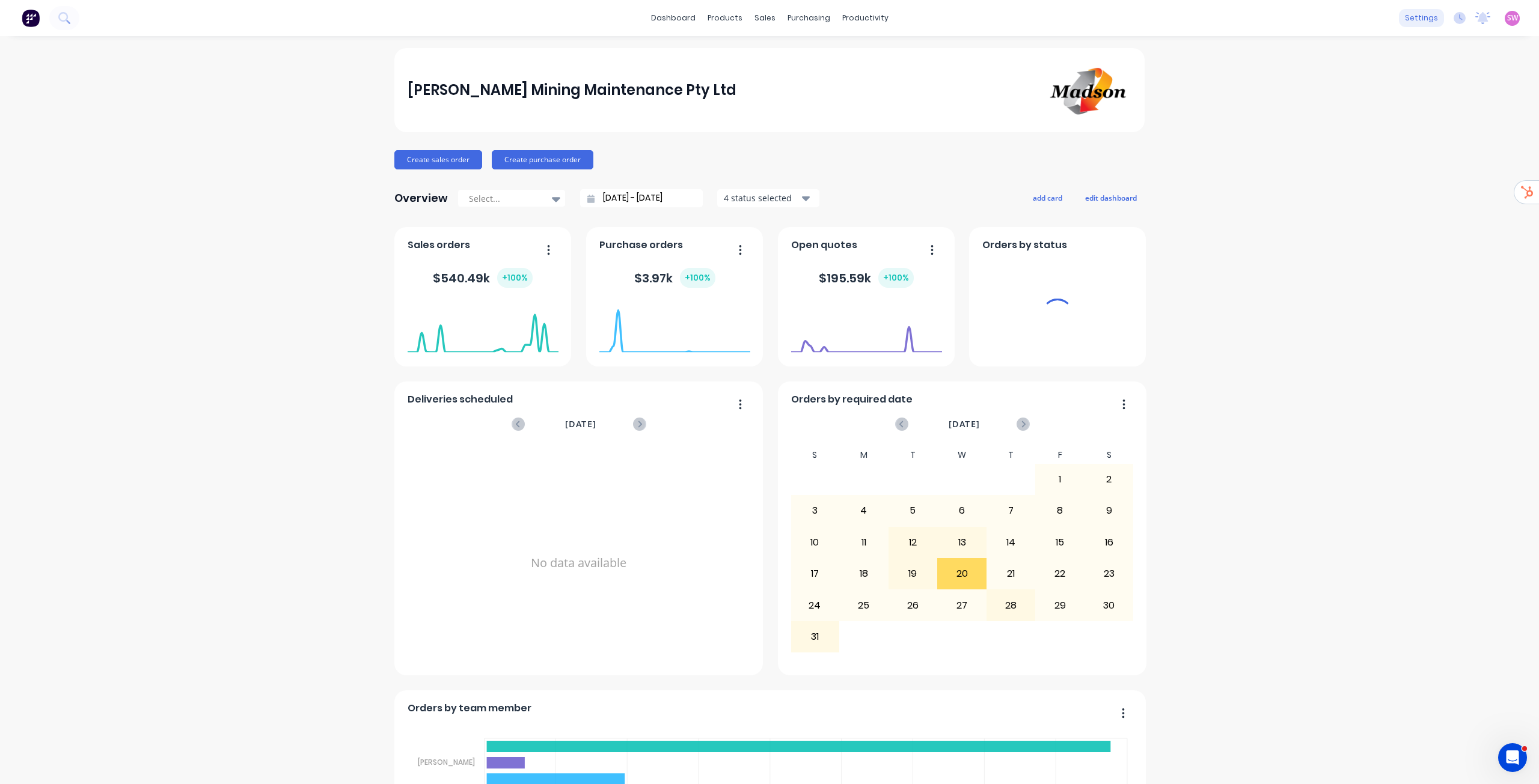
click at [1416, 14] on div "settings" at bounding box center [1422, 18] width 45 height 18
click at [1350, 254] on div "Time Tracking" at bounding box center [1339, 251] width 53 height 11
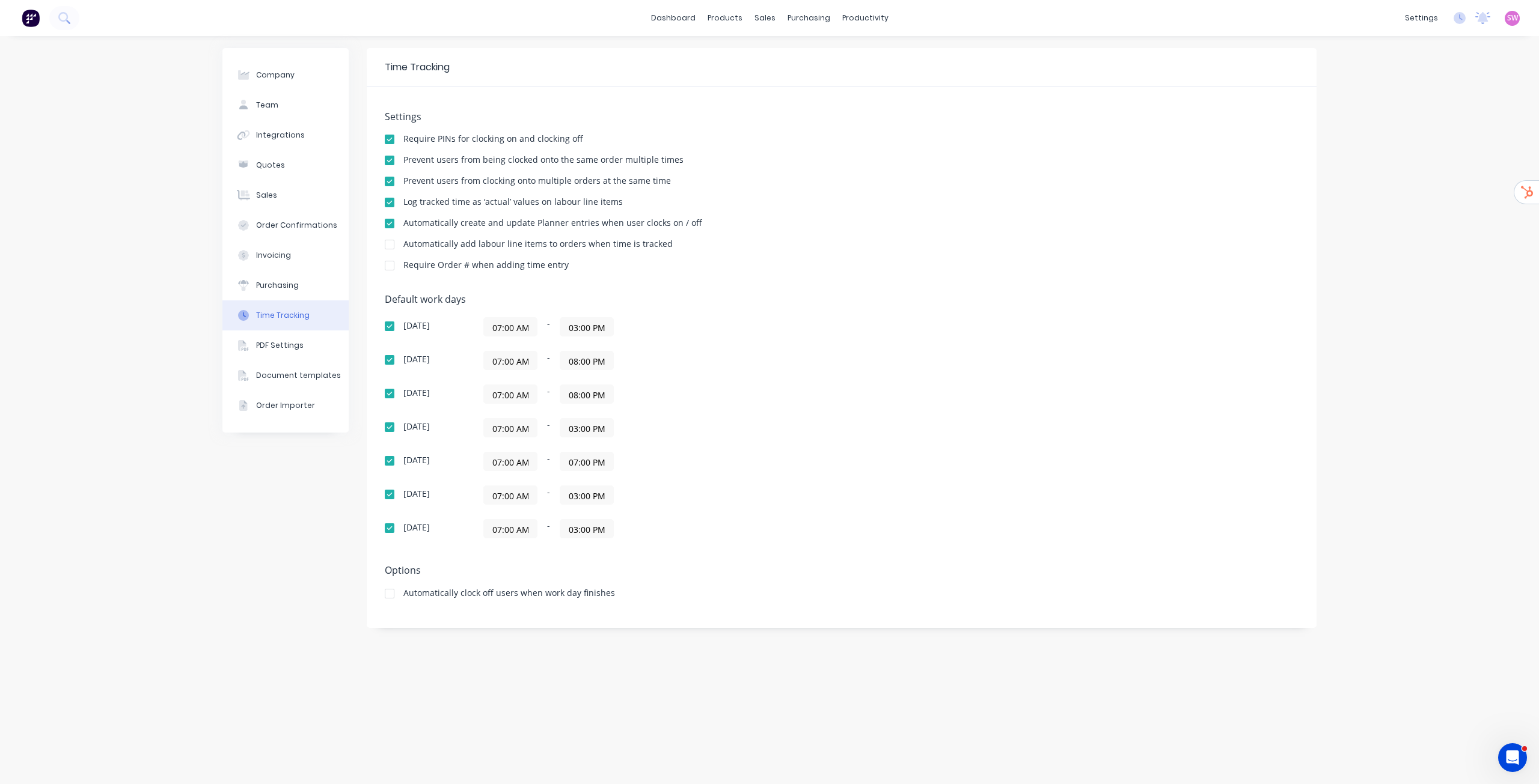
click at [508, 330] on input "07:00 AM" at bounding box center [511, 327] width 53 height 18
type input "12:00 AM"
click at [507, 408] on div "12" at bounding box center [508, 412] width 29 height 21
drag, startPoint x: 652, startPoint y: 288, endPoint x: 634, endPoint y: 300, distance: 21.6
click at [652, 288] on div "Settings Require PINs for clocking on and clocking off Prevent users from being…" at bounding box center [842, 357] width 950 height 541
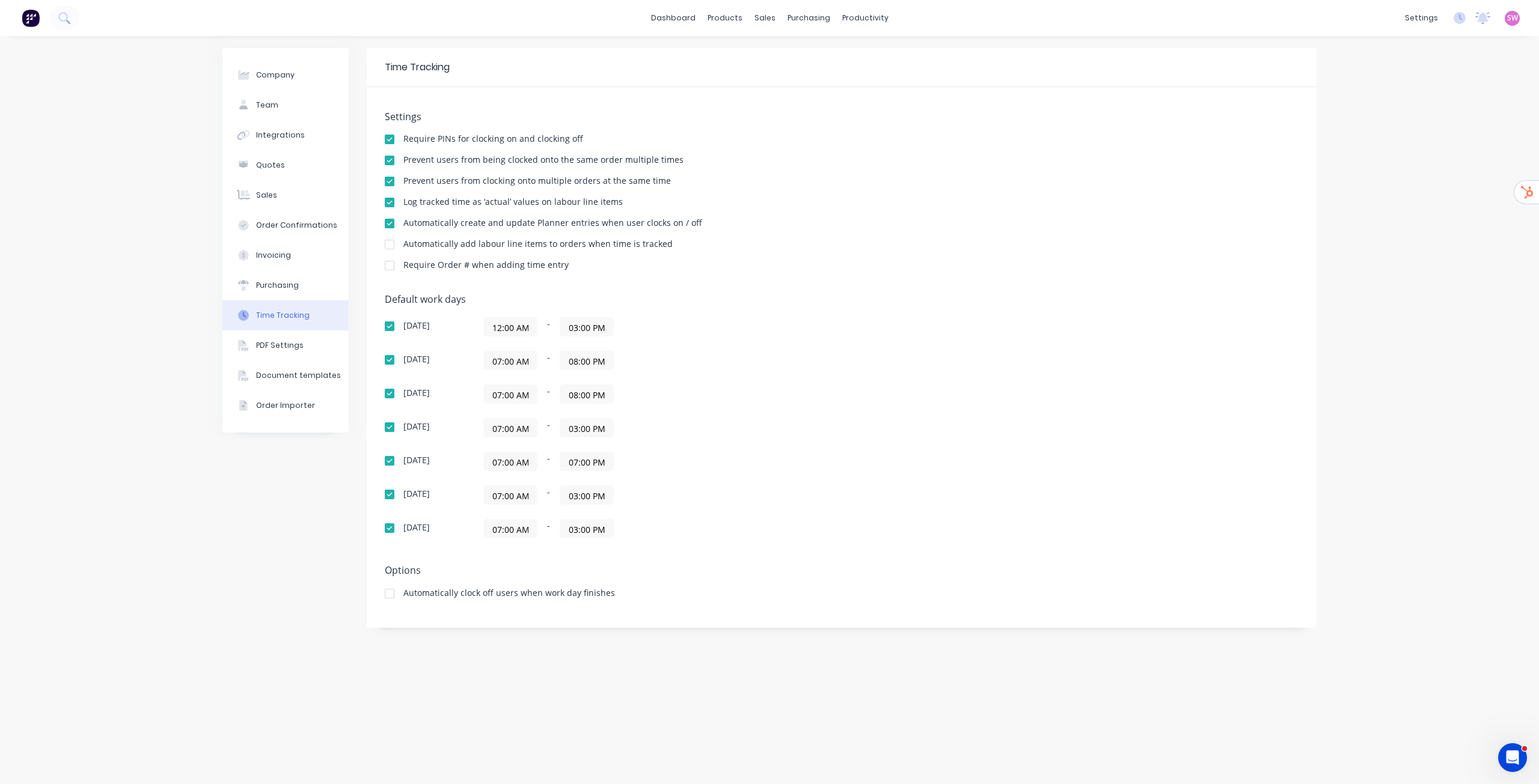
click at [589, 323] on input "03:00 PM" at bounding box center [587, 327] width 53 height 18
type input "11:59 PM"
click at [753, 382] on div "Sunday 12:00 AM - 11:59 PM Monday 07:00 AM - 08:00 PM Tuesday 07:00 AM - 08:00 …" at bounding box center [596, 428] width 421 height 221
click at [524, 323] on input "12:00 AM" at bounding box center [511, 327] width 53 height 18
click at [710, 284] on div "Settings Require PINs for clocking on and clocking off Prevent users from being…" at bounding box center [842, 357] width 950 height 541
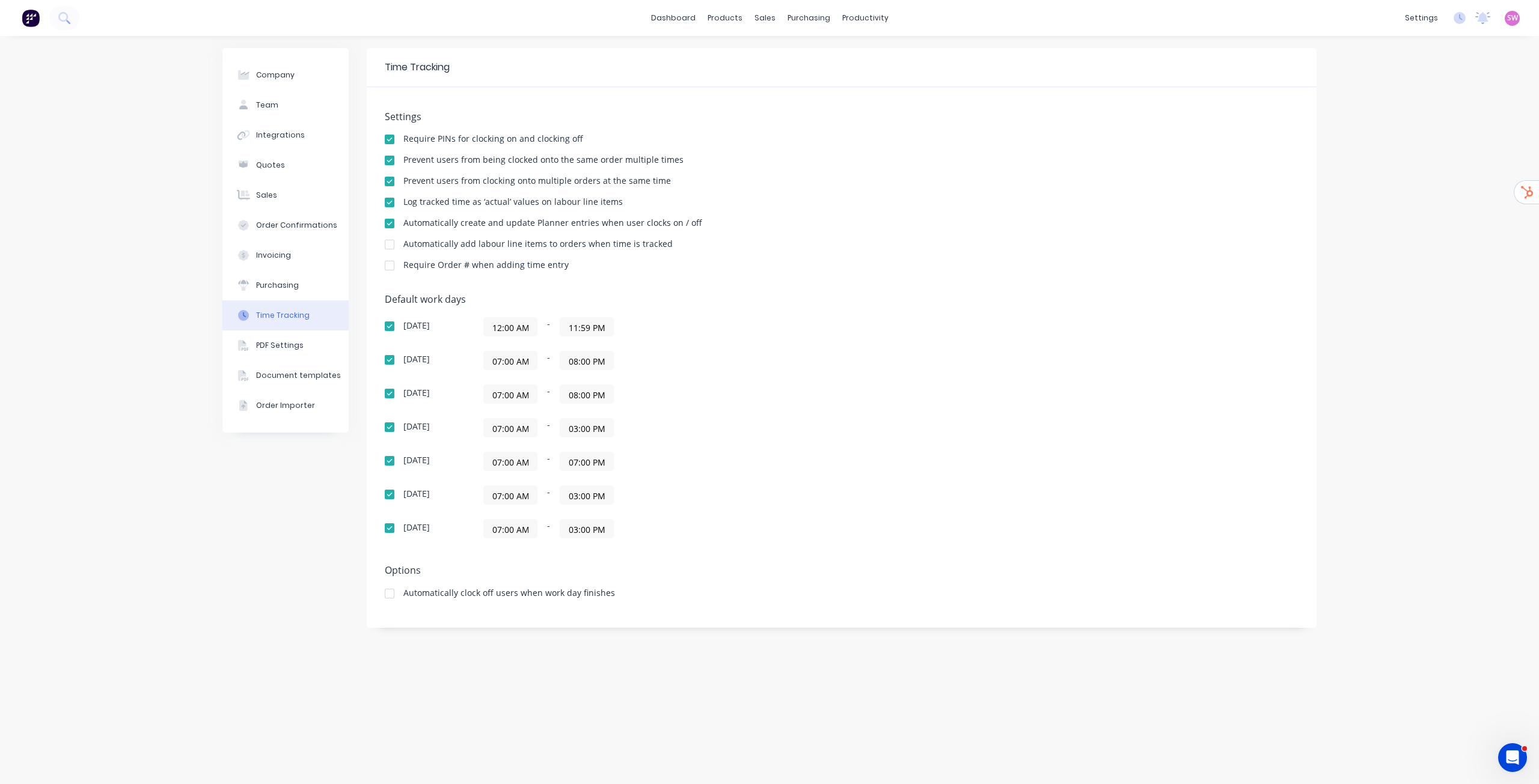
click at [515, 357] on input "07:00 AM" at bounding box center [511, 361] width 53 height 18
paste input "12"
type input "12:00 AM"
click at [665, 311] on div "Default work days Sunday 12:00 AM - 11:59 PM Monday 12:00 AM - 08:00 PM Tuesday…" at bounding box center [842, 423] width 914 height 259
click at [507, 392] on input "07:00 AM" at bounding box center [511, 394] width 53 height 18
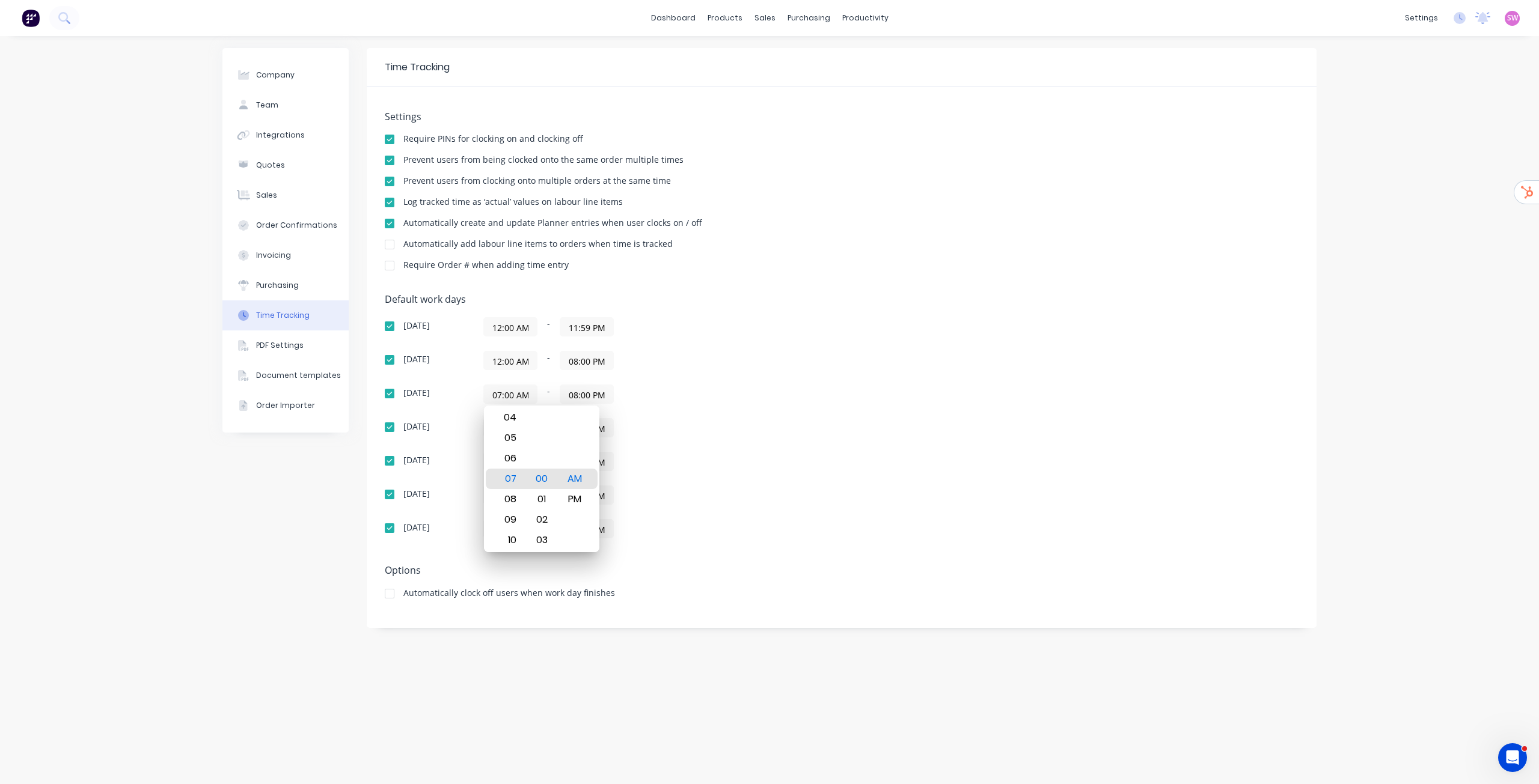
paste input "12"
type input "12:00 AM"
drag, startPoint x: 754, startPoint y: 363, endPoint x: 682, endPoint y: 374, distance: 72.8
click at [752, 363] on div "12:00 AM - 08:00 PM" at bounding box center [633, 360] width 300 height 19
click at [517, 424] on input "07:00 AM" at bounding box center [511, 428] width 53 height 18
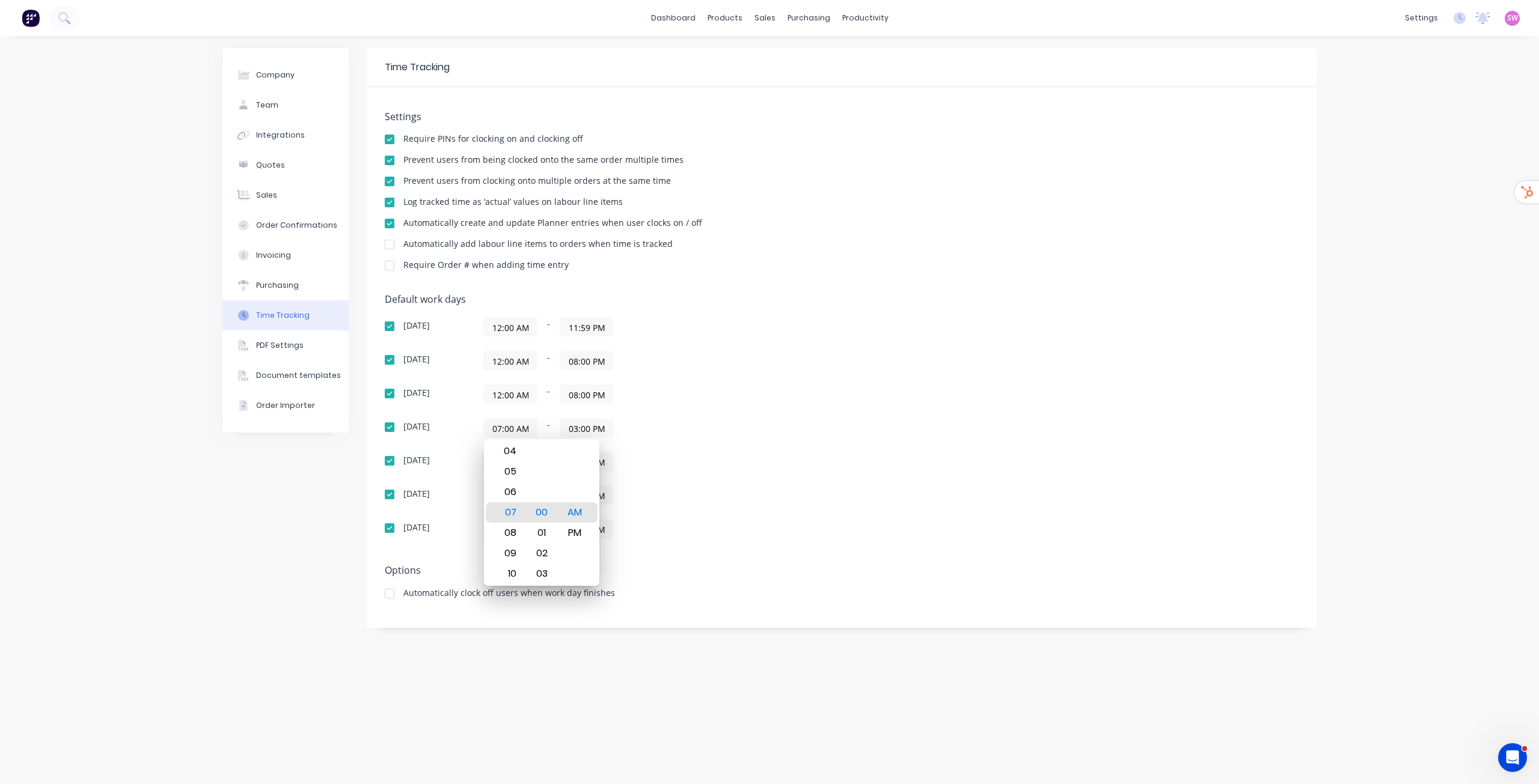
click at [736, 398] on div "12:00 AM - 08:00 PM" at bounding box center [633, 394] width 300 height 19
paste input "12"
type input "12:00 AM"
drag, startPoint x: 658, startPoint y: 400, endPoint x: 528, endPoint y: 439, distance: 135.7
click at [657, 400] on div "12:00 AM - 08:00 PM" at bounding box center [633, 394] width 300 height 19
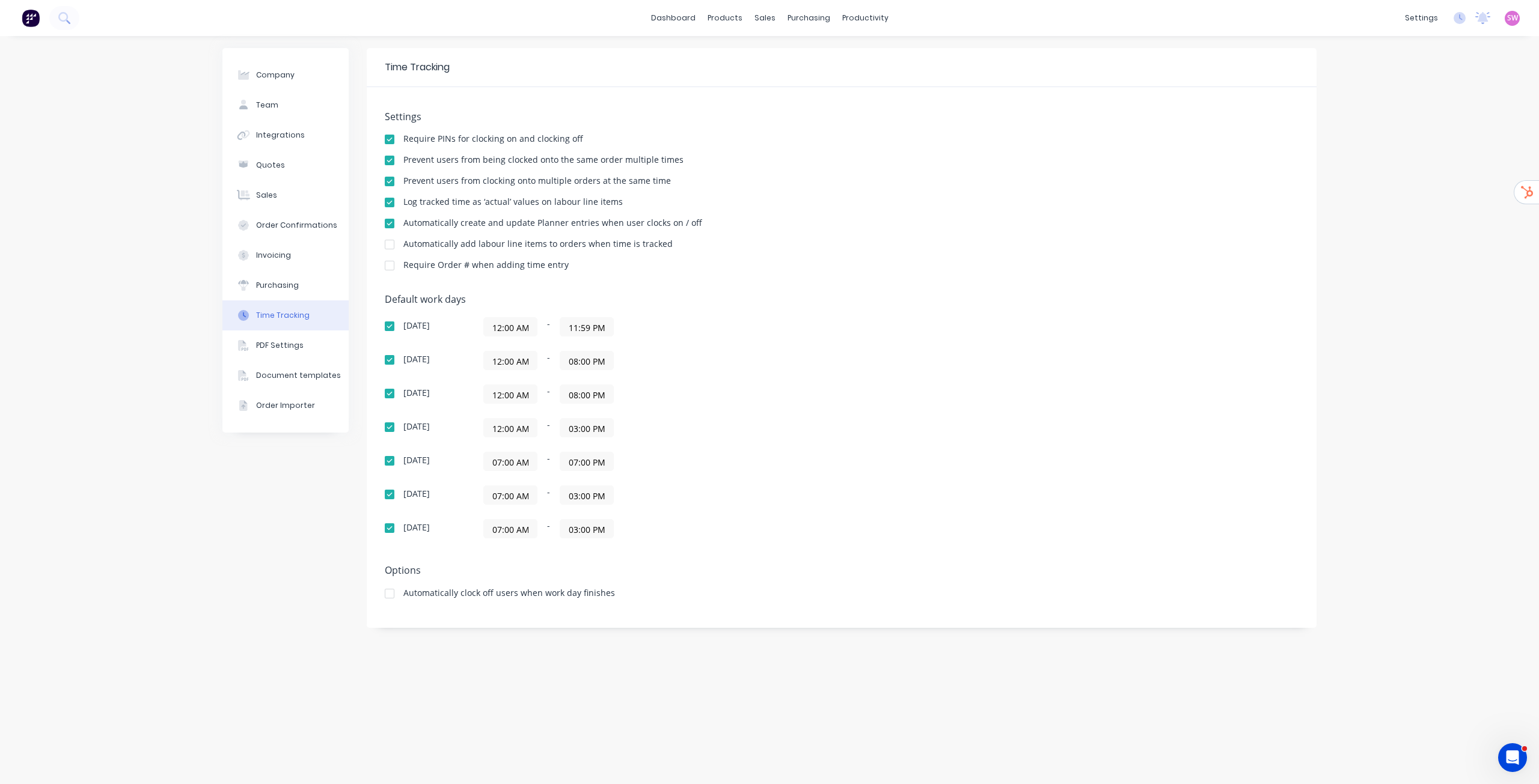
click at [497, 456] on input "07:00 AM" at bounding box center [511, 461] width 53 height 18
paste input "12"
type input "12:00 AM"
drag, startPoint x: 678, startPoint y: 445, endPoint x: 612, endPoint y: 460, distance: 67.7
click at [676, 445] on div "Sunday 12:00 AM - 11:59 PM Monday 12:00 AM - 08:00 PM Tuesday 12:00 AM - 08:00 …" at bounding box center [596, 428] width 421 height 221
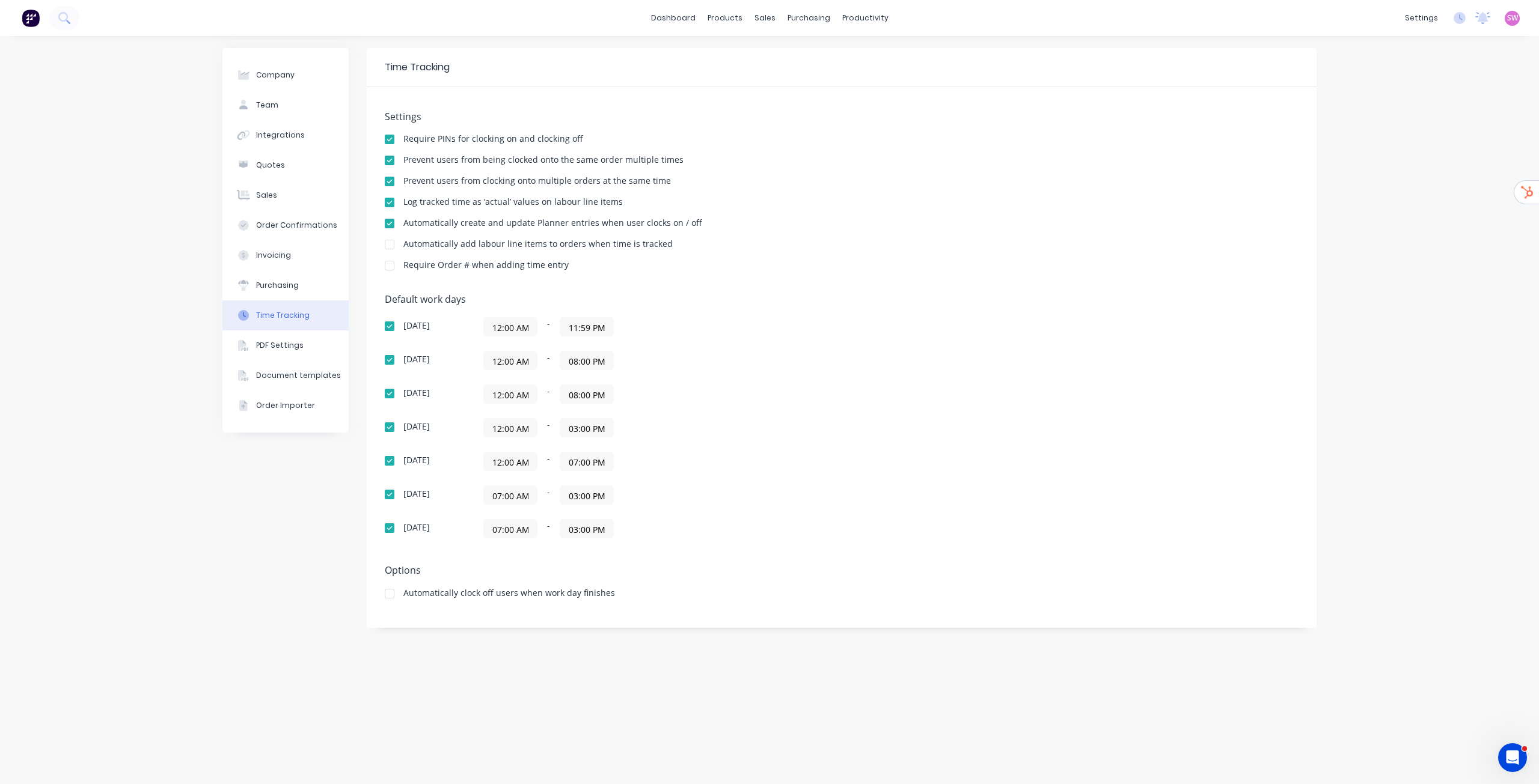
click at [525, 500] on input "07:00 AM" at bounding box center [511, 496] width 53 height 18
paste input "12"
type input "12:00 AM"
click at [665, 456] on div "12:00 AM - 07:00 PM" at bounding box center [633, 461] width 300 height 19
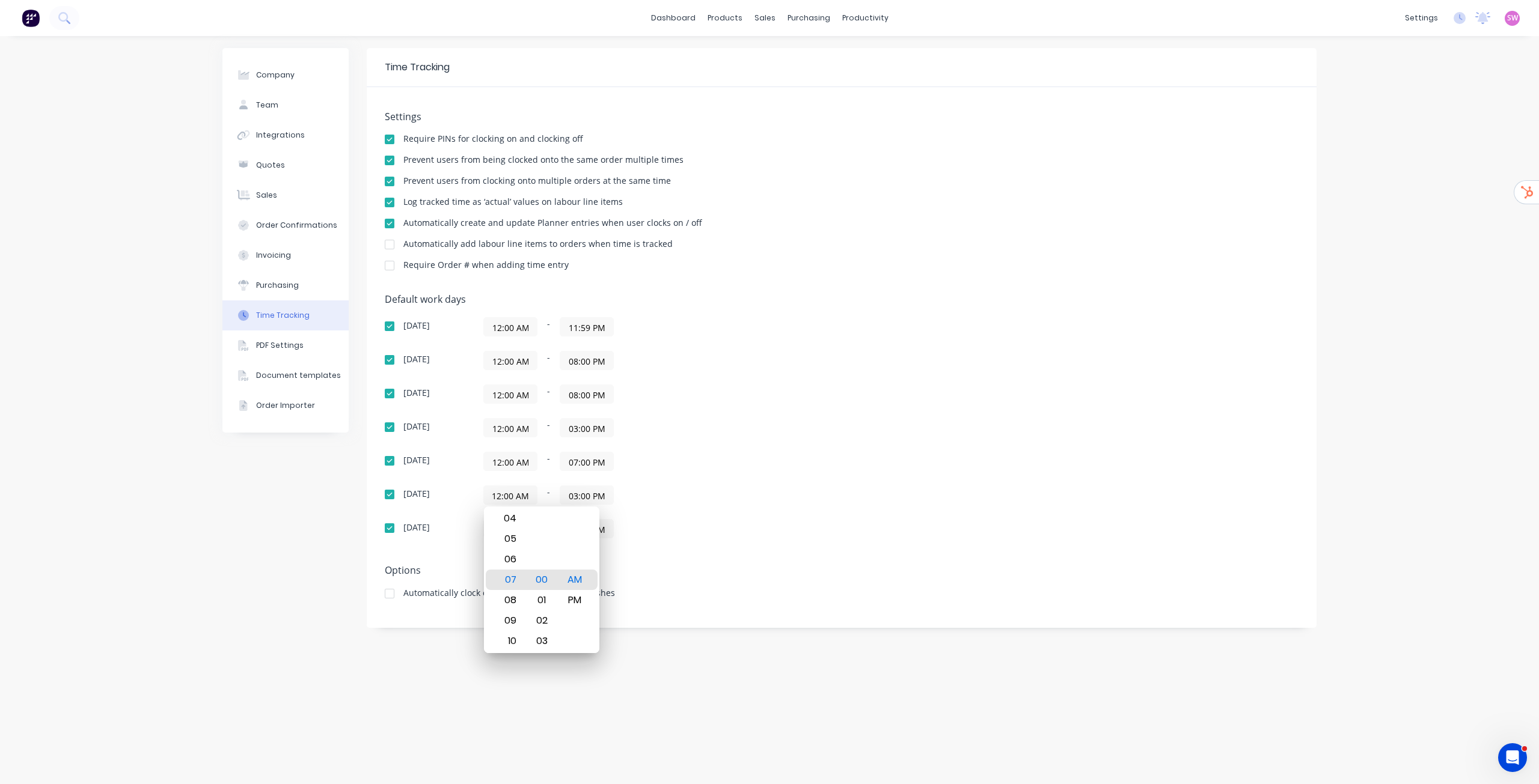
scroll to position [0, 0]
click at [507, 528] on input "07:00 AM" at bounding box center [511, 529] width 53 height 18
paste input "12"
type input "12:00 AM"
drag, startPoint x: 678, startPoint y: 474, endPoint x: 639, endPoint y: 440, distance: 51.7
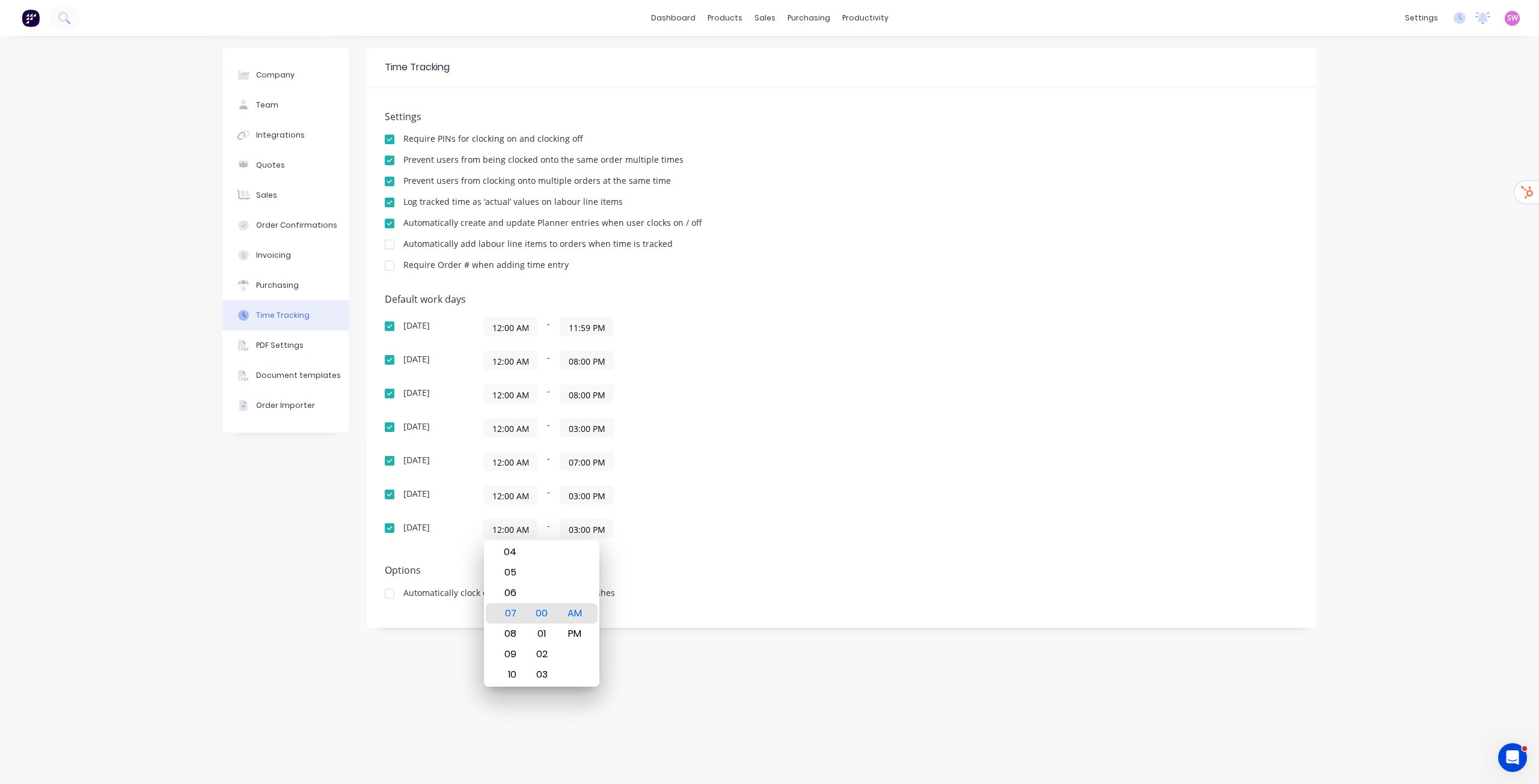
click at [675, 474] on div "Sunday 12:00 AM - 11:59 PM Monday 12:00 AM - 08:00 PM Tuesday 12:00 AM - 08:00 …" at bounding box center [596, 428] width 421 height 221
click at [588, 324] on input "11:59 PM" at bounding box center [587, 327] width 53 height 18
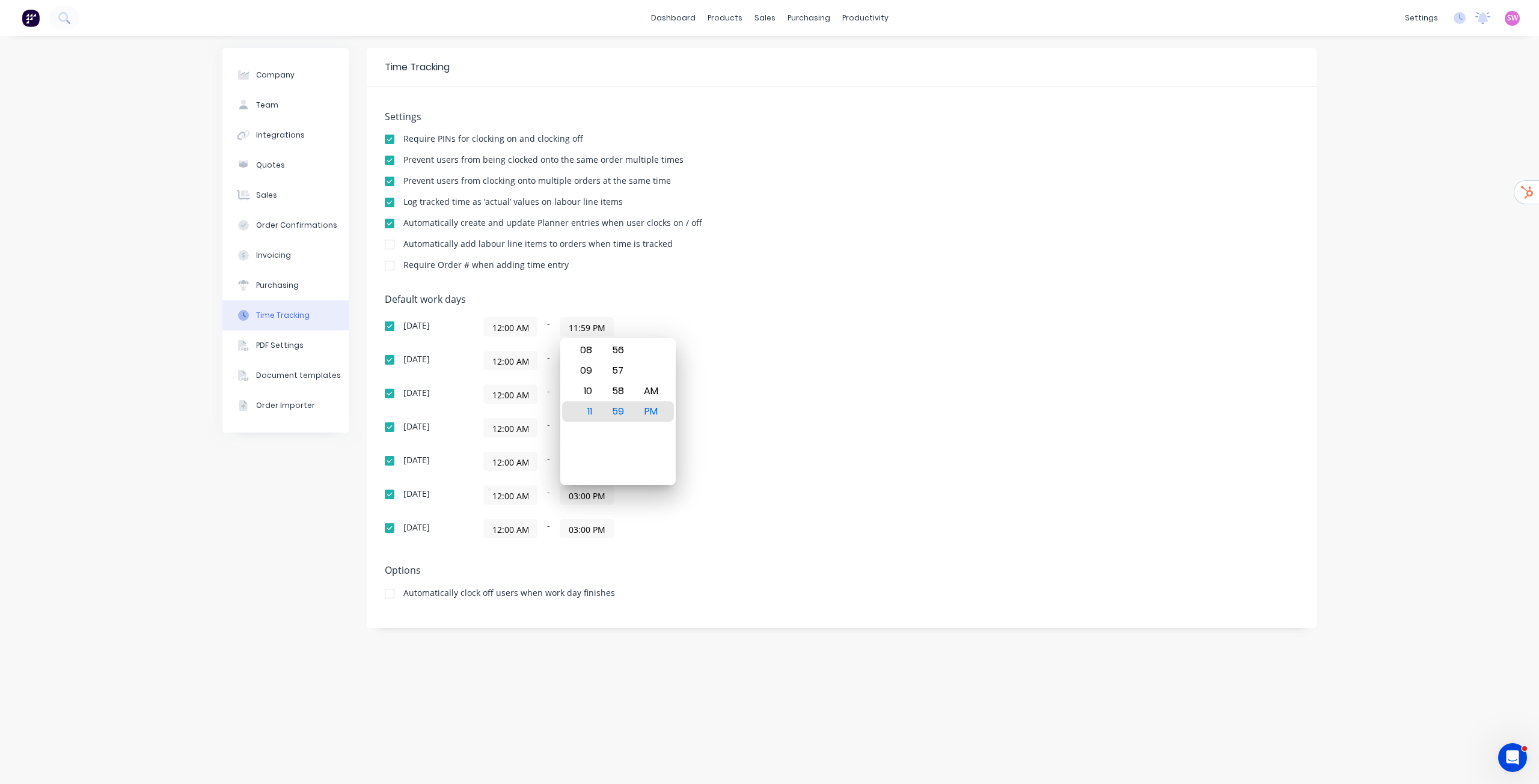
paste input "2:00 A"
type input "11:59 PM"
click at [708, 304] on h5 "Default work days" at bounding box center [842, 299] width 914 height 12
click at [597, 360] on input "08:00 PM" at bounding box center [587, 361] width 53 height 18
paste input "11:59"
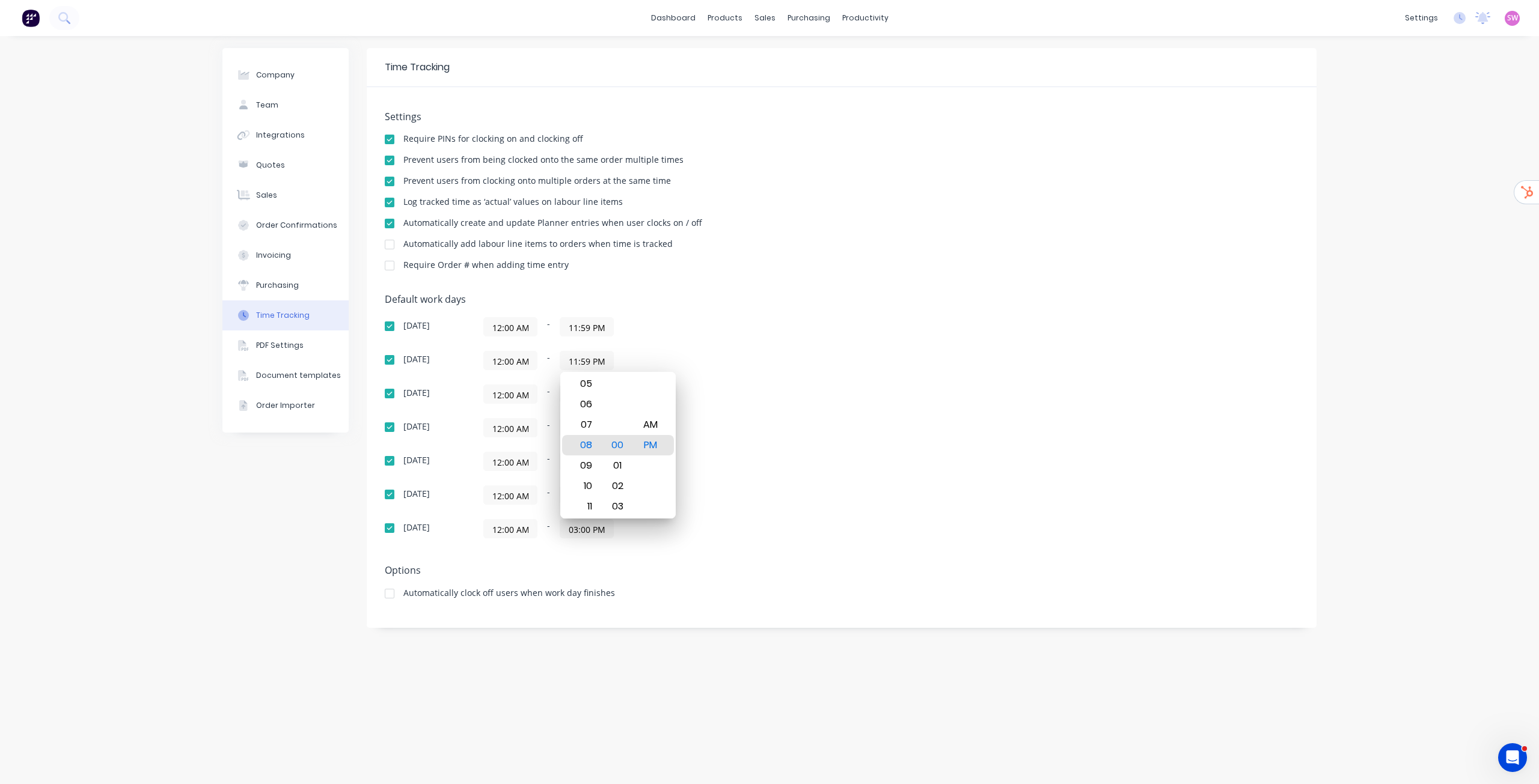
type input "11:59 PM"
click at [776, 369] on div "12:00 AM - 11:59 PM" at bounding box center [633, 360] width 300 height 19
click at [585, 400] on input "08:00 PM" at bounding box center [587, 394] width 53 height 18
paste input "11:59"
type input "11:59 PM"
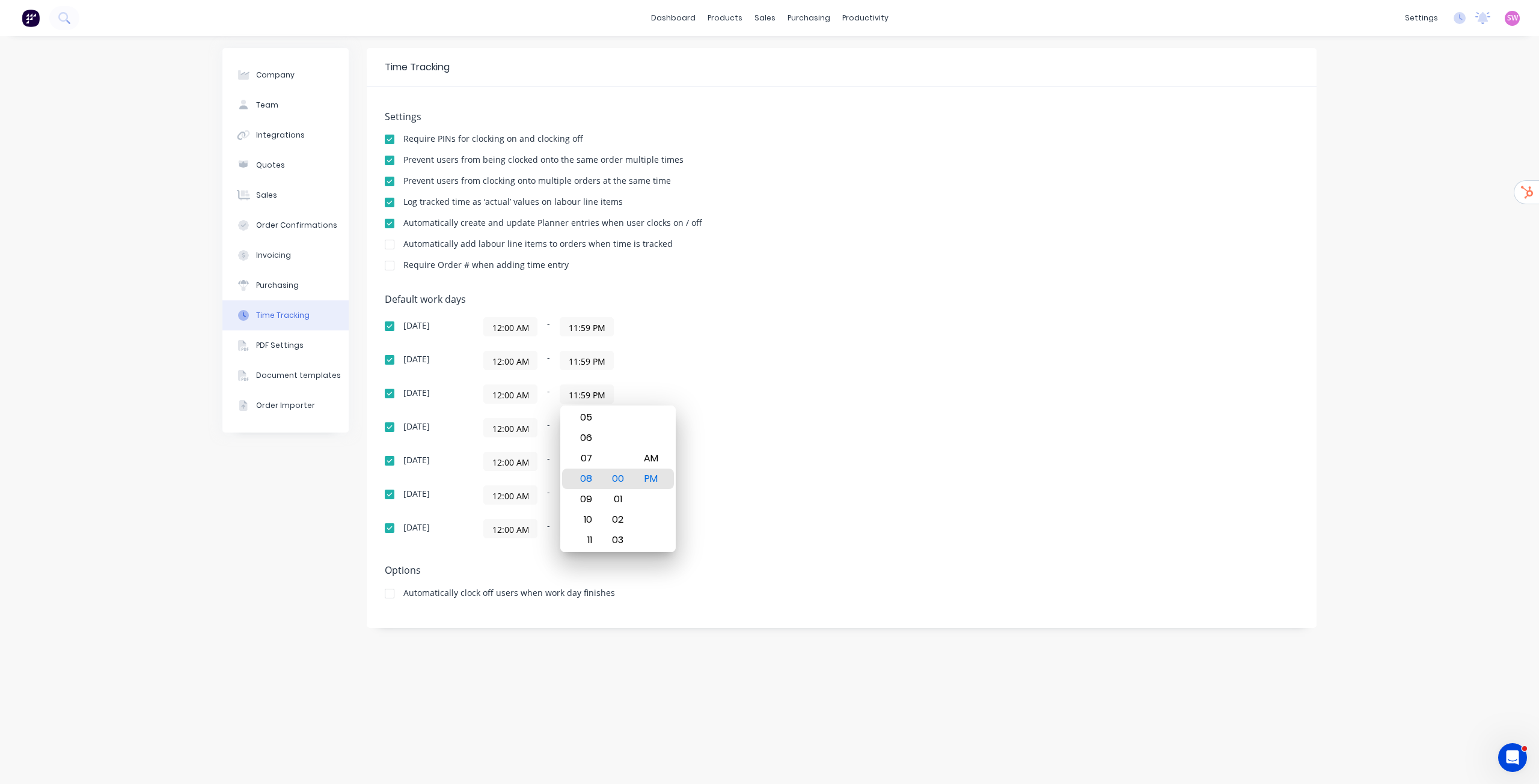
click at [700, 361] on div "12:00 AM - 11:59 PM" at bounding box center [633, 360] width 300 height 19
click at [589, 427] on input "03:00 PM" at bounding box center [587, 428] width 53 height 18
paste input "11:59"
type input "11:59 PM"
click at [719, 393] on div "12:00 AM - 11:59 PM" at bounding box center [633, 394] width 300 height 19
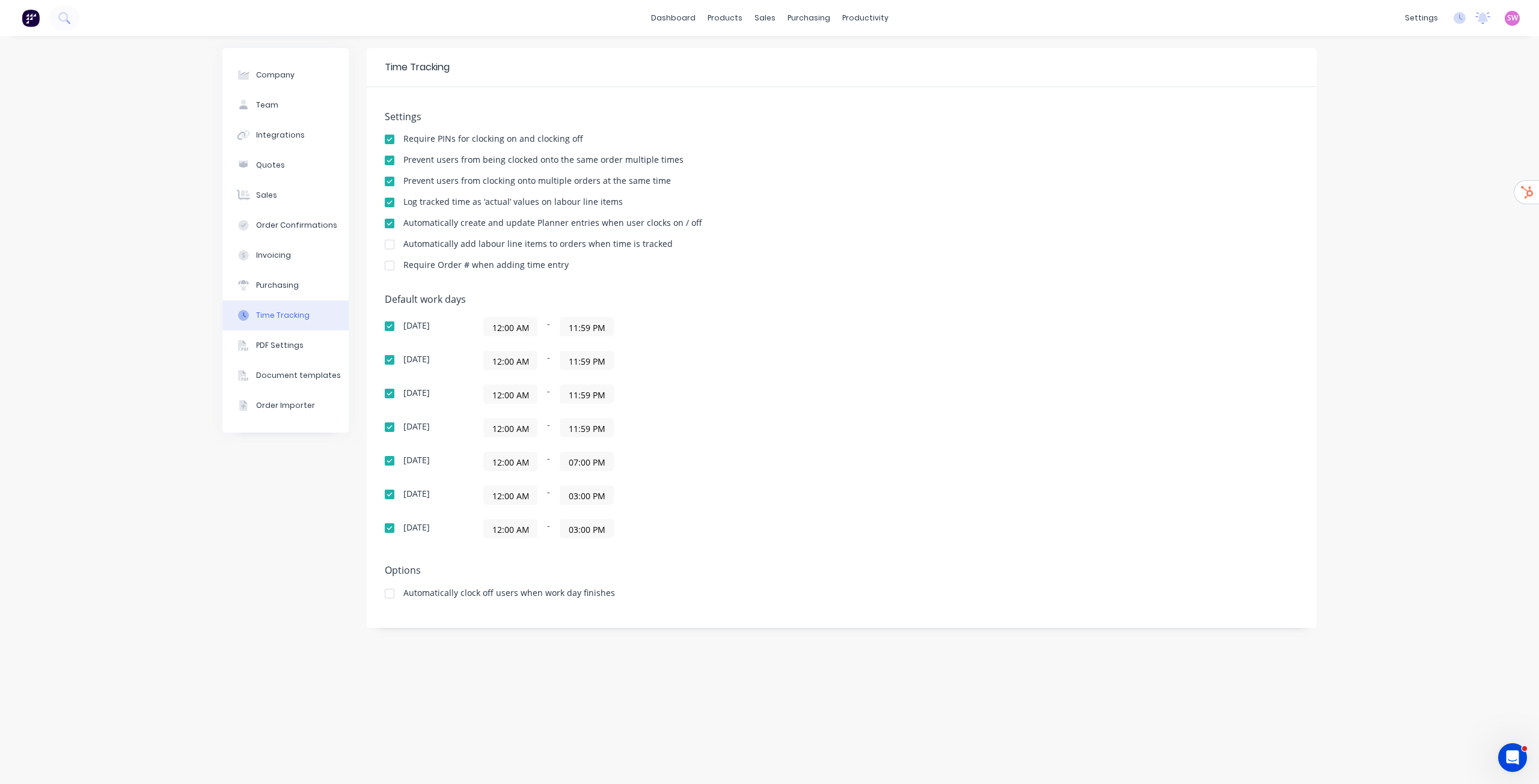
click at [587, 460] on input "07:00 PM" at bounding box center [587, 461] width 53 height 18
paste input "11:59"
type input "11:59 PM"
click at [759, 412] on div "Sunday 12:00 AM - 11:59 PM Monday 12:00 AM - 11:59 PM Tuesday 12:00 AM - 11:59 …" at bounding box center [596, 428] width 421 height 221
click at [586, 495] on input "03:00 PM" at bounding box center [587, 496] width 53 height 18
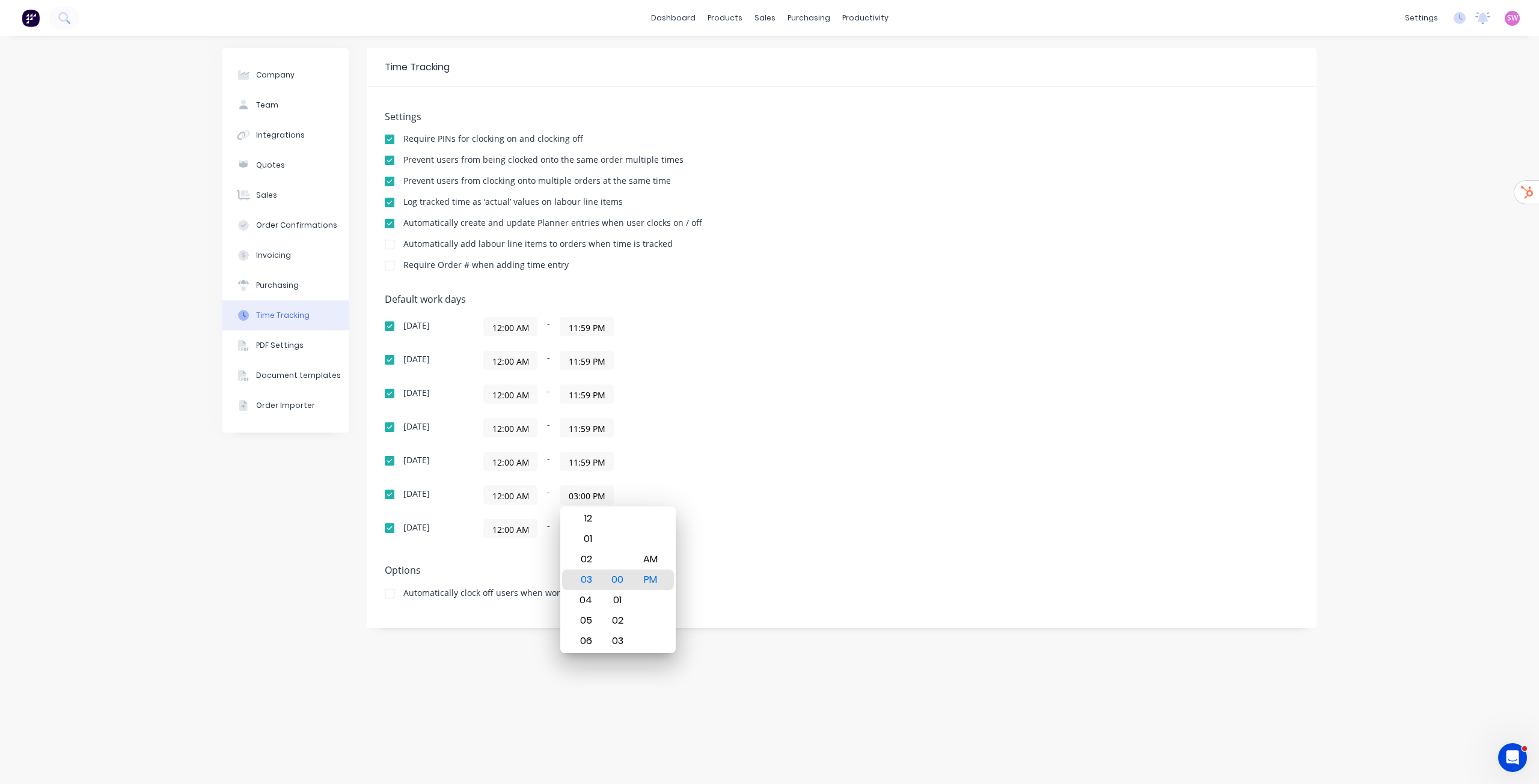
paste input "11:59"
type input "11:59 PM"
click at [744, 446] on div "Sunday 12:00 AM - 11:59 PM Monday 12:00 AM - 11:59 PM Tuesday 12:00 AM - 11:59 …" at bounding box center [596, 428] width 421 height 221
click at [584, 530] on input "03:00 PM" at bounding box center [587, 529] width 53 height 18
paste input "11:59"
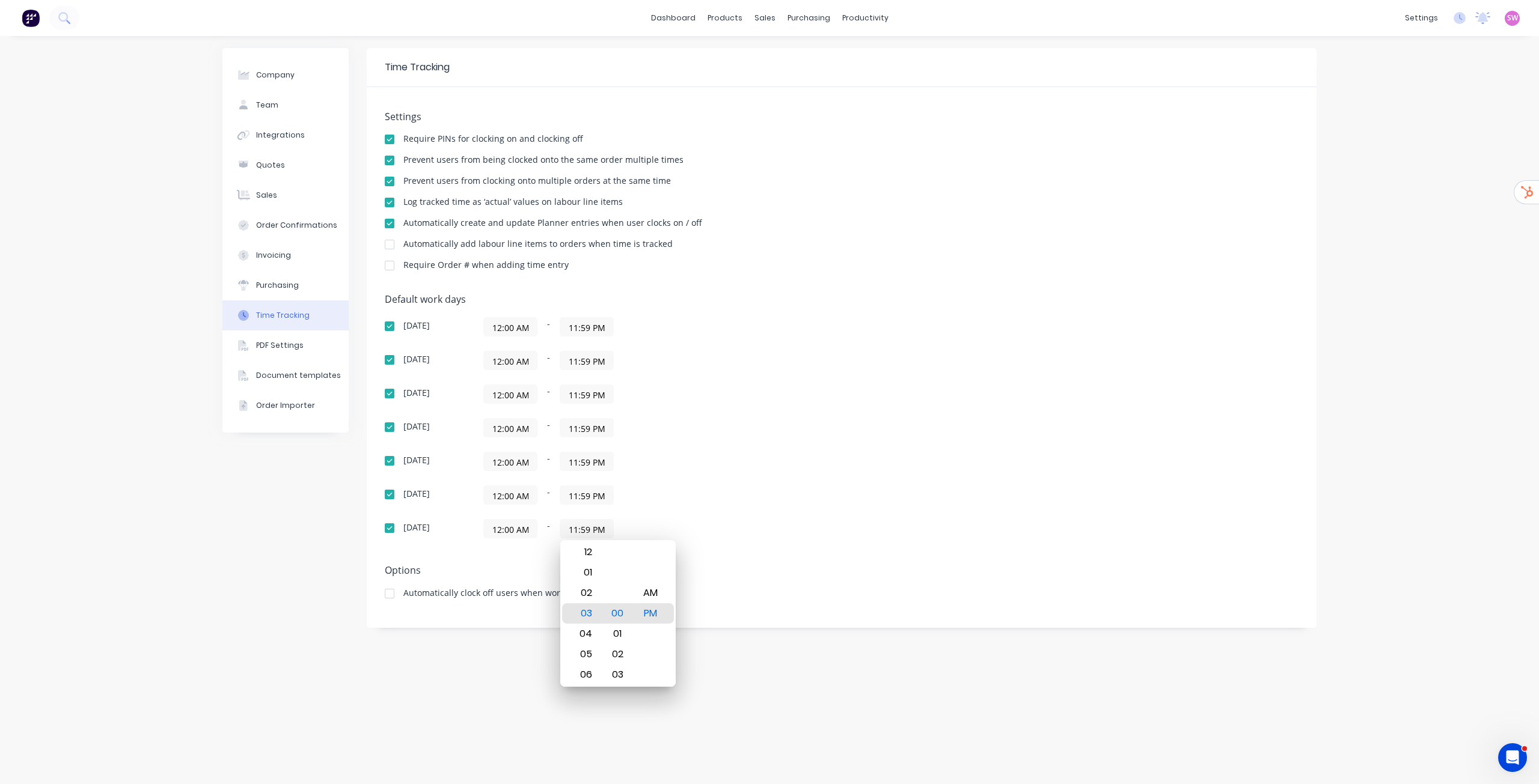
type input "11:59 PM"
click at [747, 466] on div "12:00 AM - 11:59 PM" at bounding box center [633, 461] width 300 height 19
click at [29, 22] on img at bounding box center [31, 18] width 18 height 18
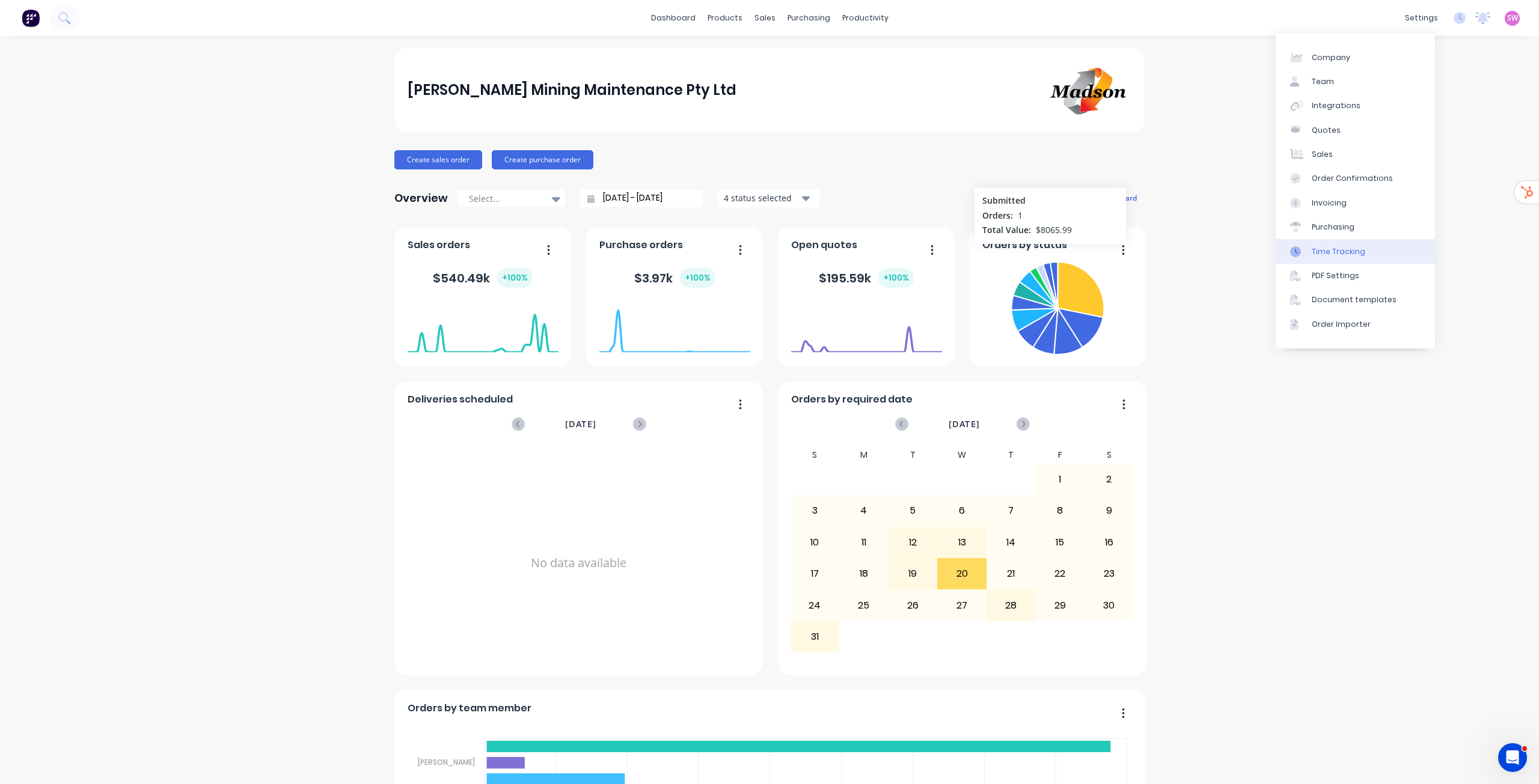
click at [1355, 257] on link "Time Tracking" at bounding box center [1356, 251] width 160 height 24
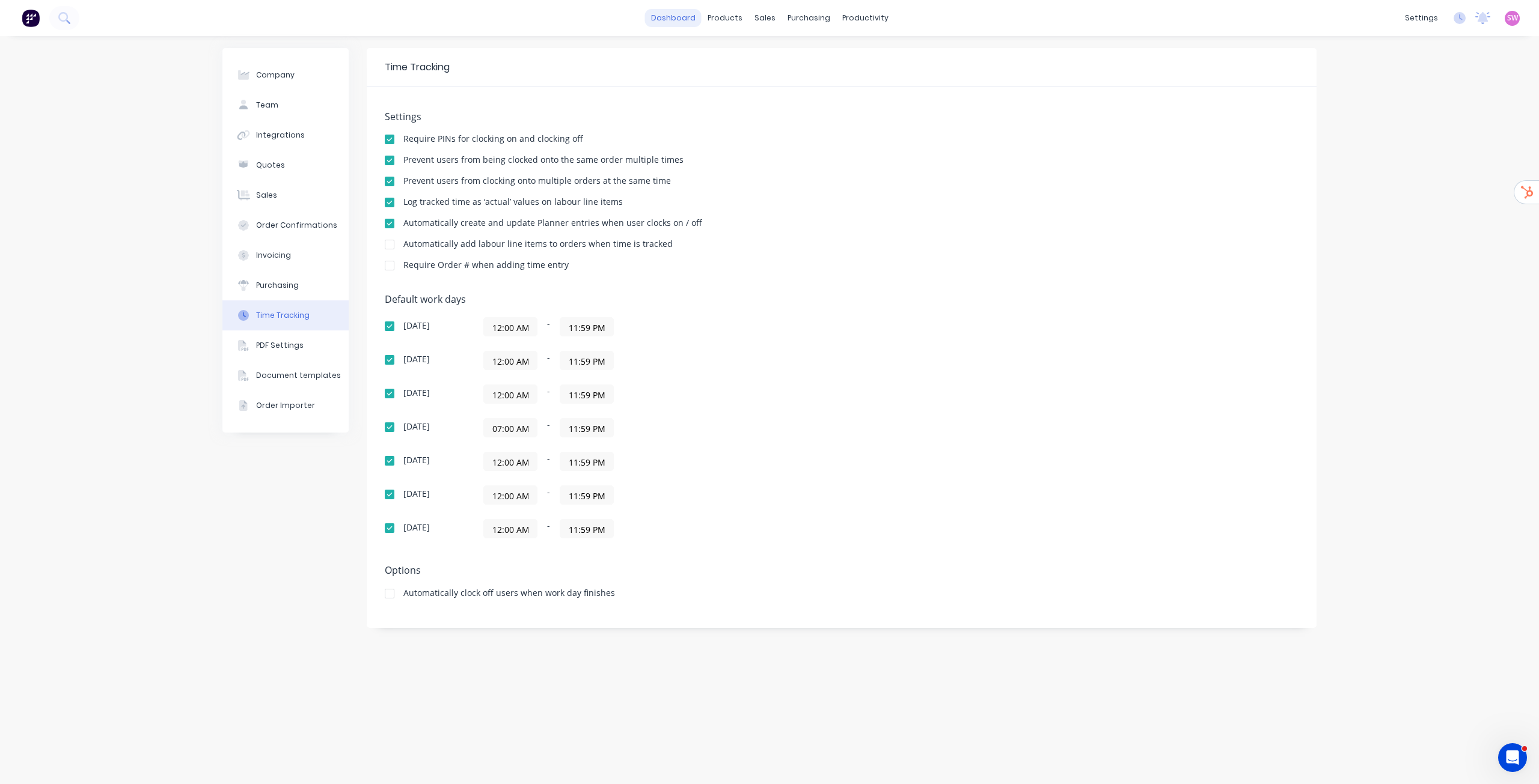
click at [698, 16] on link "dashboard" at bounding box center [674, 18] width 57 height 18
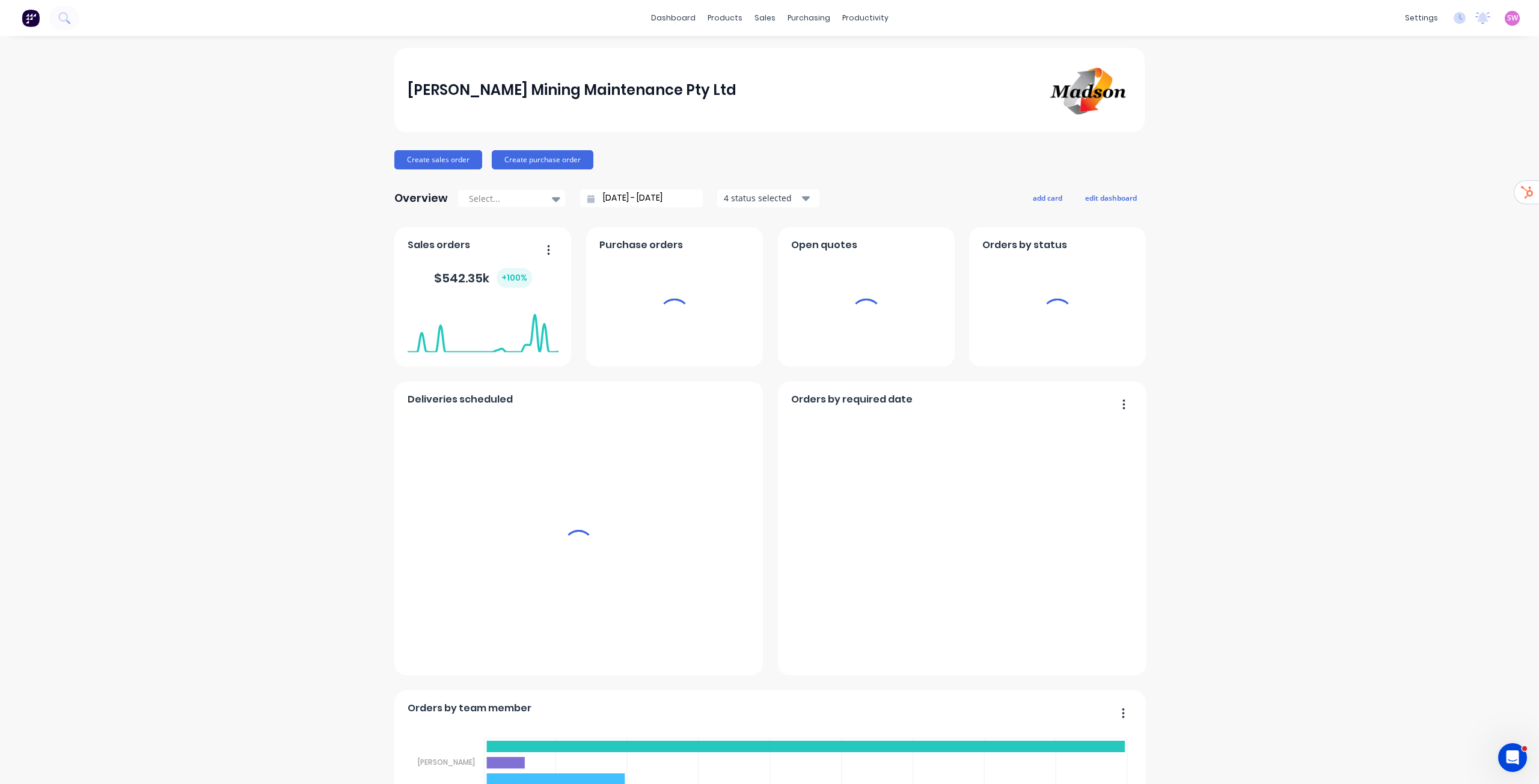
click at [1507, 18] on span "SW" at bounding box center [1512, 17] width 11 height 11
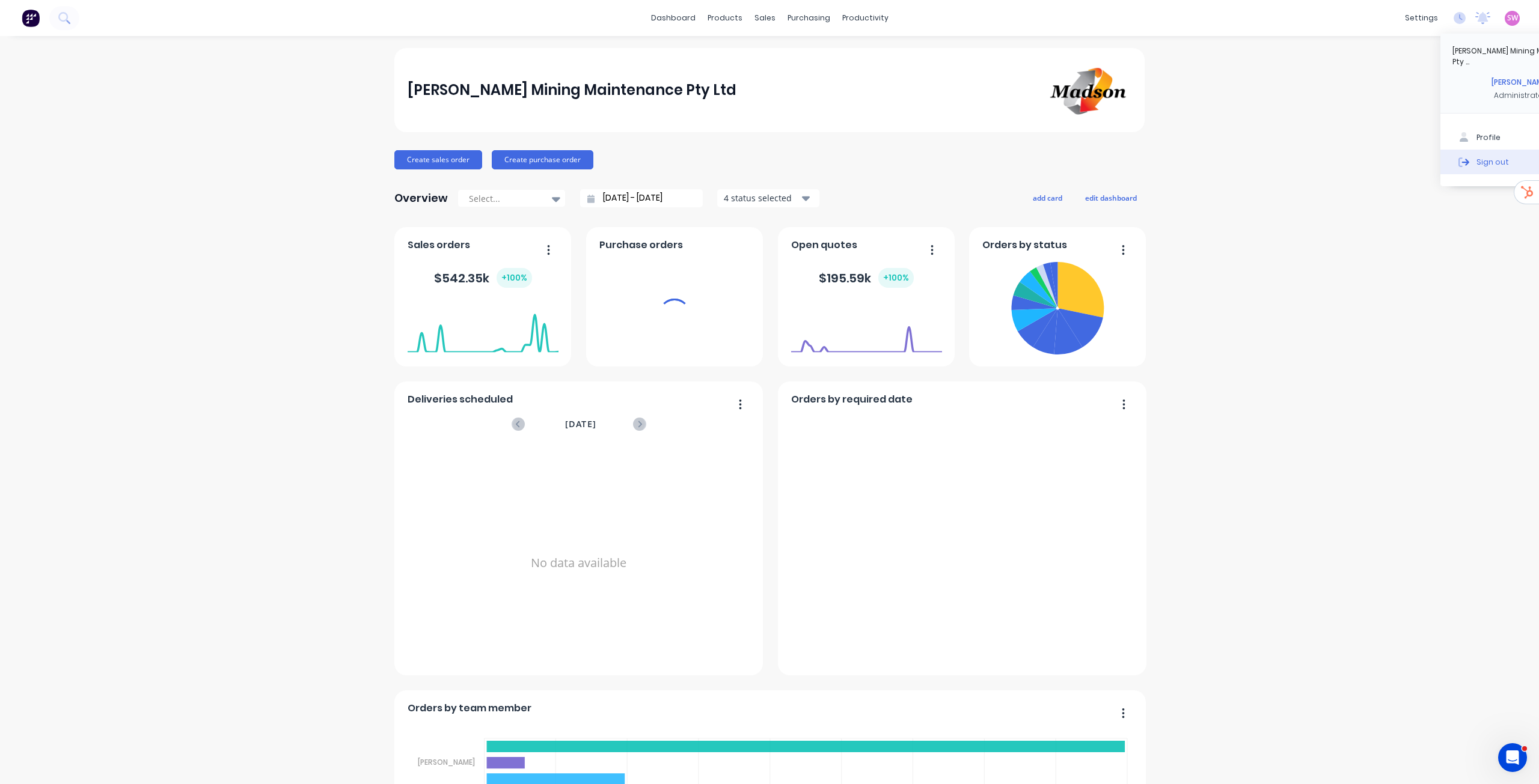
click at [1477, 156] on div "Sign out" at bounding box center [1492, 161] width 32 height 11
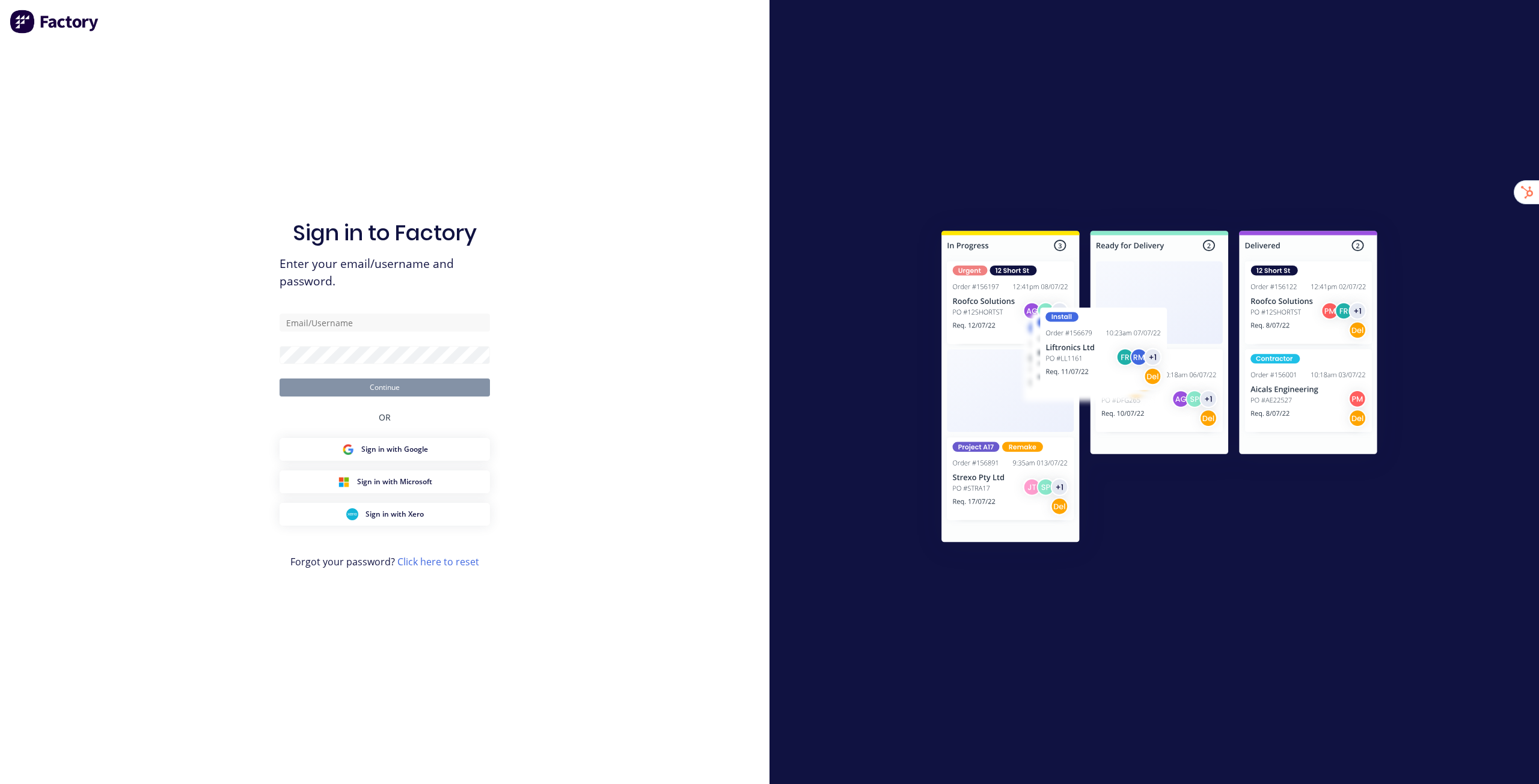
click at [342, 122] on div "Sign in to Factory Enter your email/username and password. Continue OR Sign in …" at bounding box center [384, 403] width 210 height 741
type input "[EMAIL_ADDRESS][DOMAIN_NAME]"
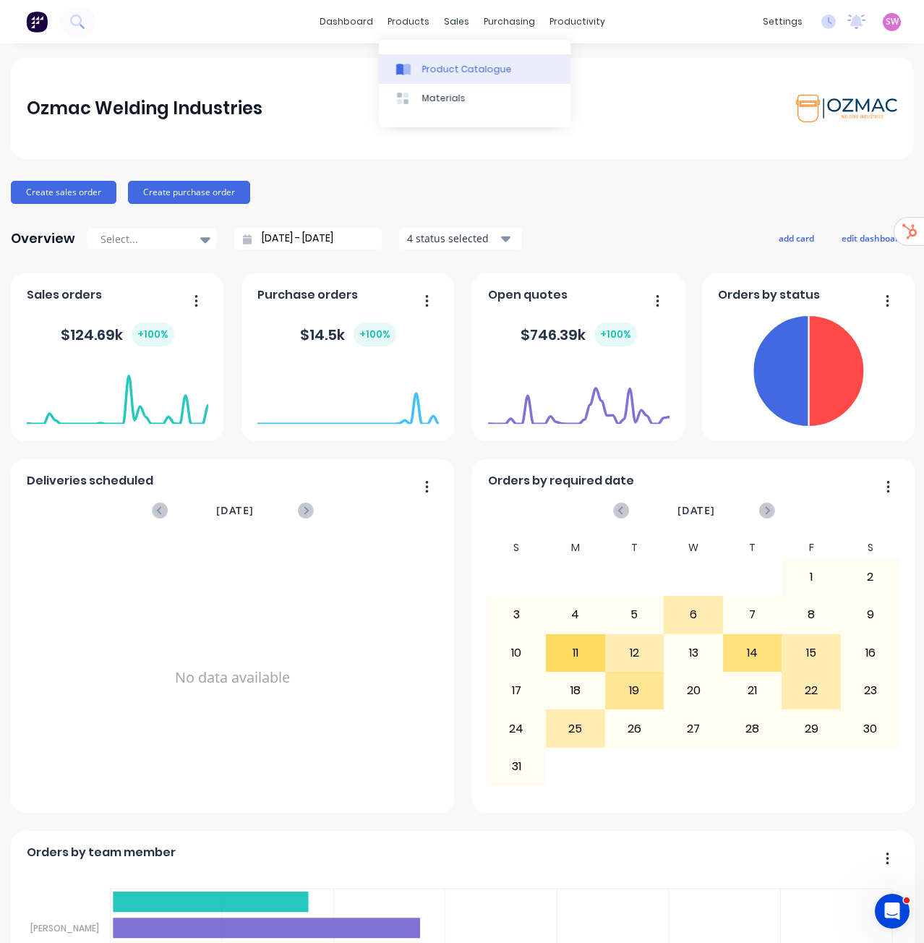
click at [442, 66] on div "Product Catalogue" at bounding box center [467, 69] width 90 height 13
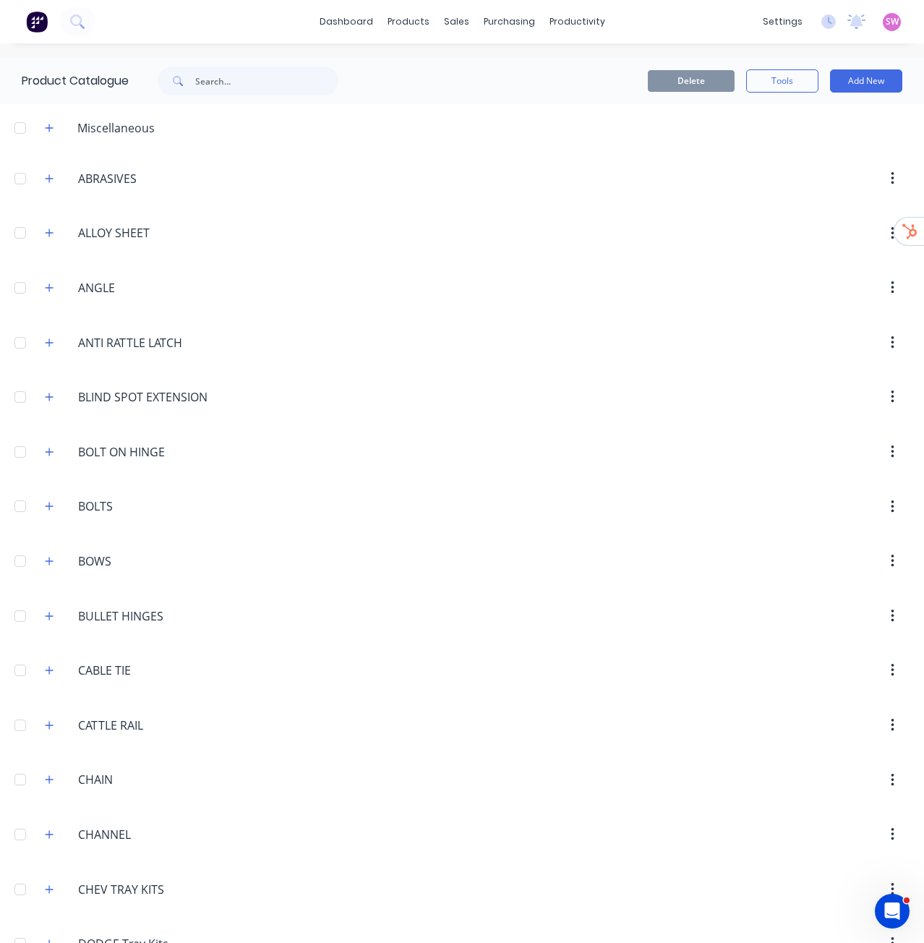
click at [520, 85] on div "Delete Tools Add New" at bounding box center [638, 80] width 528 height 23
click at [858, 80] on button "Add New" at bounding box center [866, 80] width 72 height 23
click at [815, 113] on div "Category" at bounding box center [833, 118] width 111 height 21
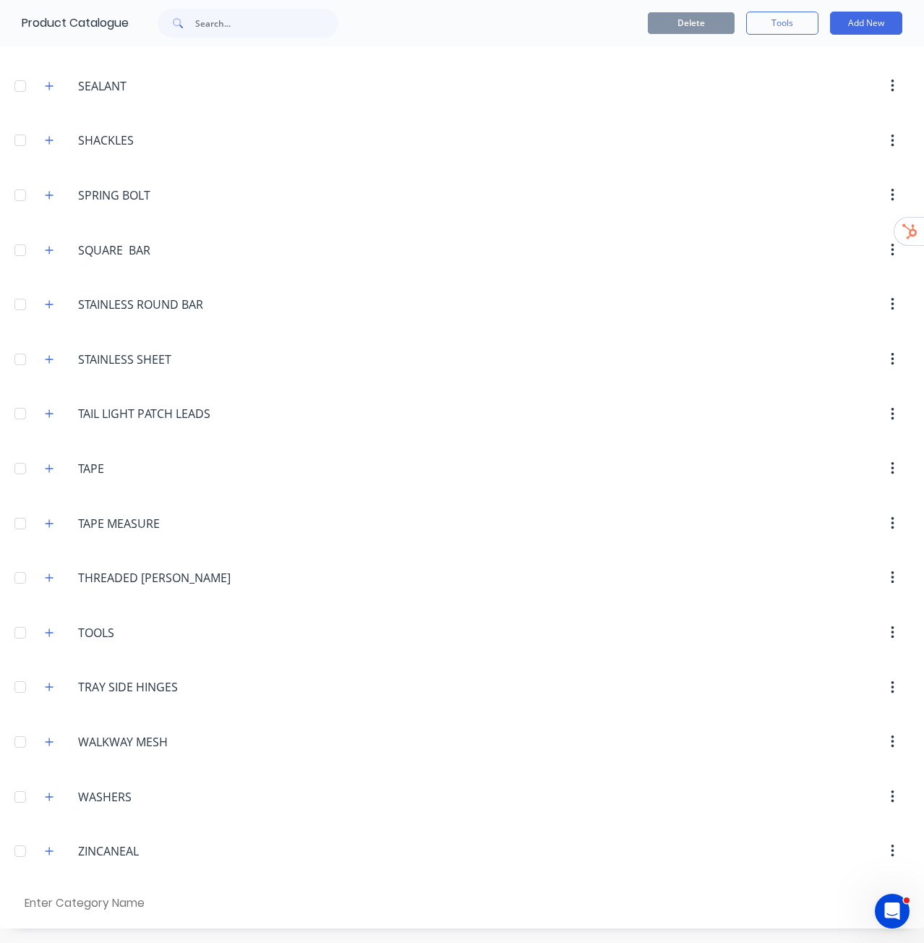
click at [52, 906] on input "text" at bounding box center [103, 903] width 163 height 21
type input "ALLOY CANOPIES"
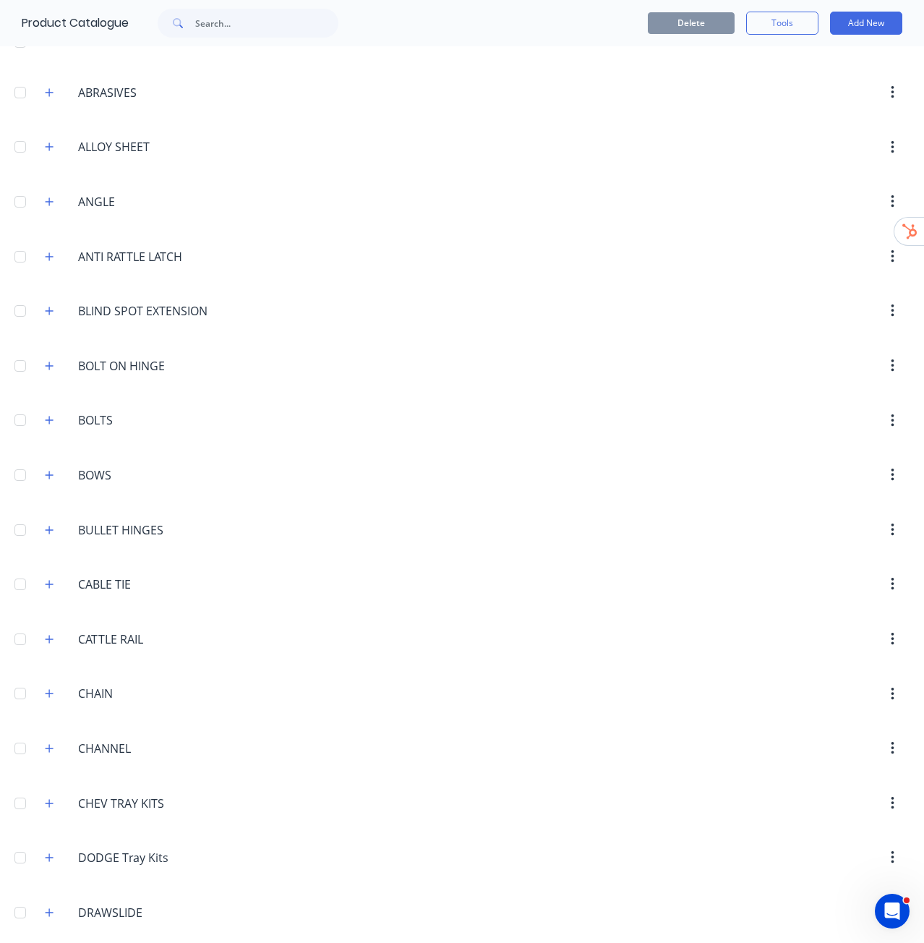
scroll to position [0, 0]
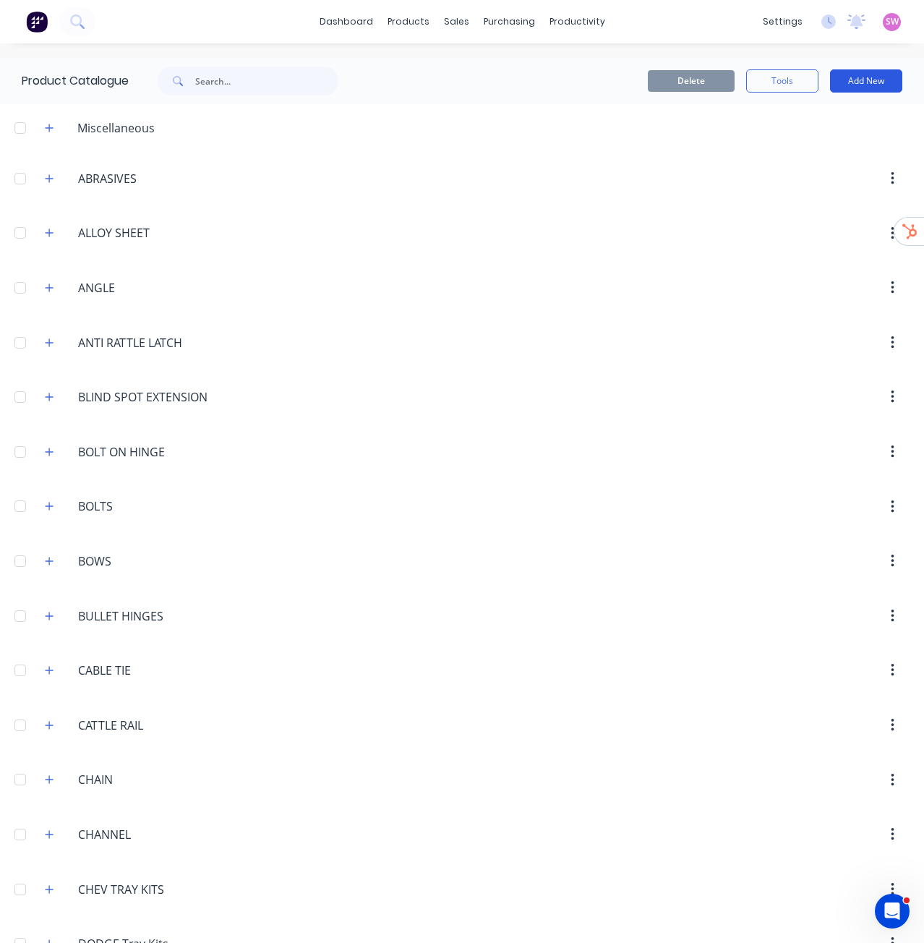
click at [870, 82] on button "Add New" at bounding box center [866, 80] width 72 height 23
click at [820, 173] on div "Product Kit" at bounding box center [833, 176] width 111 height 21
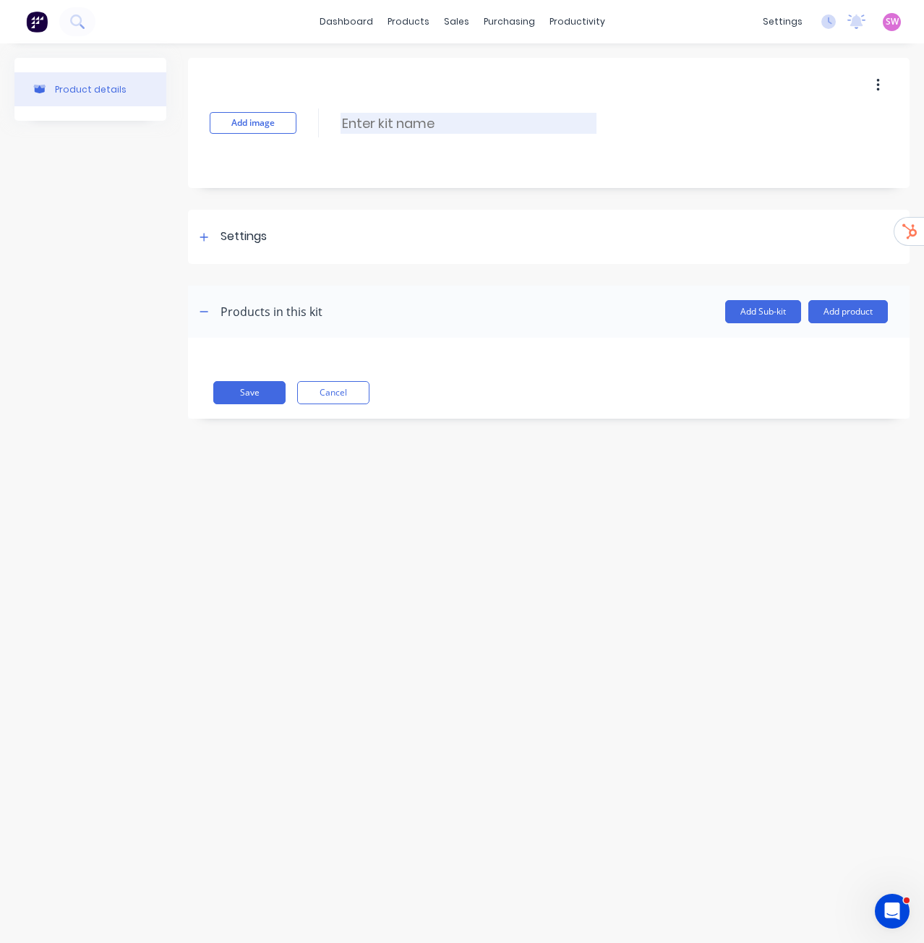
click at [397, 130] on input at bounding box center [468, 123] width 256 height 21
paste input "2 DOOR ALLOY CANOPY UP TO 1000MM LONG"
type input "2 DOOR ALLOY CANOPY UP TO 1000MM LONG"
click at [674, 149] on div "Add image 2 DOOR ALLOY CANOPY UP TO 1000MM LONG 2 DOOR ALLOY CANOPY UP TO 1000M…" at bounding box center [548, 123] width 721 height 130
click at [215, 237] on div "Settings" at bounding box center [231, 237] width 72 height 18
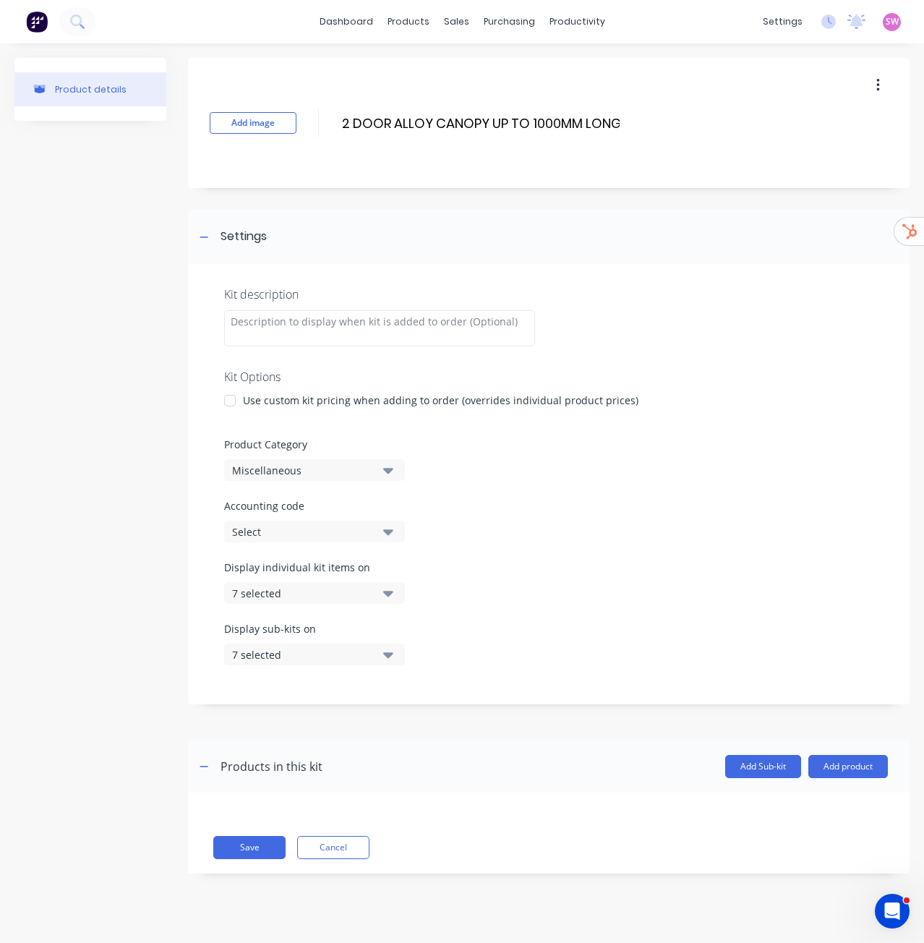
click at [226, 398] on div at bounding box center [229, 400] width 29 height 29
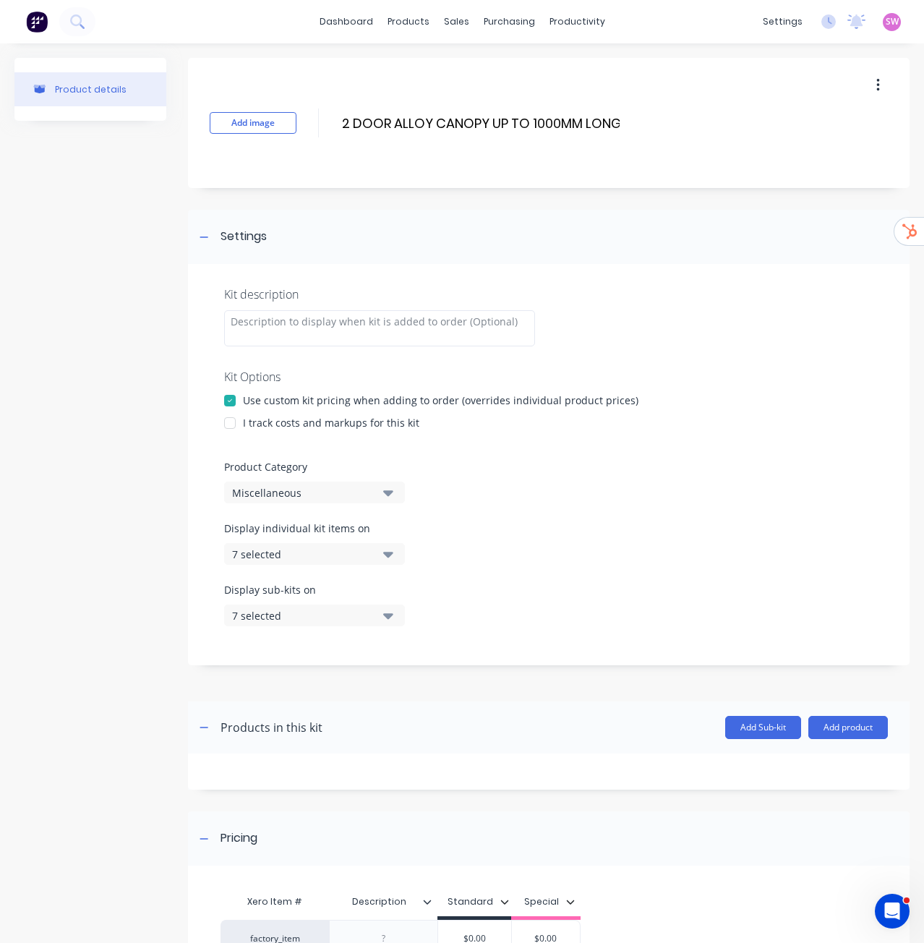
click at [229, 424] on div at bounding box center [229, 422] width 29 height 29
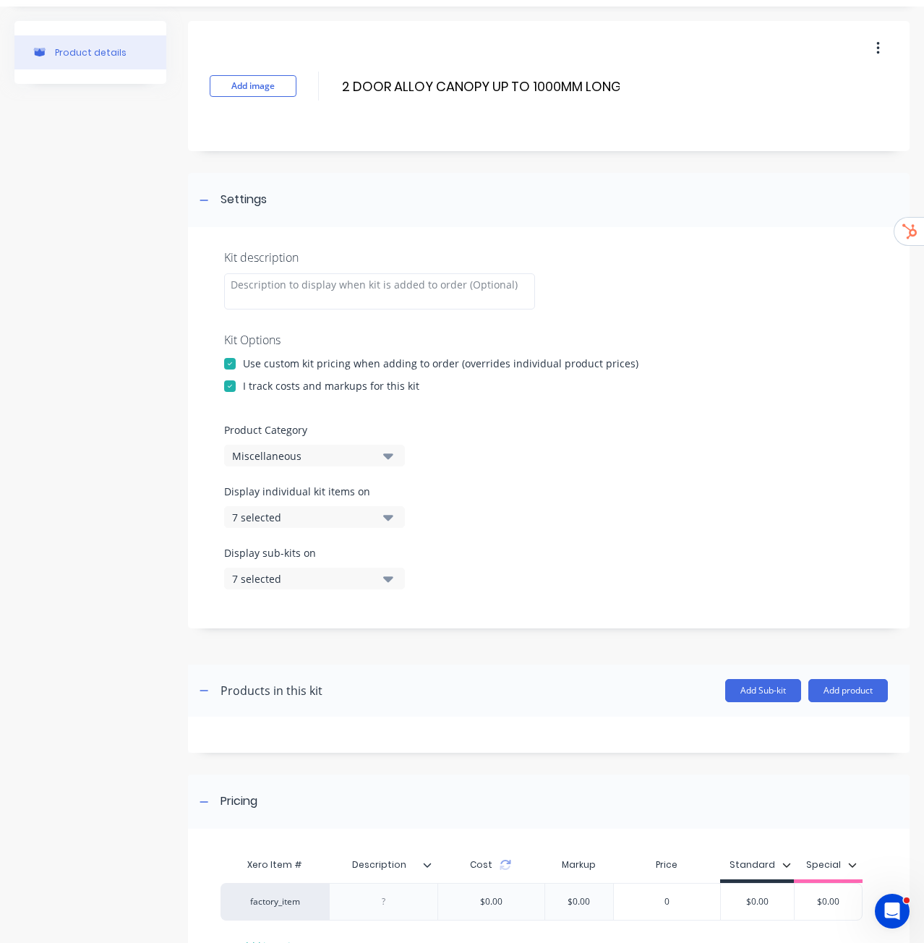
scroll to position [72, 0]
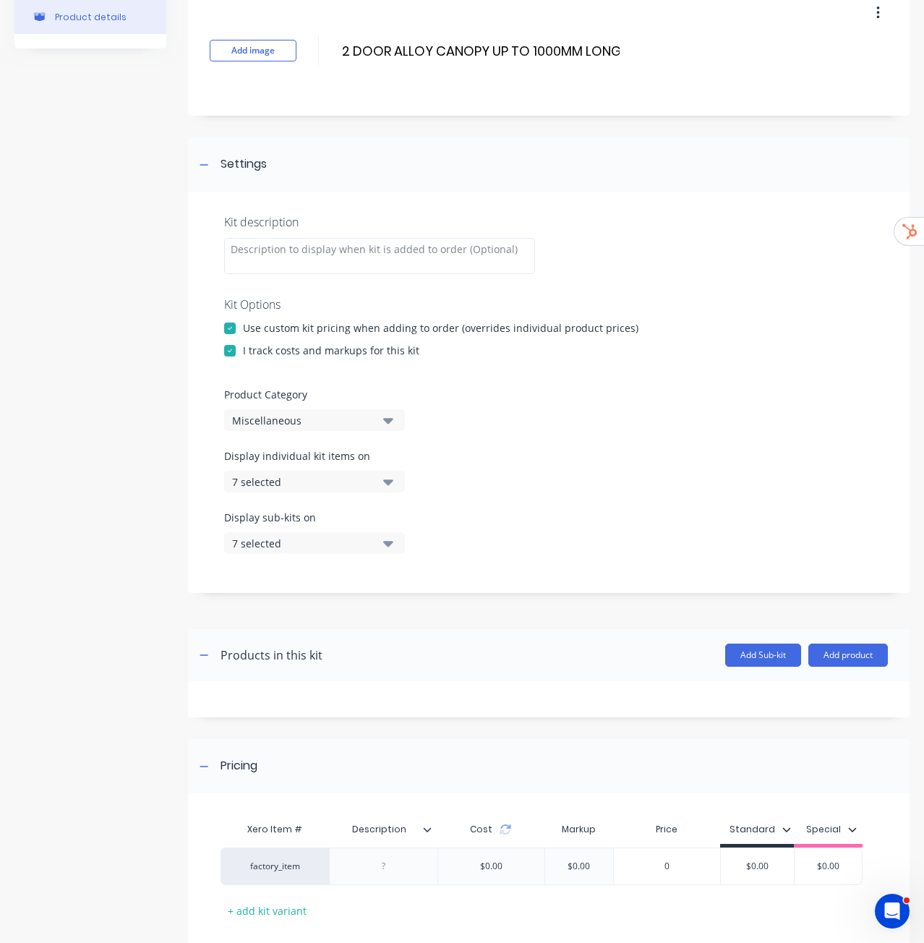
click at [291, 420] on div "Miscellaneous" at bounding box center [302, 420] width 140 height 15
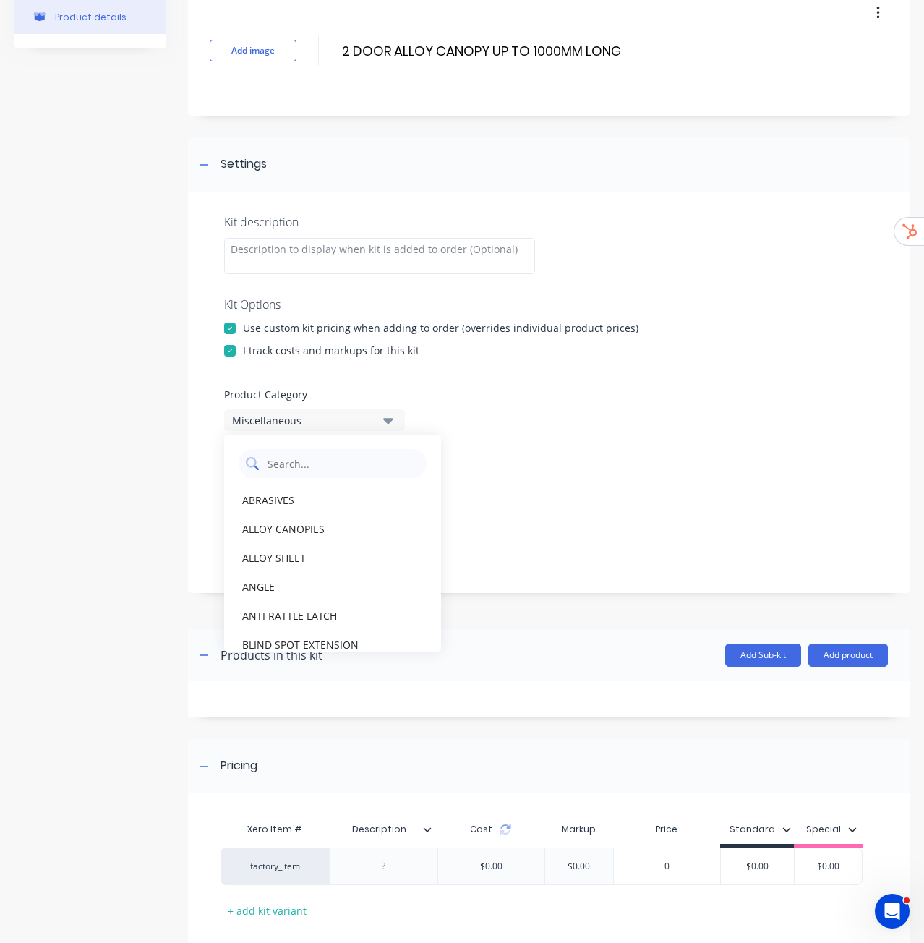
click at [297, 455] on Category "text" at bounding box center [342, 463] width 153 height 29
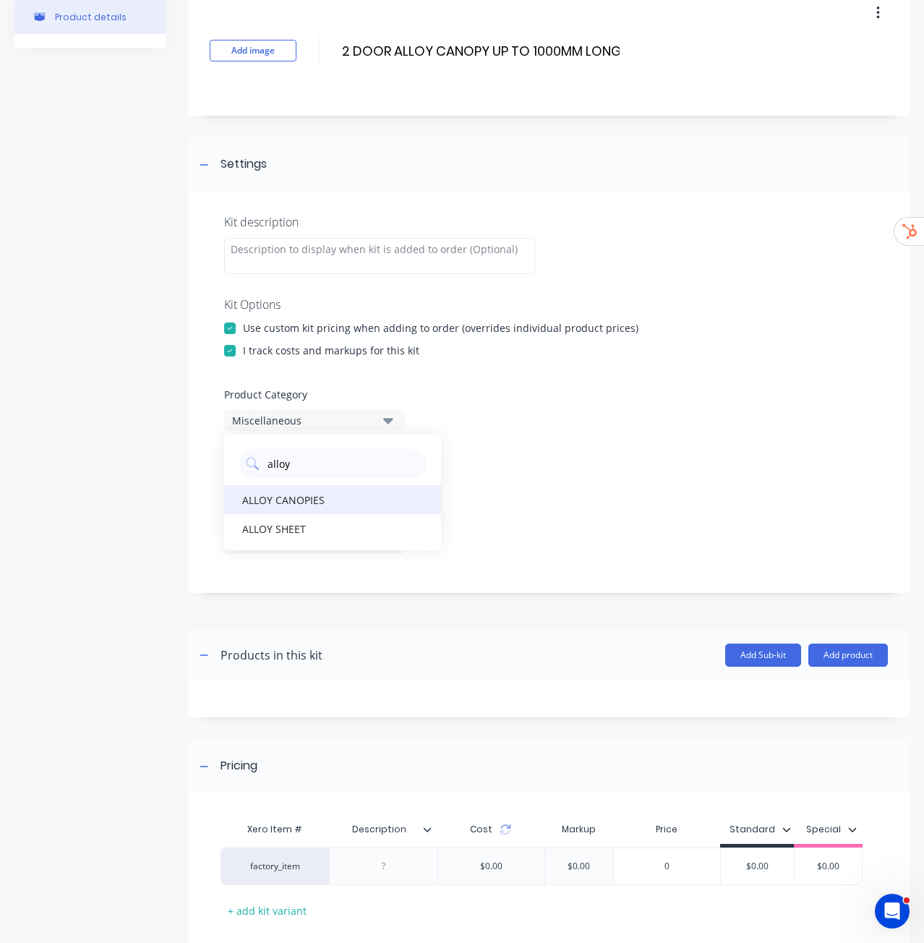
type Category "alloy"
click at [288, 496] on div "ALLOY CANOPIES" at bounding box center [332, 499] width 217 height 29
click at [559, 437] on div "Kit description Kit Options Use custom kit pricing when adding to order (overri…" at bounding box center [548, 392] width 721 height 401
click at [393, 486] on button "7 selected" at bounding box center [314, 482] width 181 height 22
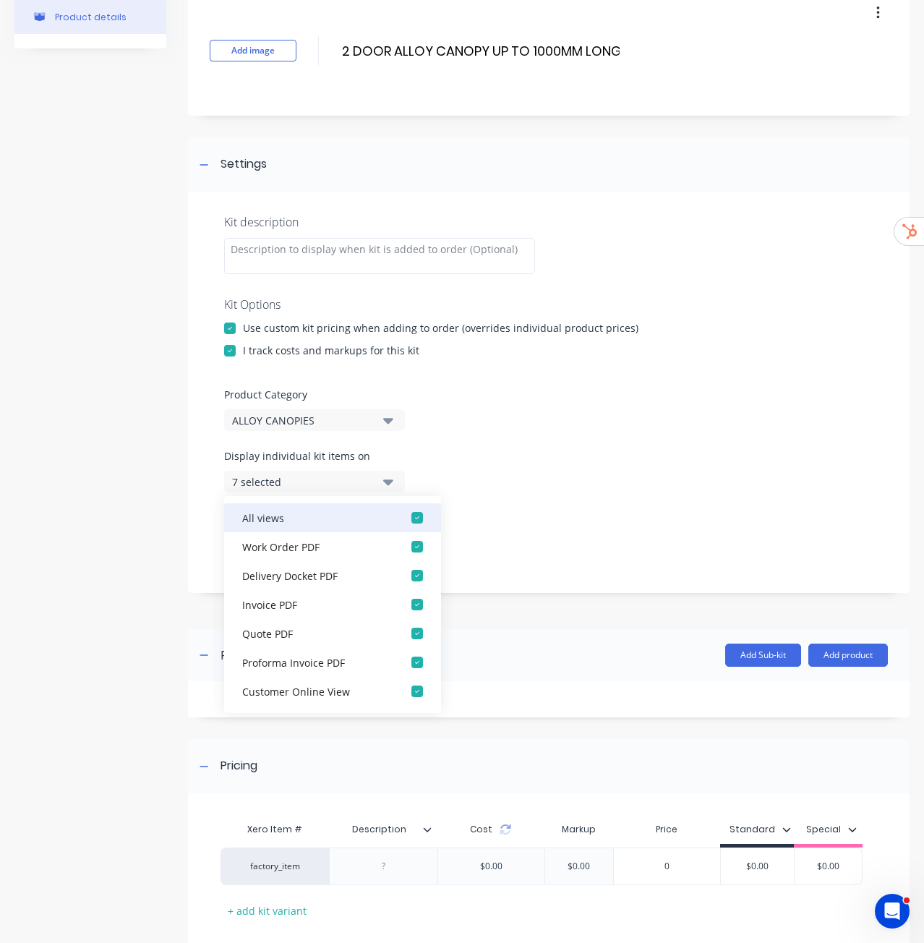
click at [408, 521] on div "button" at bounding box center [417, 517] width 29 height 29
click at [390, 484] on icon "button" at bounding box center [388, 481] width 10 height 16
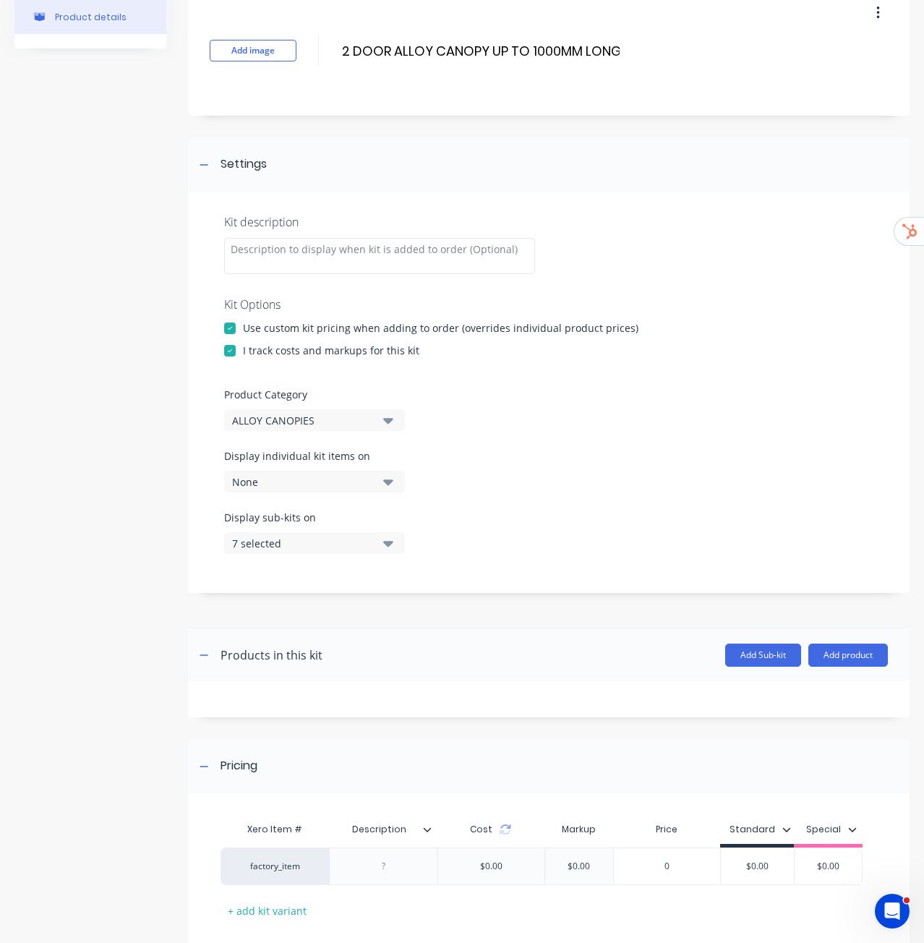
click at [373, 542] on button "7 selected" at bounding box center [314, 543] width 181 height 22
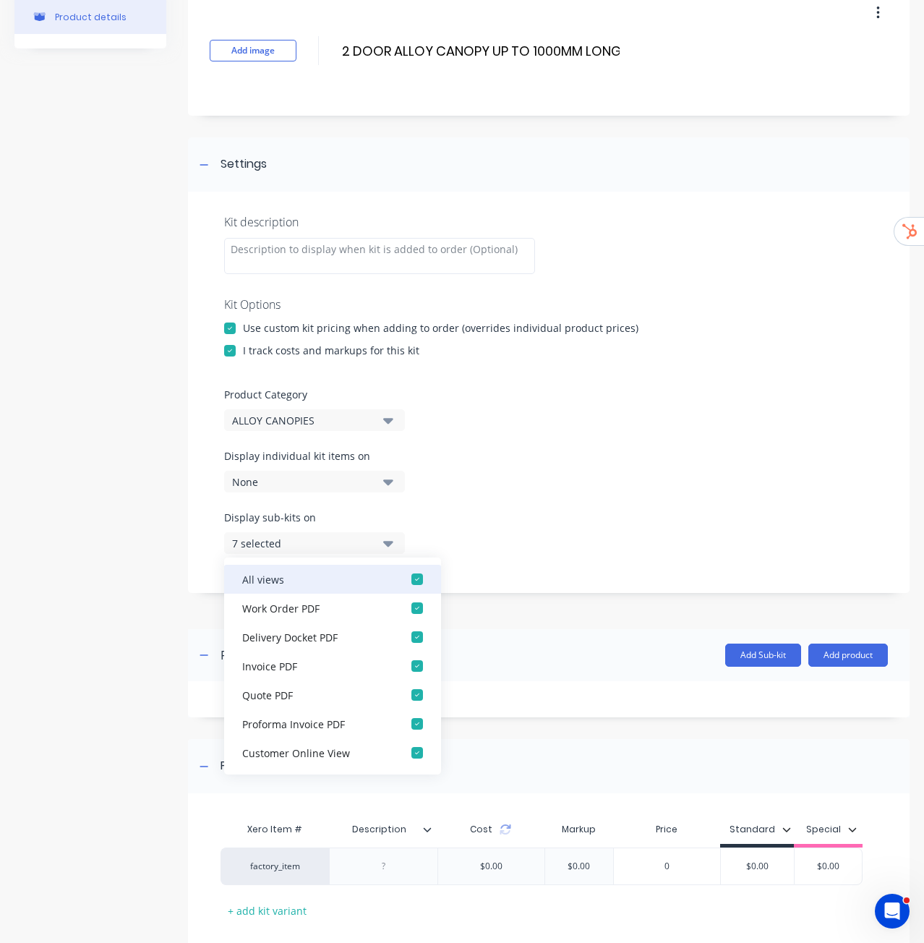
click at [403, 576] on div "button" at bounding box center [417, 579] width 29 height 29
click at [456, 498] on div "Display individual kit items on None" at bounding box center [548, 478] width 649 height 61
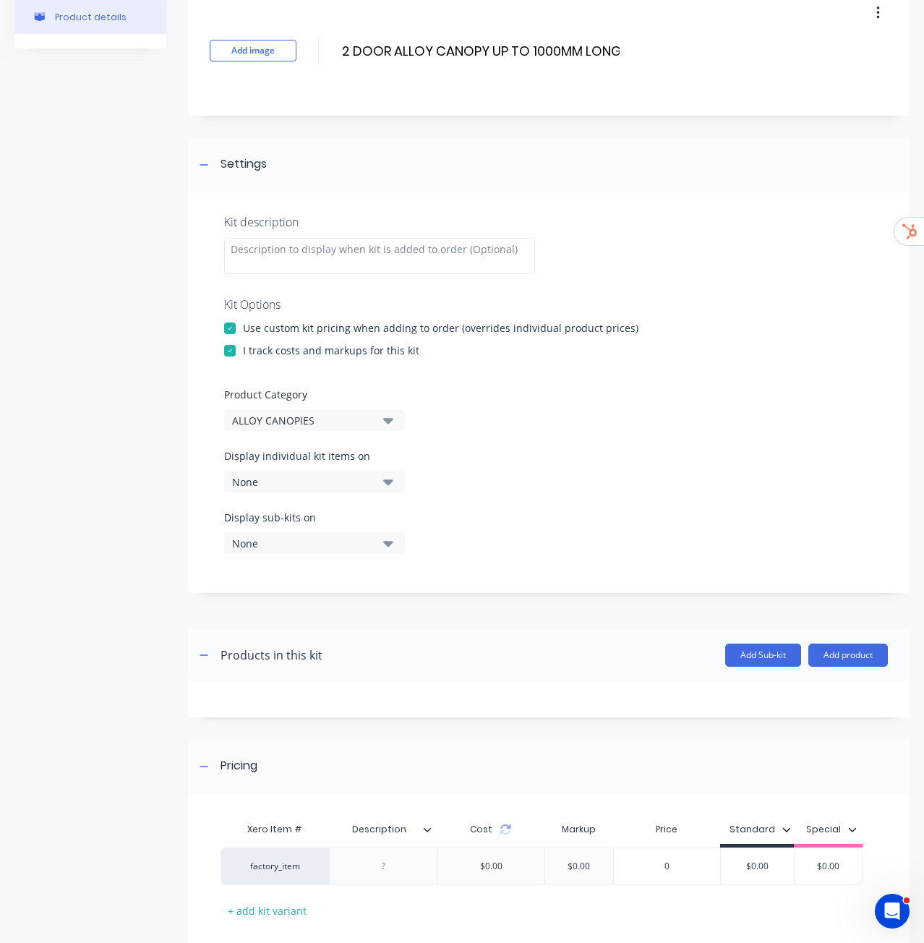
click at [677, 521] on div "Display sub-kits on None" at bounding box center [548, 540] width 649 height 61
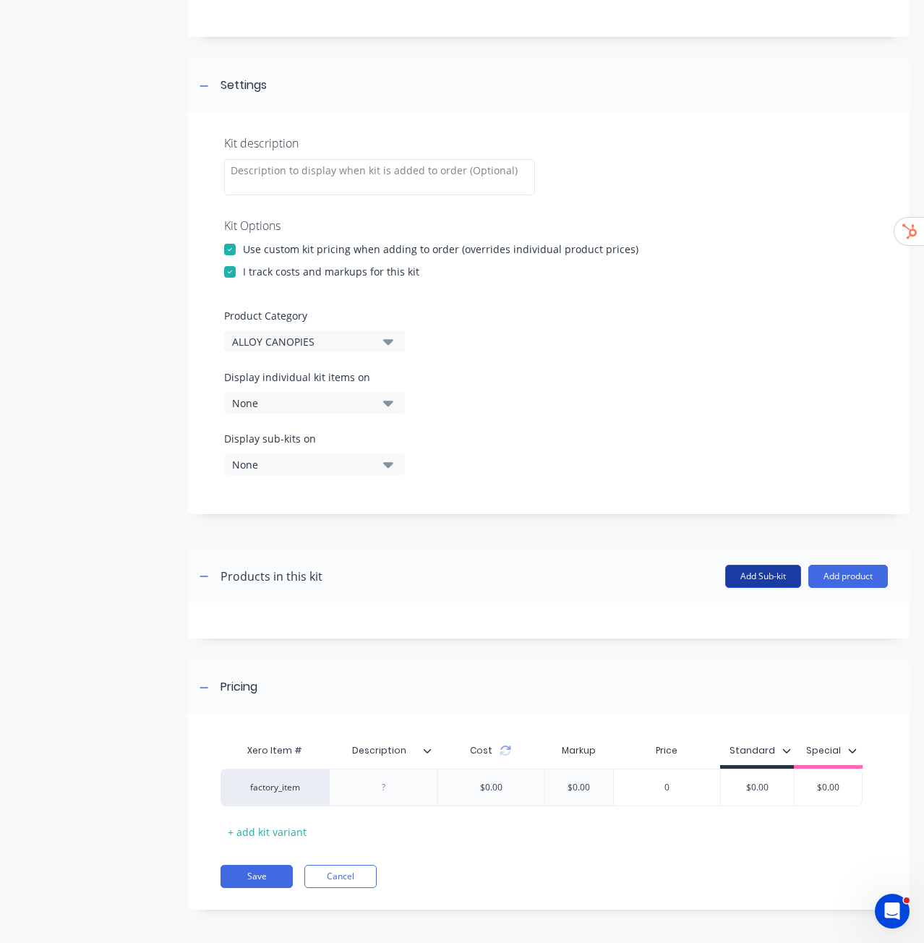
scroll to position [154, 0]
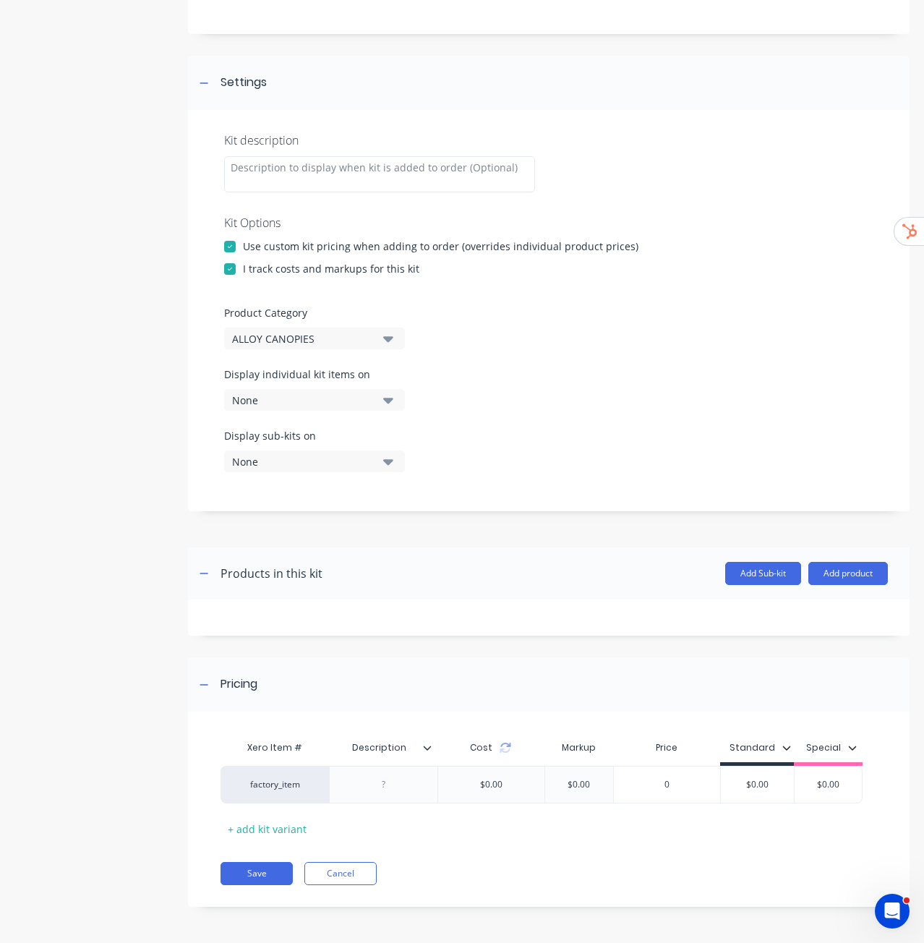
click at [791, 517] on div "Add image 2 DOOR ALLOY CANOPY UP TO 1000MM LONG 2 DOOR ALLOY CANOPY UP TO 1000M…" at bounding box center [548, 416] width 721 height 1024
click at [841, 574] on button "Add product" at bounding box center [848, 573] width 80 height 23
click at [811, 604] on div "Product catalogue" at bounding box center [818, 610] width 111 height 21
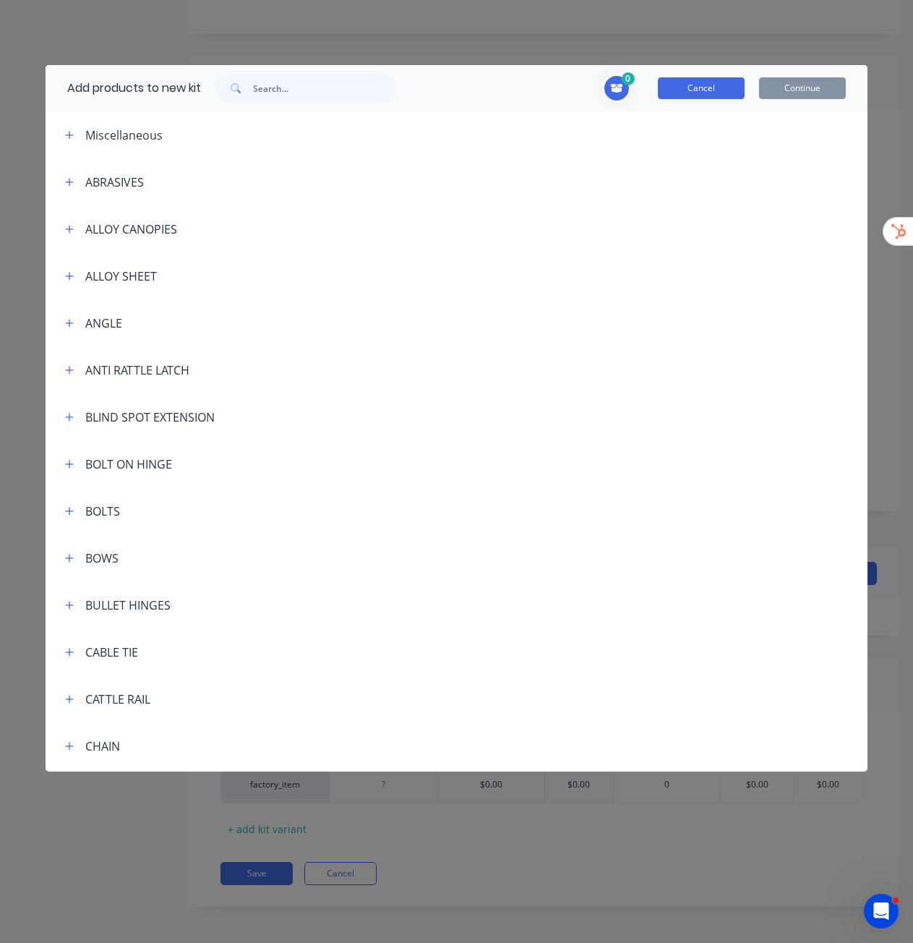
click at [697, 93] on button "Cancel" at bounding box center [701, 88] width 87 height 22
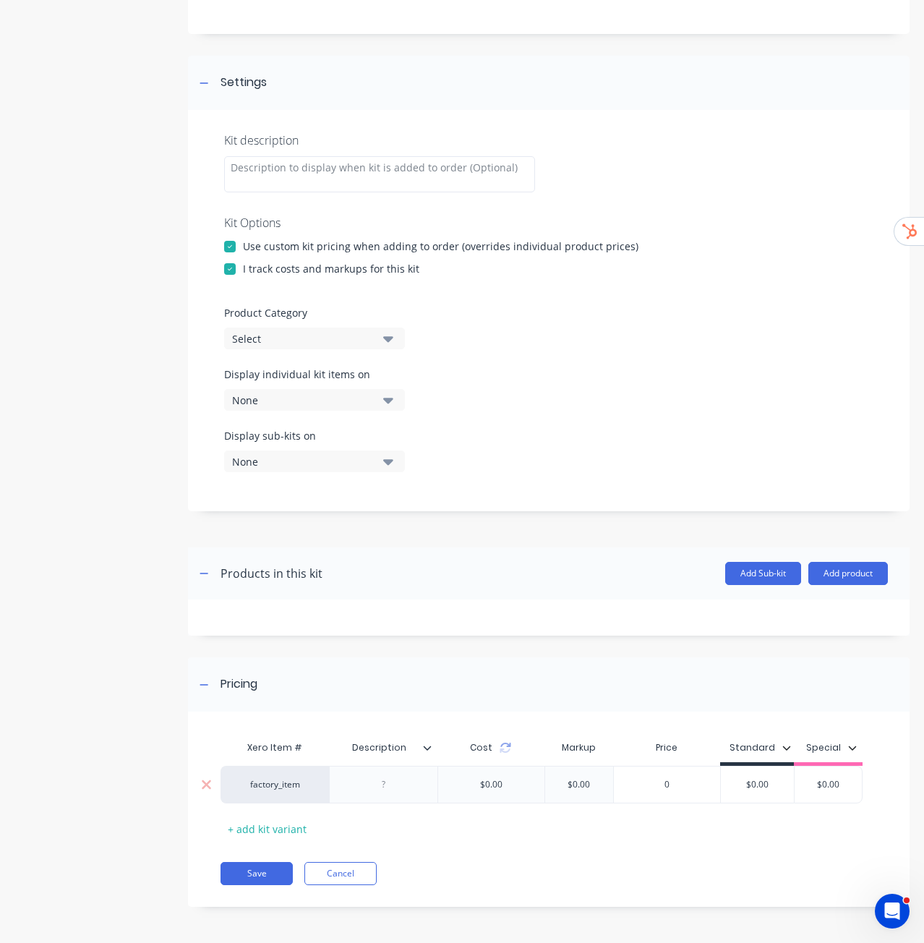
click at [381, 784] on div at bounding box center [384, 784] width 72 height 19
click at [390, 747] on input "Description" at bounding box center [379, 747] width 100 height 13
type input "Part Number"
click at [380, 783] on div at bounding box center [384, 784] width 72 height 19
paste div
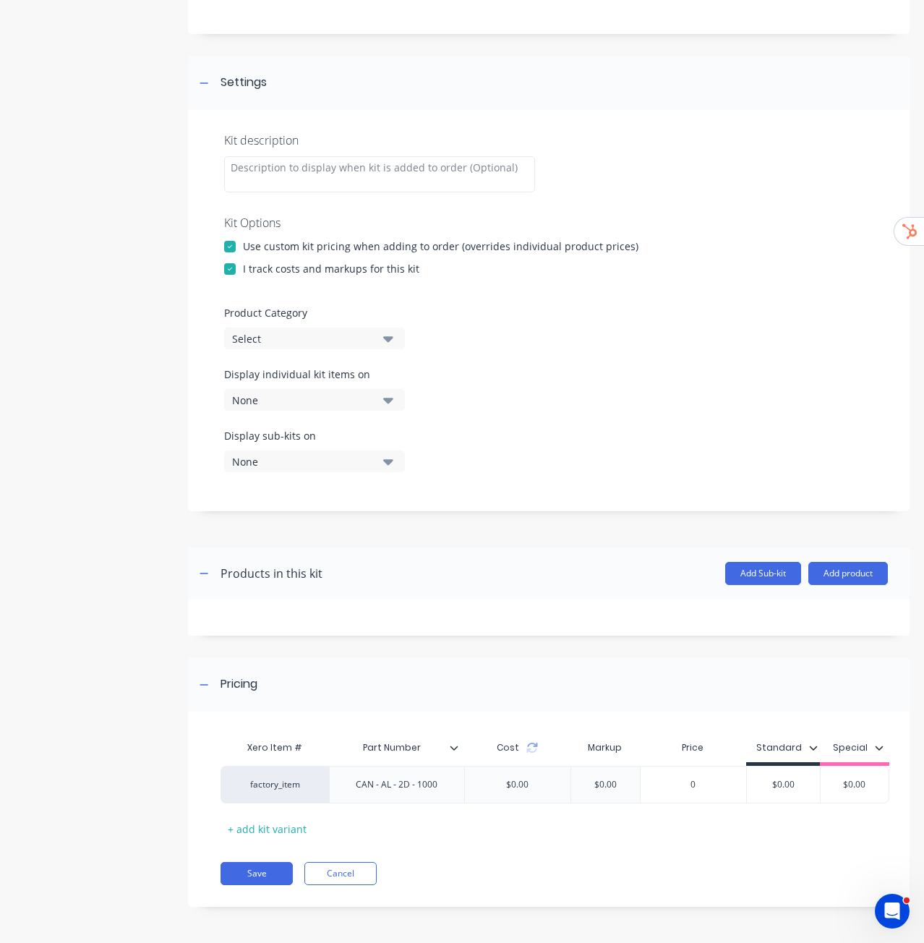
click at [546, 713] on div "Pricing Xero Item # Part Number Cost Markup Price Standard Special factory_item…" at bounding box center [548, 781] width 721 height 249
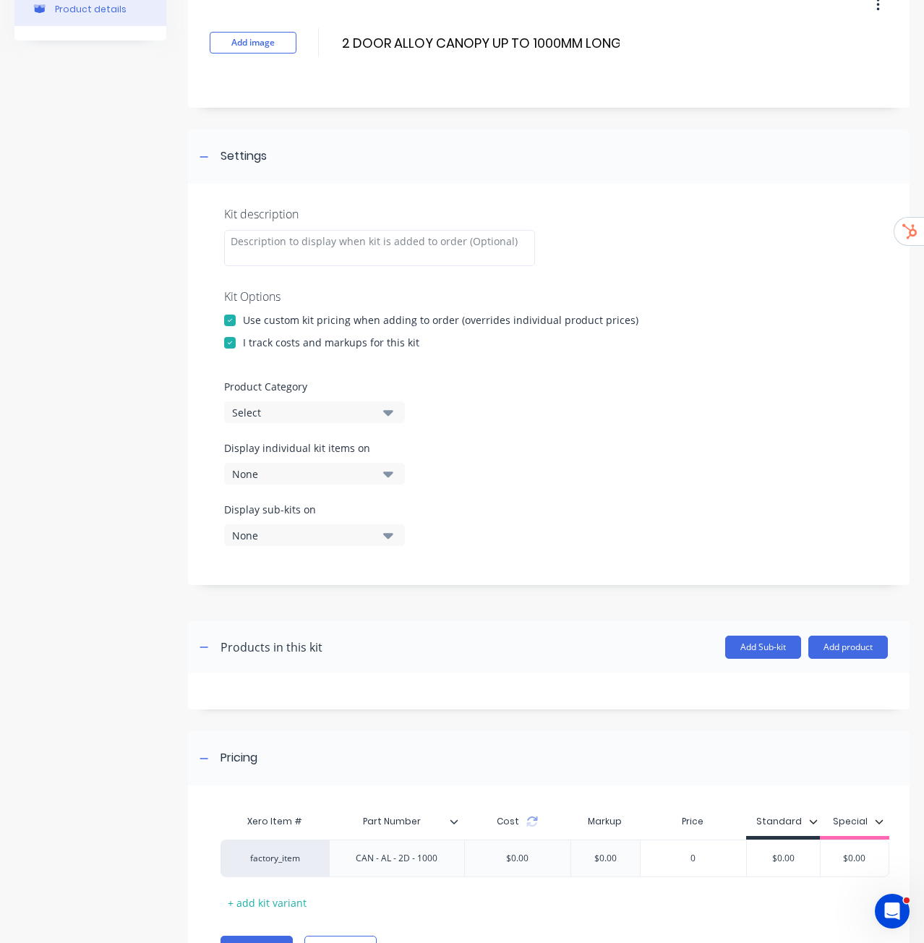
scroll to position [0, 0]
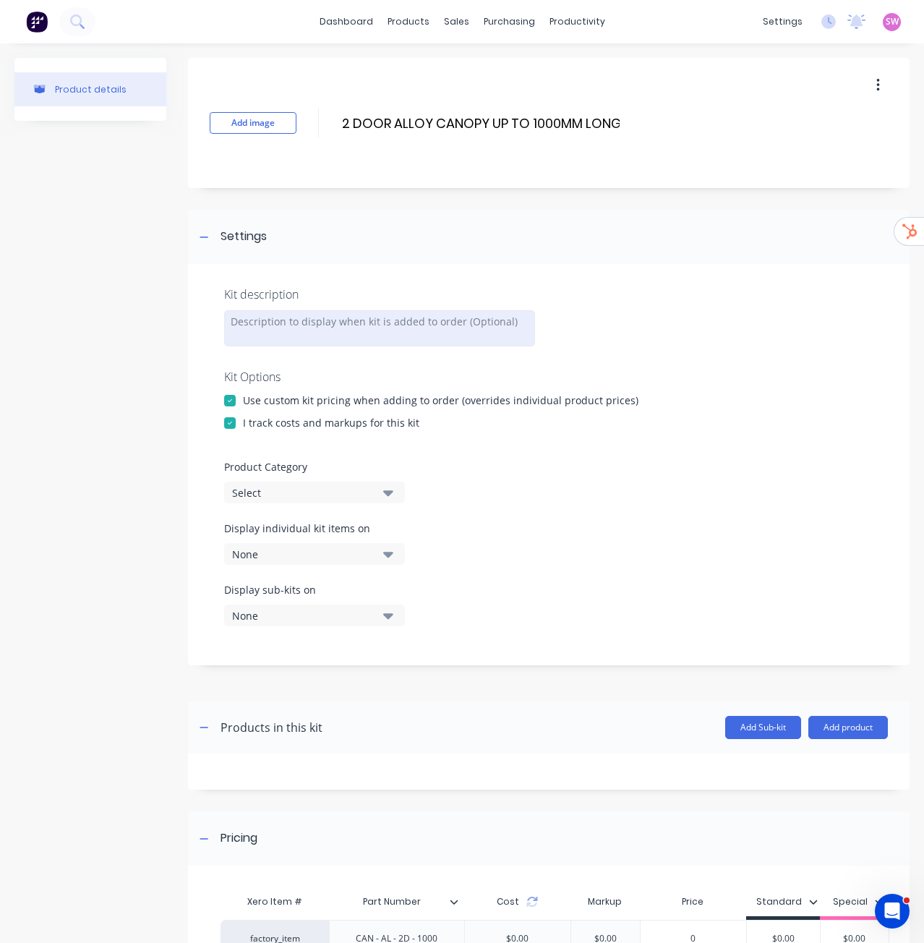
click at [274, 317] on div at bounding box center [379, 328] width 311 height 36
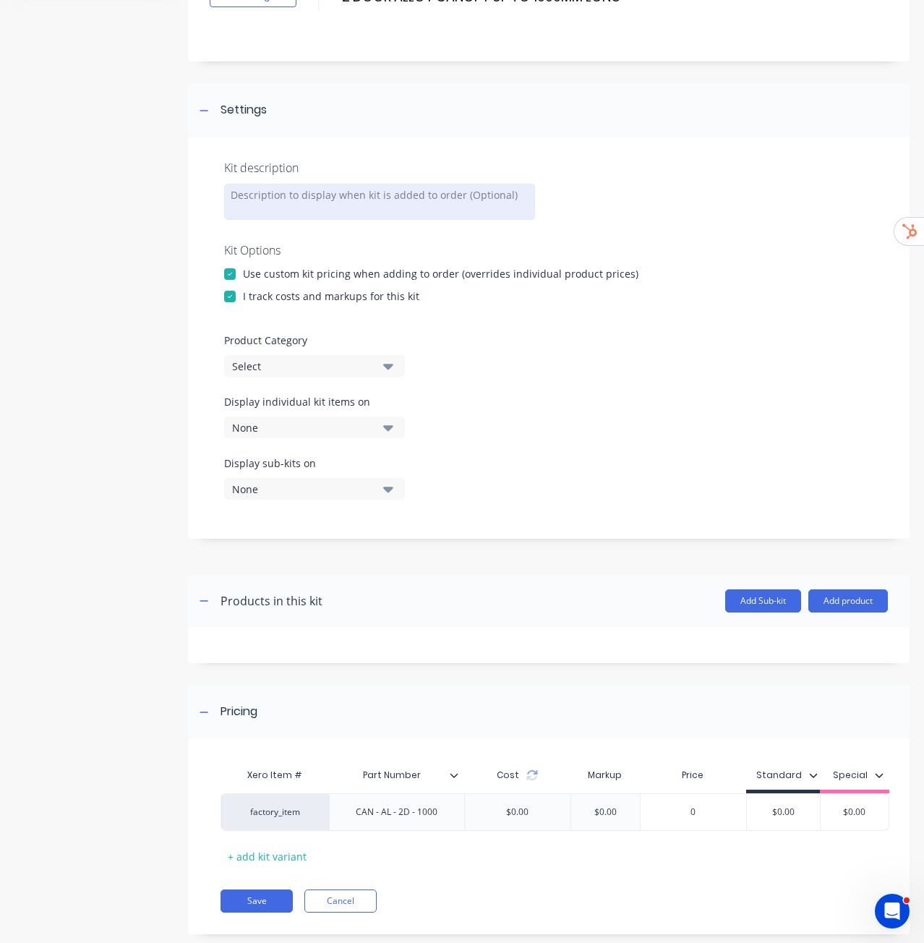
scroll to position [154, 0]
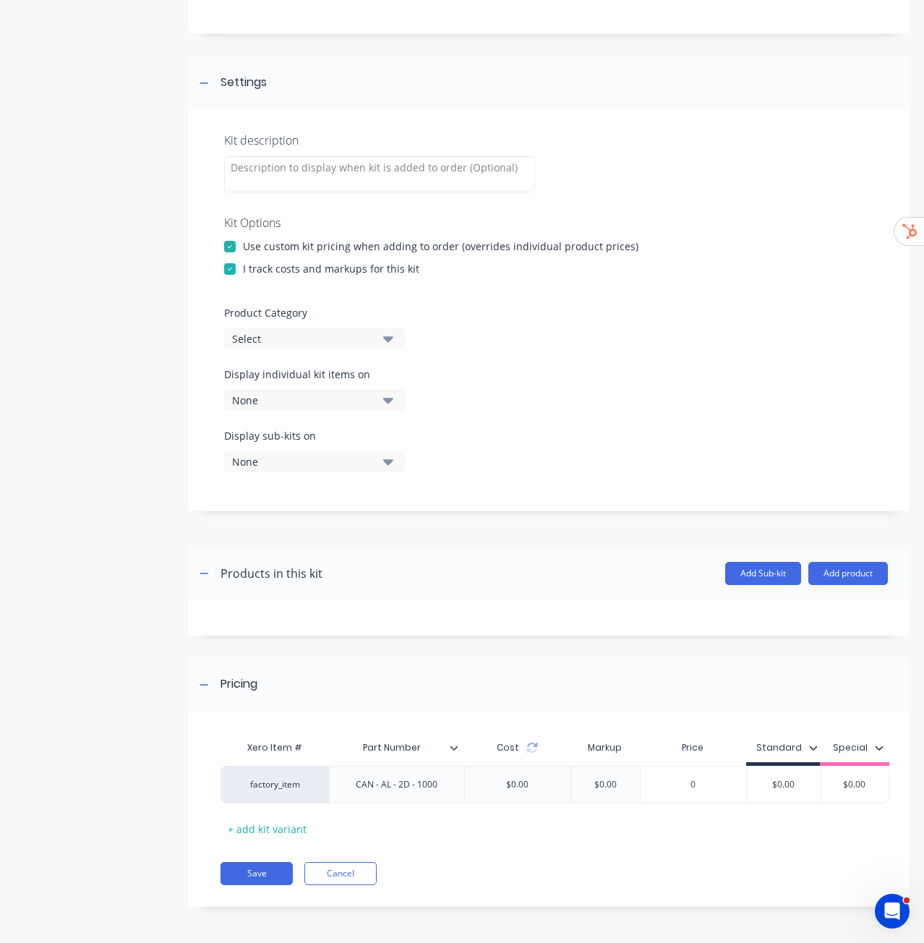
click at [812, 750] on icon "button" at bounding box center [813, 747] width 9 height 9
click at [817, 760] on div "All" at bounding box center [828, 754] width 82 height 15
click at [784, 757] on button "All" at bounding box center [815, 755] width 143 height 29
click at [799, 692] on div "Pricing" at bounding box center [548, 684] width 721 height 54
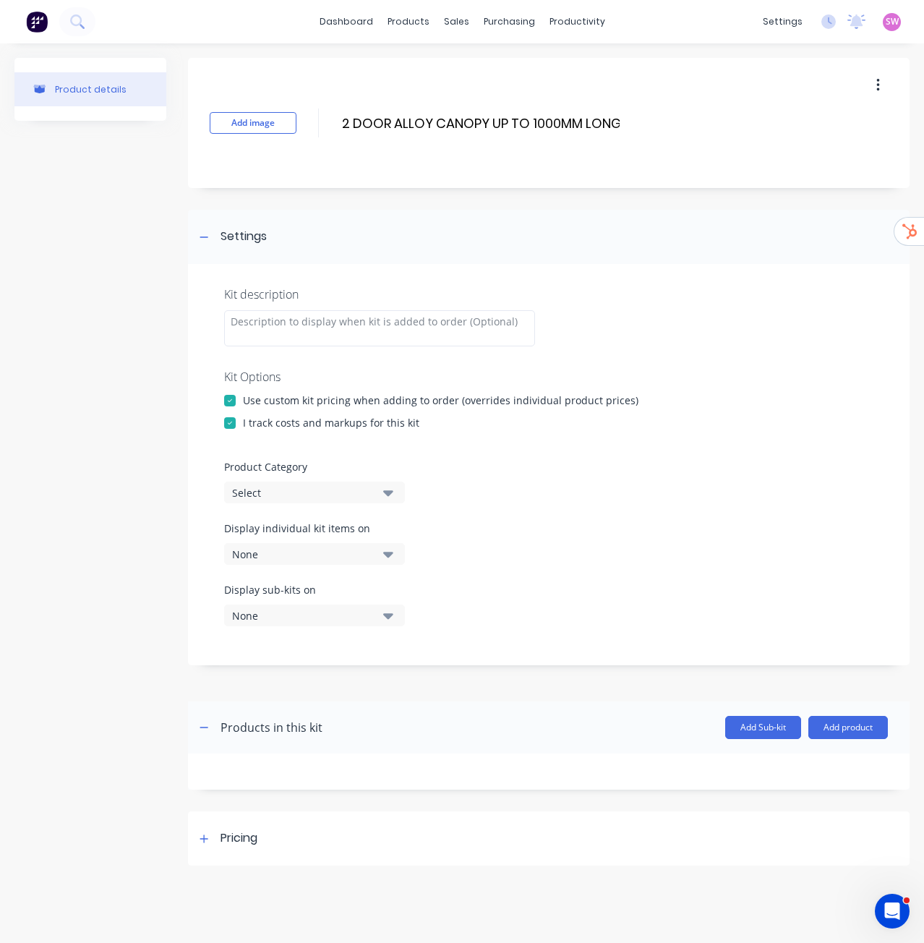
scroll to position [0, 0]
click at [304, 827] on div "Pricing" at bounding box center [548, 838] width 721 height 54
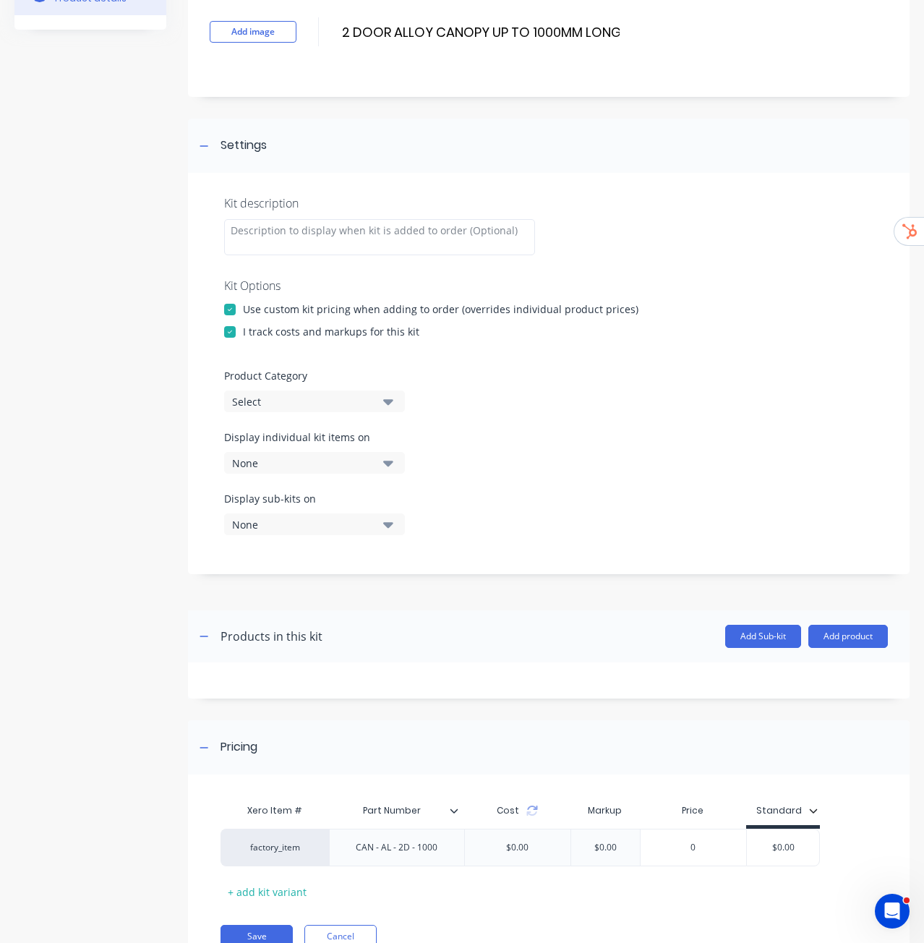
scroll to position [154, 0]
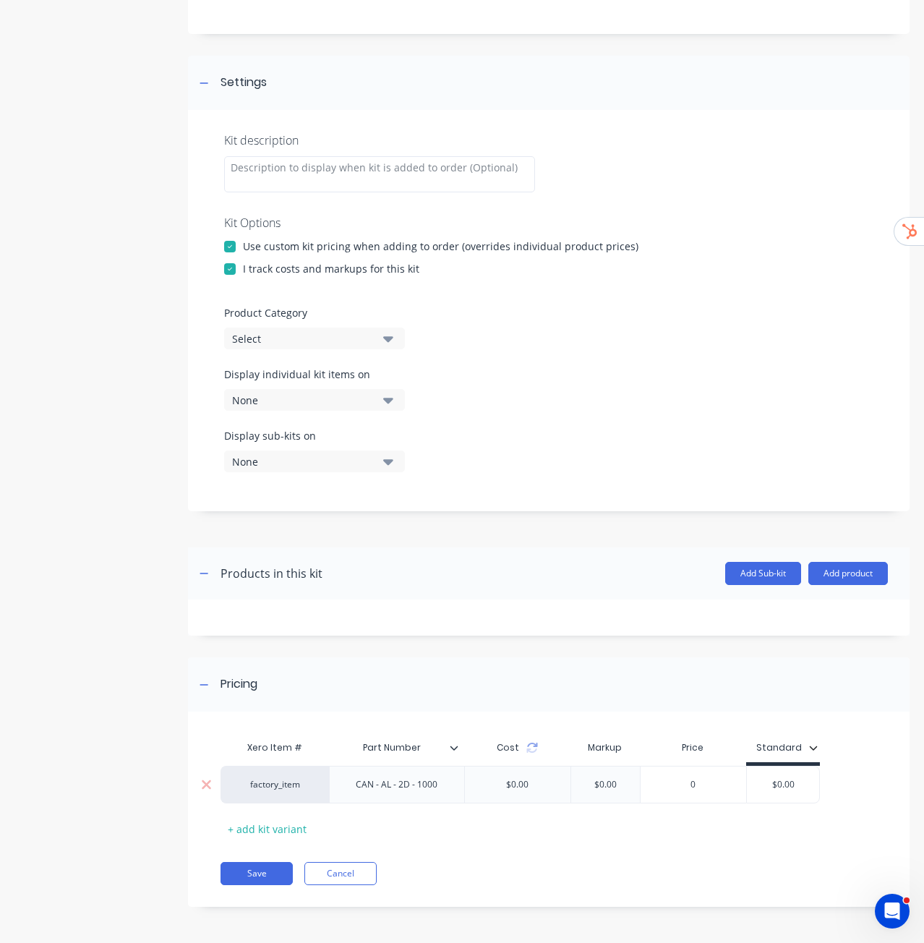
click at [791, 784] on input "$0.00" at bounding box center [783, 784] width 72 height 13
click at [778, 780] on input "$0.00" at bounding box center [783, 784] width 72 height 13
paste input "$3,863.64"
type input "$3,863.64"
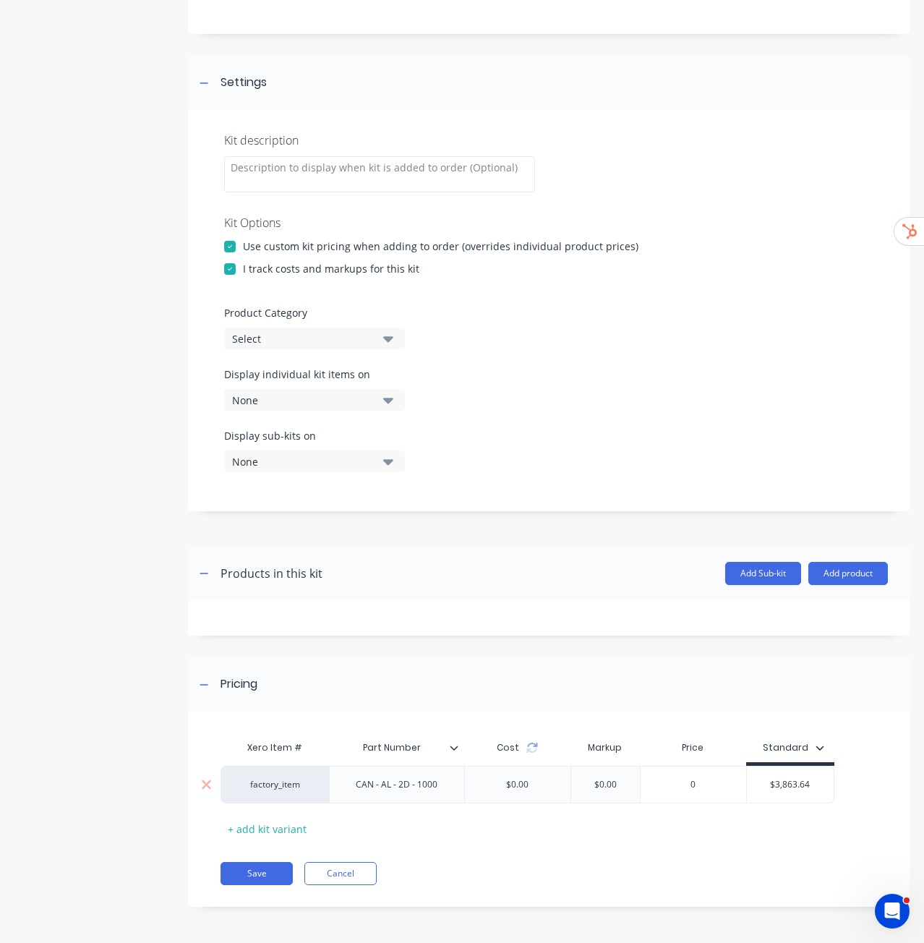
click at [693, 780] on input "0" at bounding box center [693, 784] width 106 height 13
paste input "$3,863.64"
click at [61, 658] on div "Product details" at bounding box center [90, 416] width 152 height 1024
click at [255, 876] on button "Save" at bounding box center [256, 873] width 72 height 23
click at [533, 750] on icon at bounding box center [531, 750] width 10 height 4
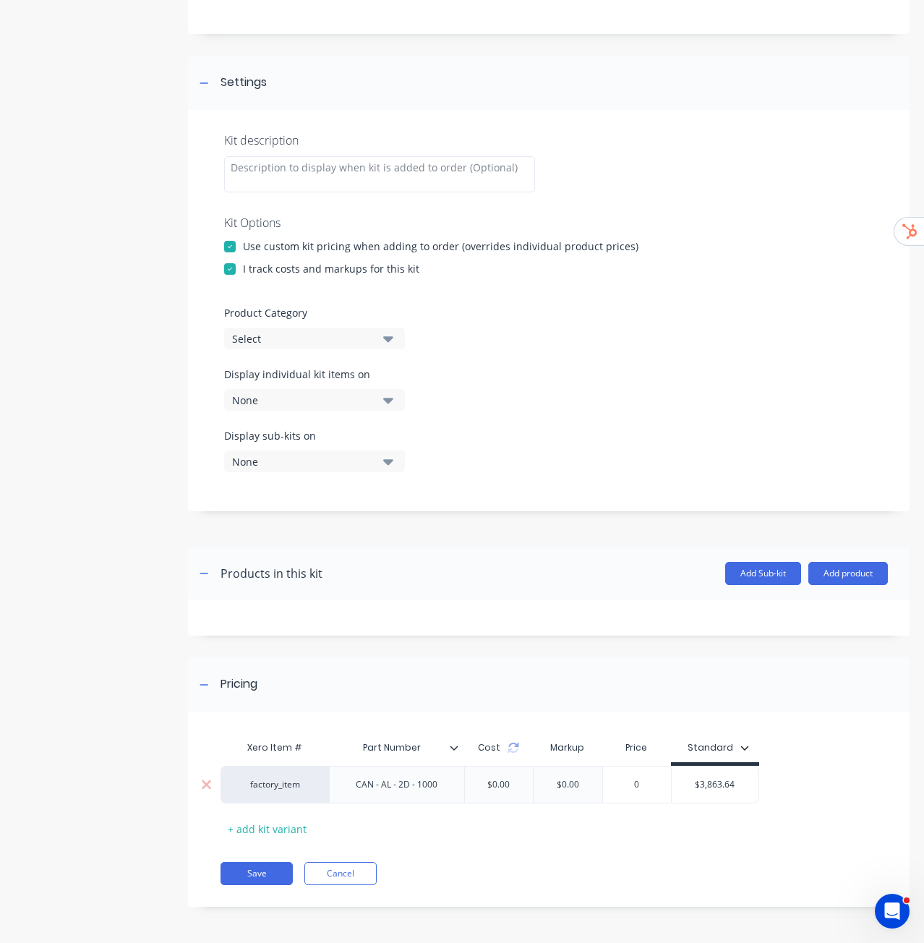
type input "0"
click at [634, 787] on input "0" at bounding box center [637, 784] width 72 height 13
click at [503, 781] on div "$0.00" at bounding box center [499, 784] width 46 height 36
click at [503, 782] on div "$0.00" at bounding box center [499, 784] width 46 height 36
click at [643, 783] on input "0" at bounding box center [637, 784] width 72 height 13
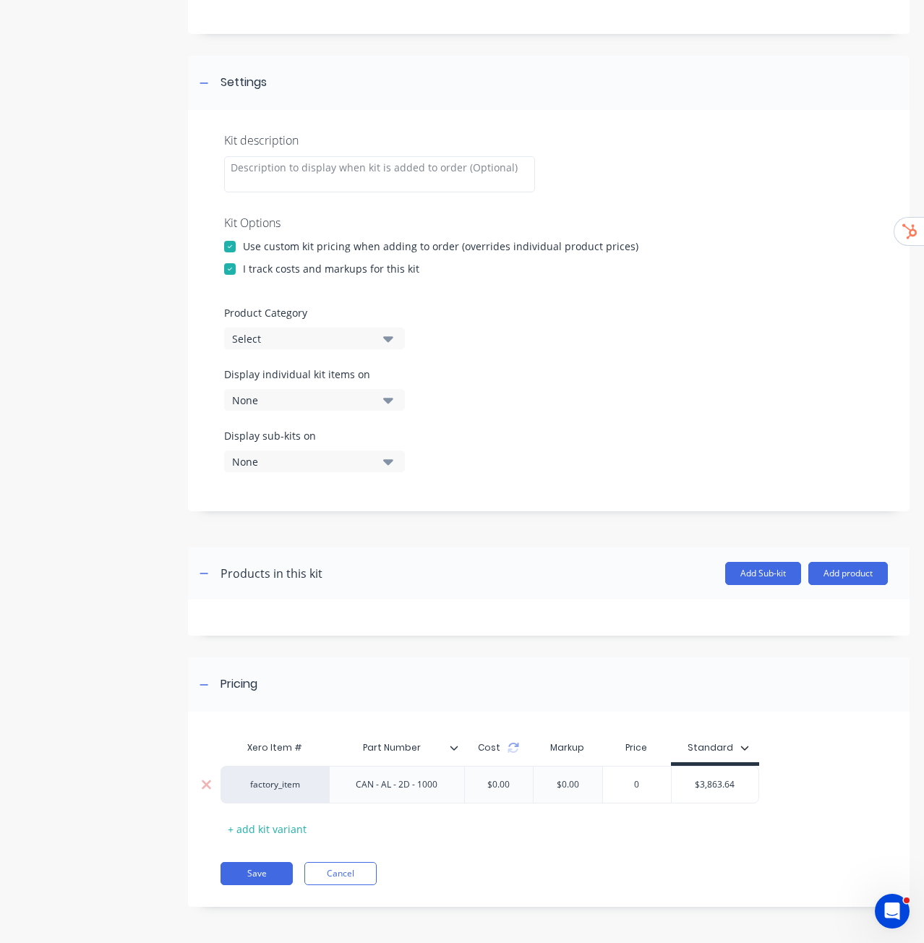
click at [643, 783] on input "0" at bounding box center [637, 784] width 72 height 13
drag, startPoint x: 630, startPoint y: 787, endPoint x: 638, endPoint y: 786, distance: 8.0
click at [638, 786] on input "0" at bounding box center [637, 784] width 72 height 13
click at [670, 709] on div "Pricing" at bounding box center [548, 684] width 721 height 54
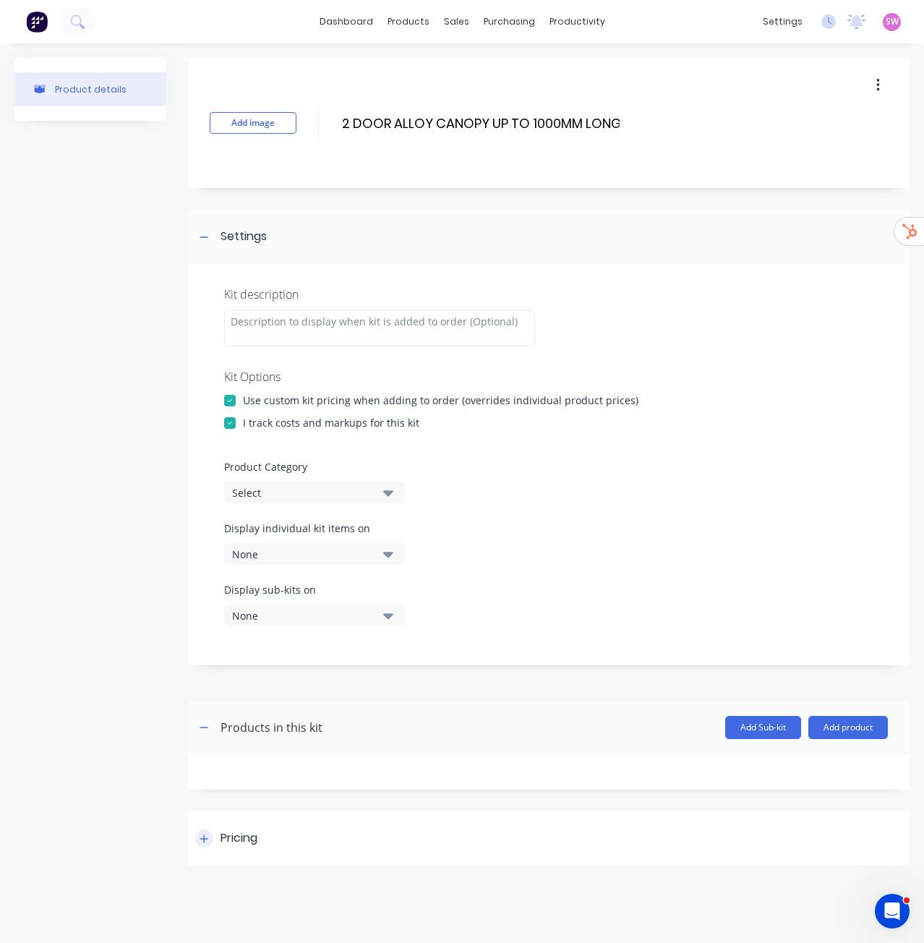
scroll to position [0, 0]
click at [610, 828] on div "Pricing" at bounding box center [548, 838] width 721 height 54
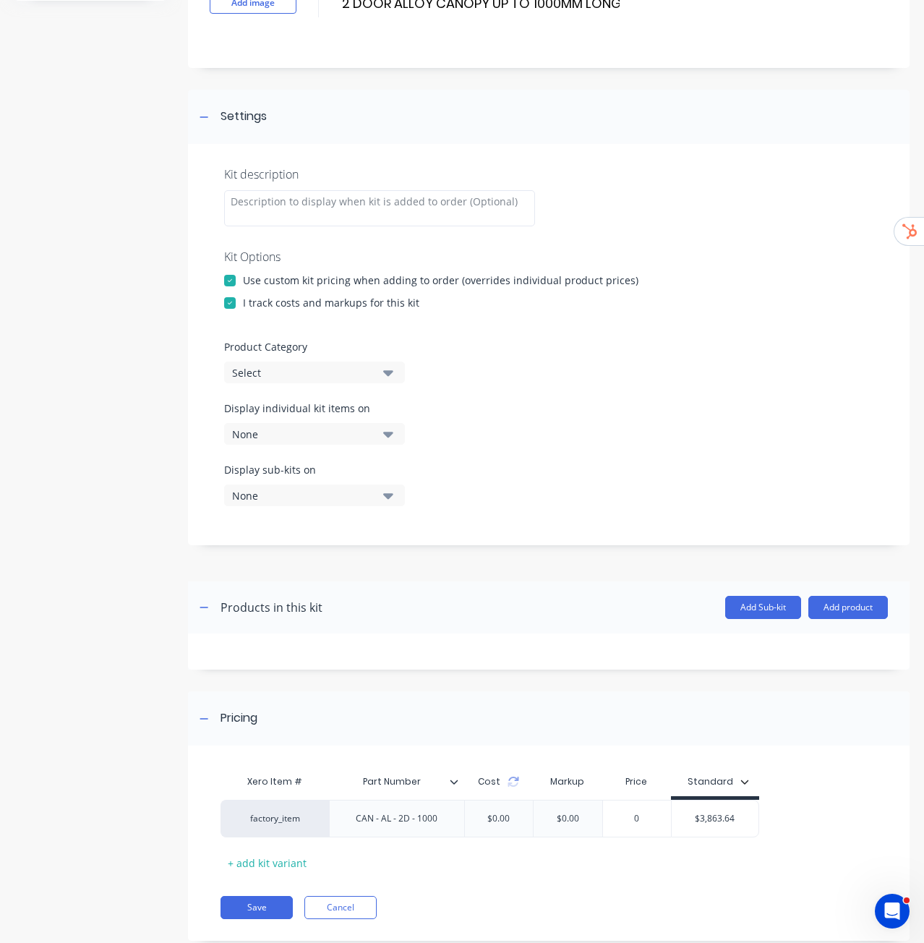
scroll to position [154, 0]
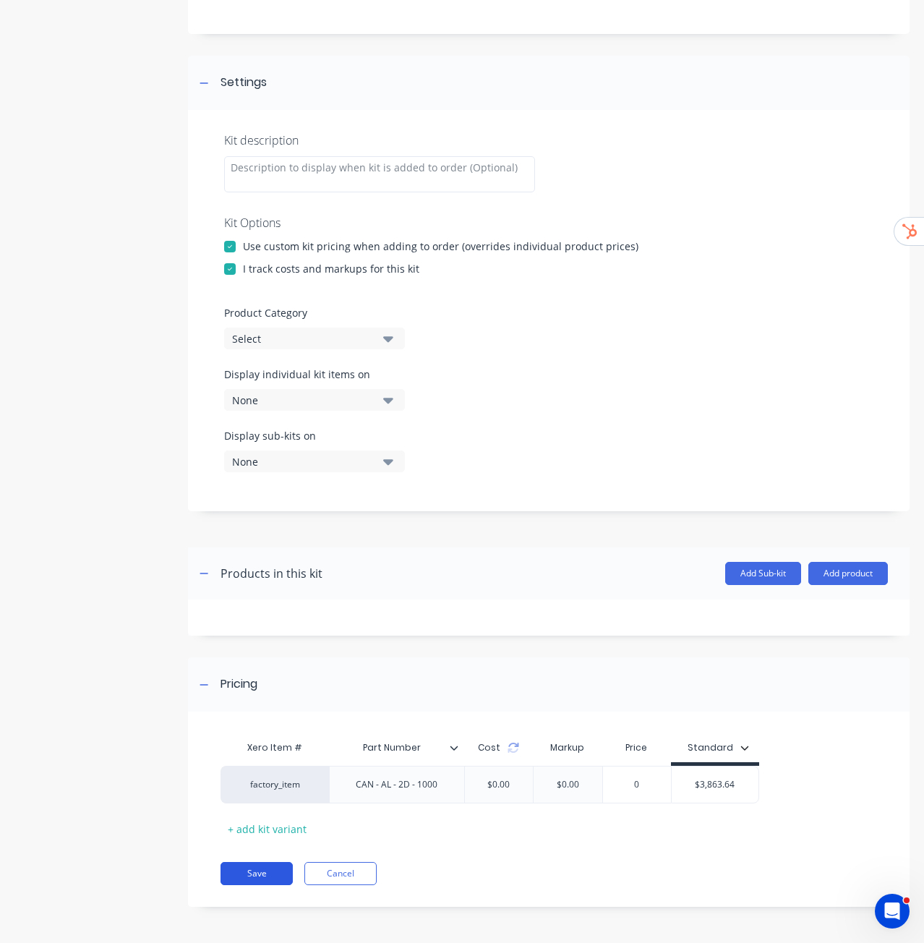
click at [267, 875] on button "Save" at bounding box center [256, 873] width 72 height 23
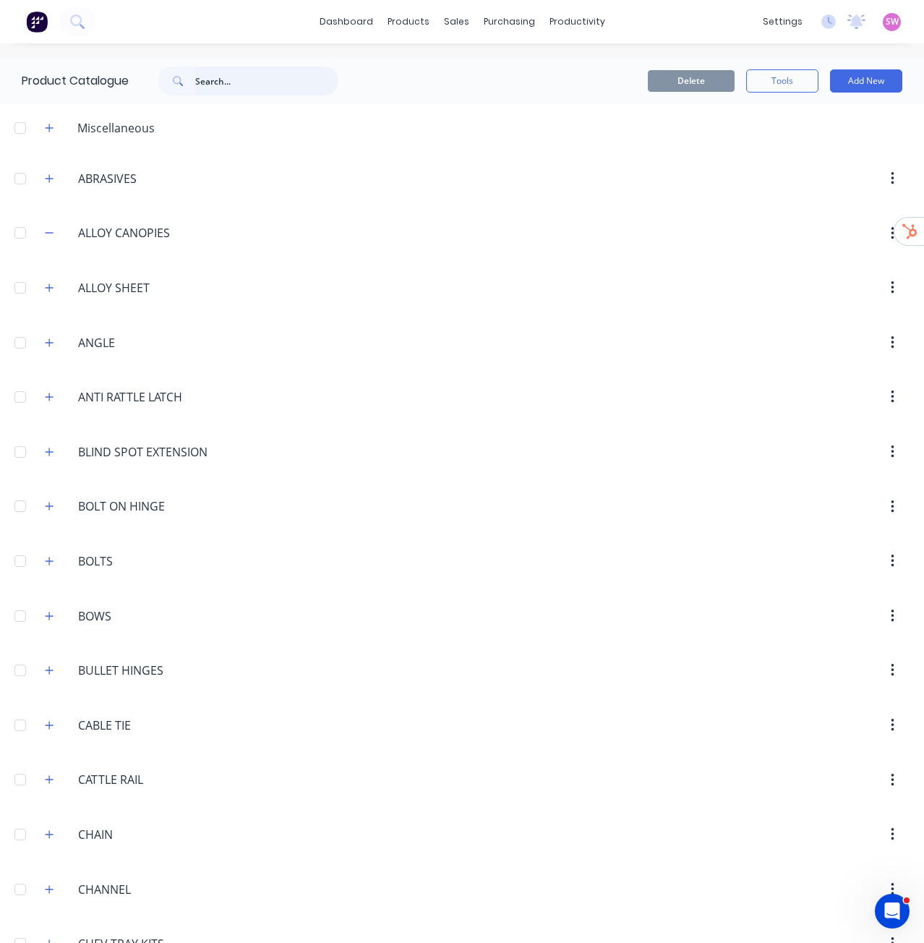
click at [223, 86] on input "text" at bounding box center [266, 80] width 143 height 29
paste input "2 DOOR ALLOY CANOPY UP TO 1000MM LONG"
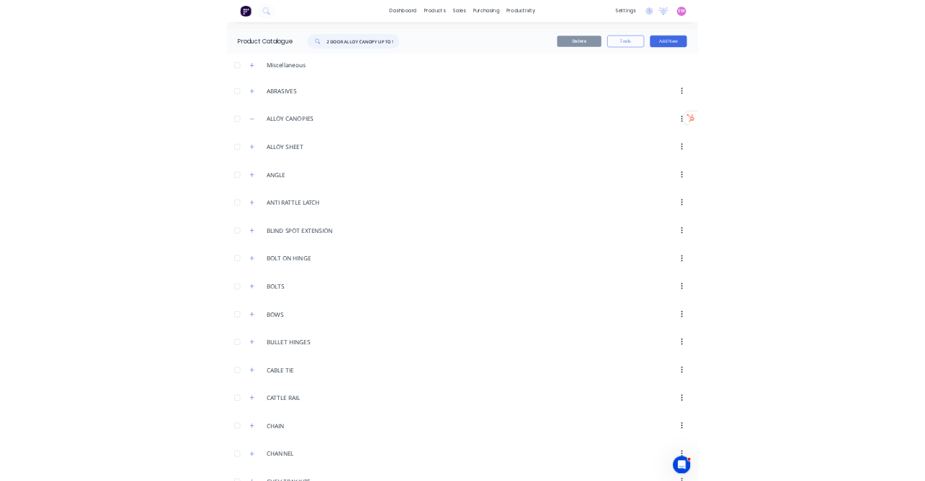
scroll to position [0, 61]
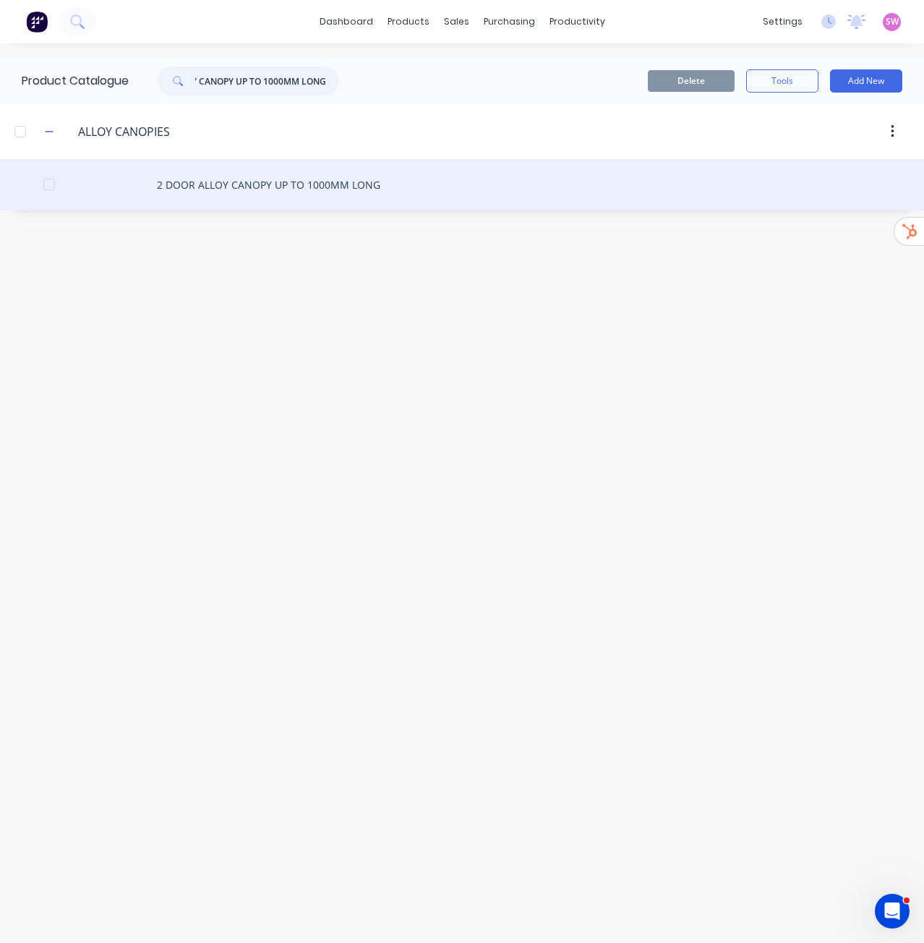
type input "2 DOOR ALLOY CANOPY UP TO 1000MM LONG"
click at [286, 185] on div "2 DOOR ALLOY CANOPY UP TO 1000MM LONG" at bounding box center [462, 184] width 924 height 51
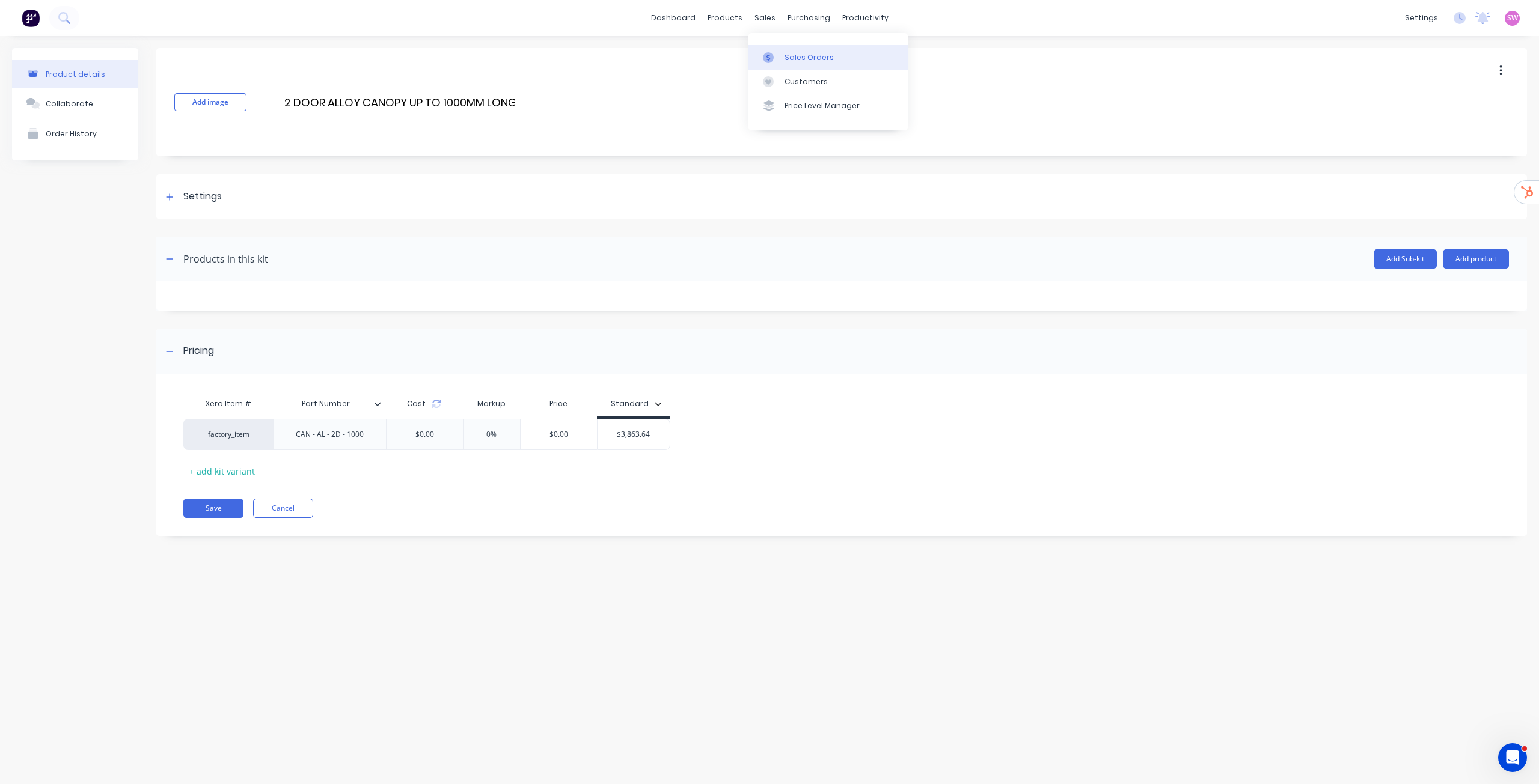
click at [774, 55] on div at bounding box center [772, 57] width 18 height 11
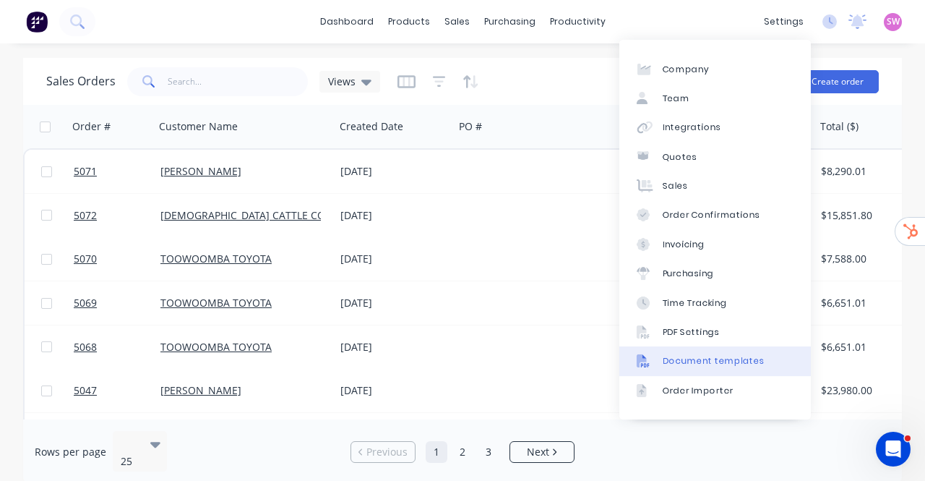
click at [725, 368] on link "Document templates" at bounding box center [715, 360] width 192 height 29
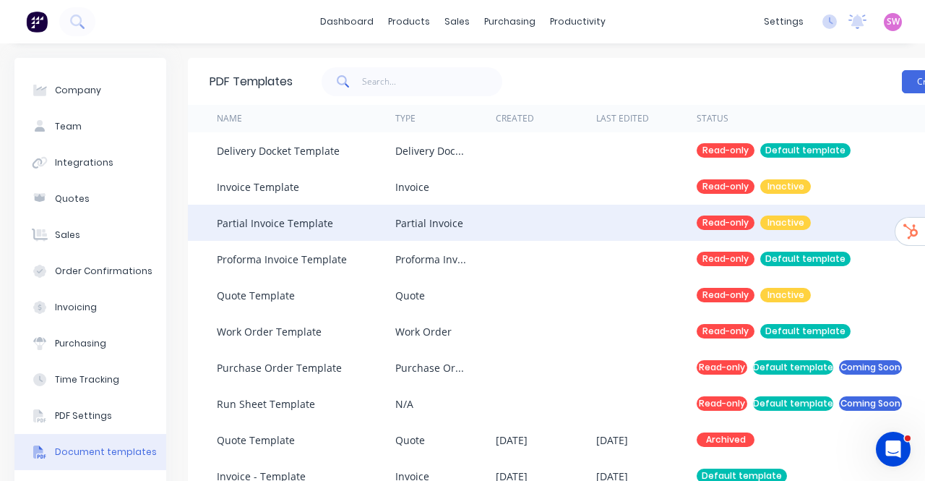
scroll to position [189, 0]
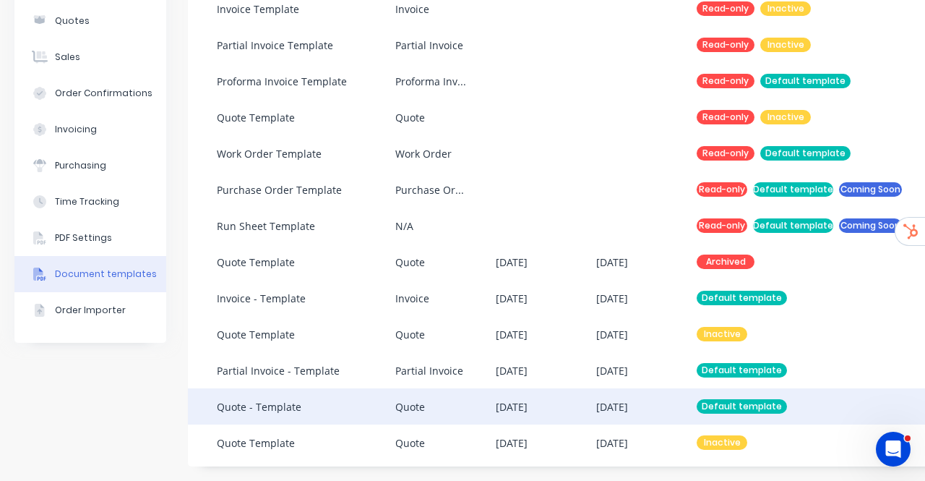
click at [612, 399] on div "15 Aug 2025" at bounding box center [612, 406] width 32 height 15
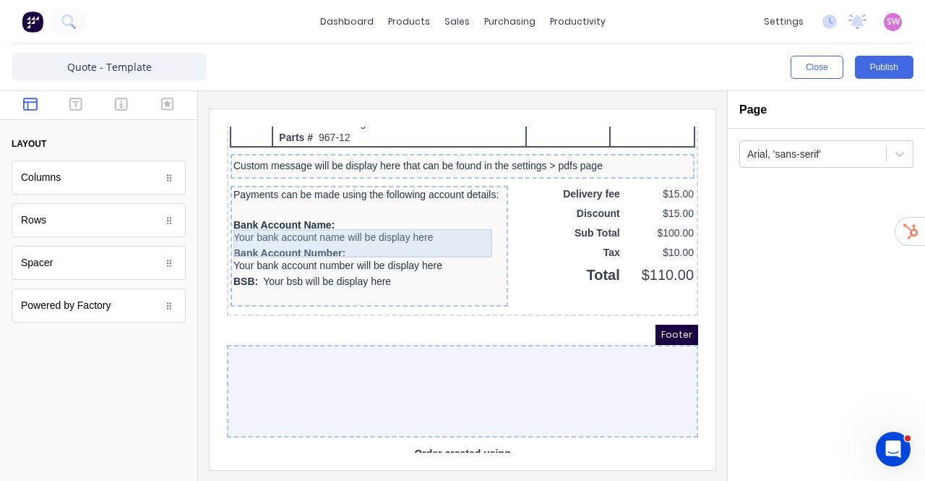
scroll to position [1232, 0]
